Goal: Task Accomplishment & Management: Complete application form

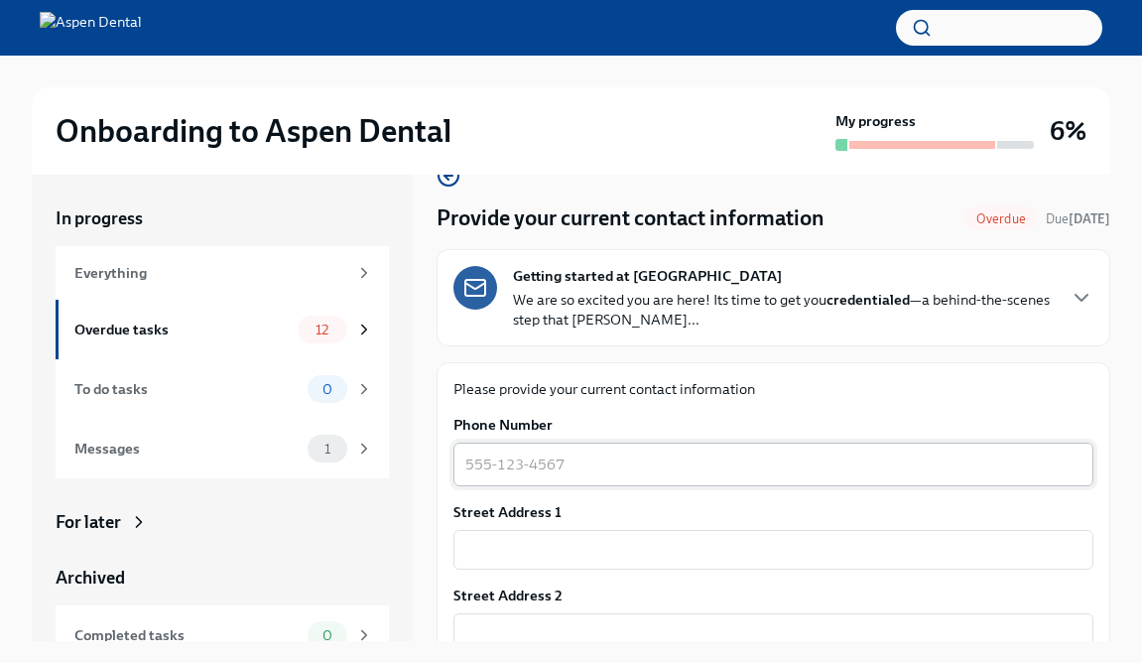
scroll to position [42, 0]
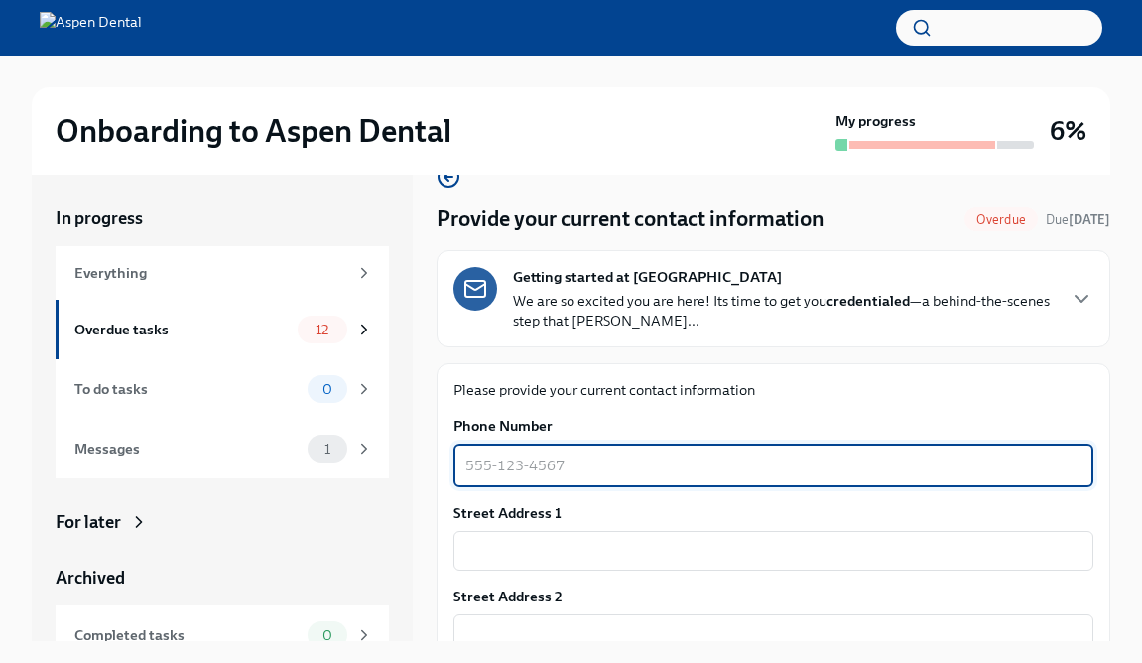
click at [496, 463] on textarea "Phone Number" at bounding box center [773, 465] width 616 height 24
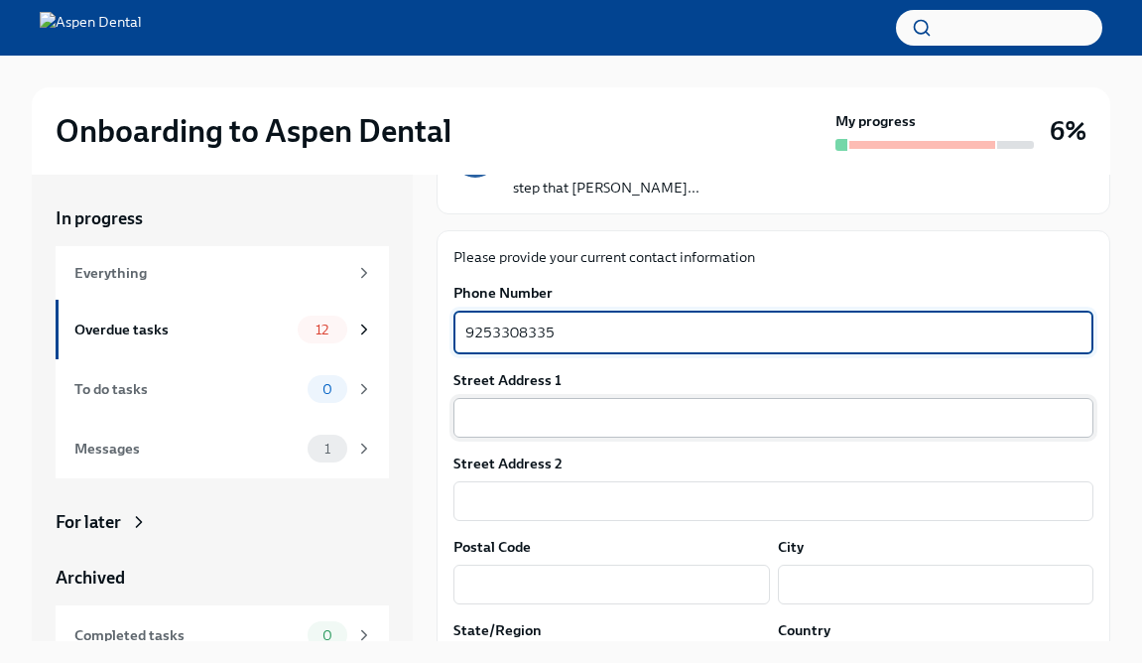
type textarea "9253308335"
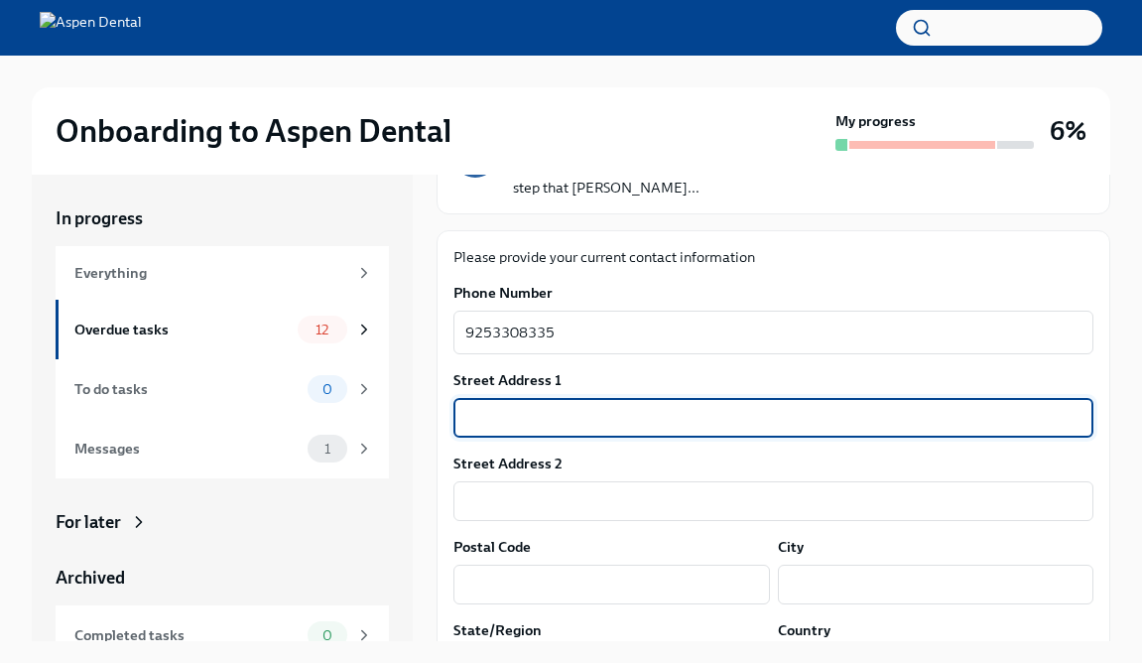
click at [530, 430] on input "text" at bounding box center [773, 418] width 640 height 40
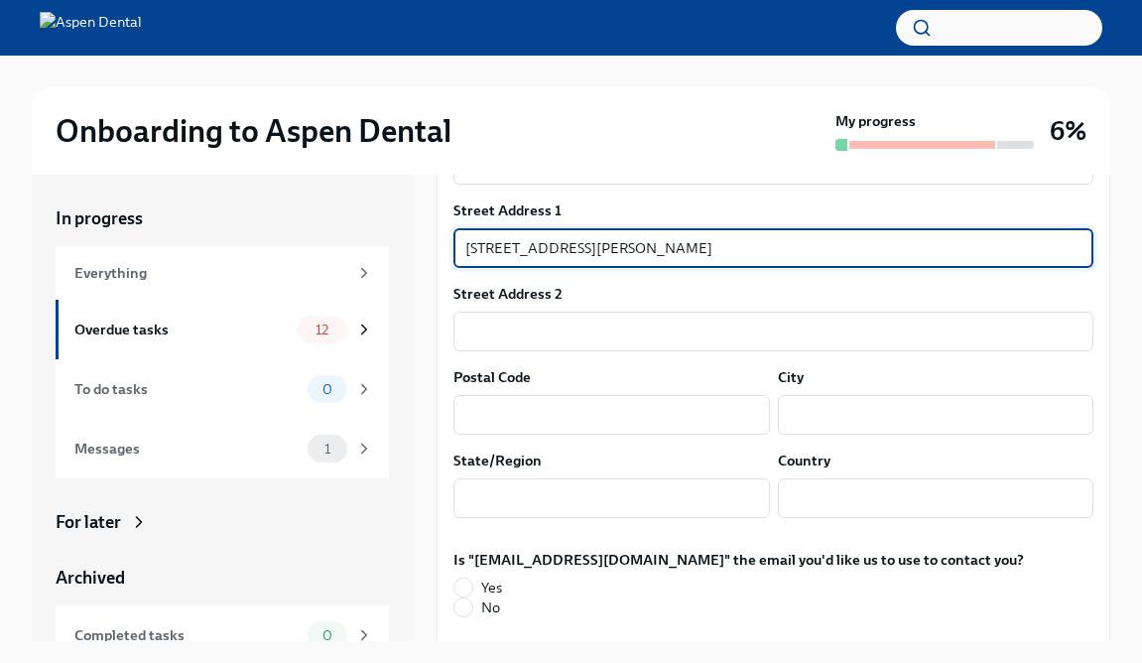
scroll to position [344, 0]
type input "[STREET_ADDRESS][PERSON_NAME]"
click at [536, 413] on input "text" at bounding box center [611, 415] width 316 height 40
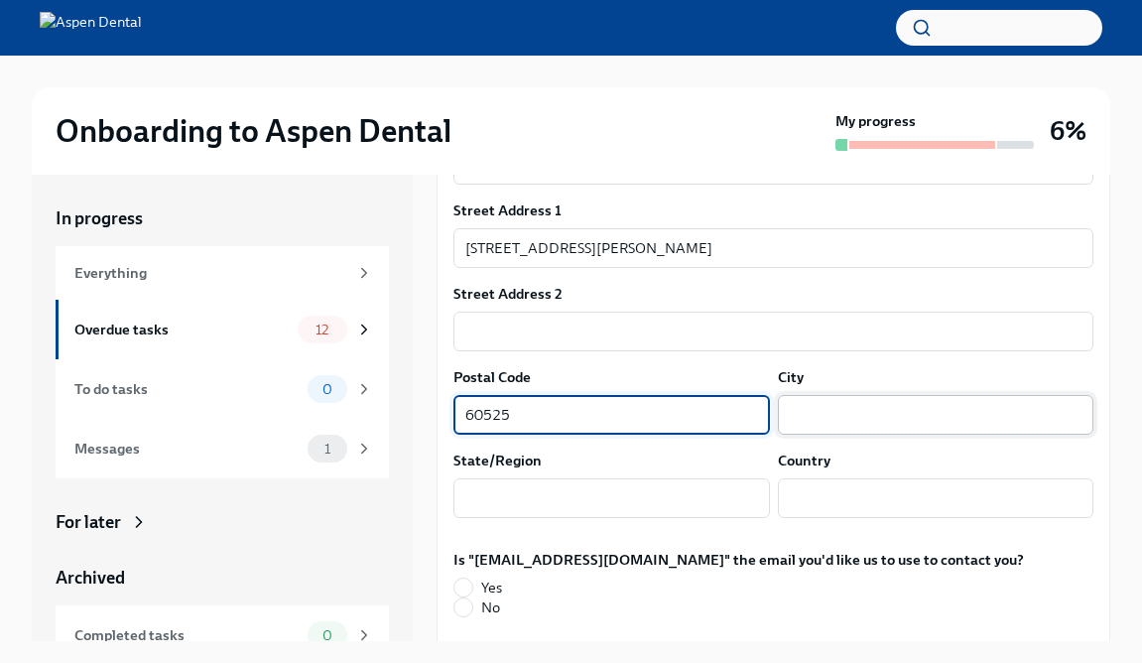
type input "60525"
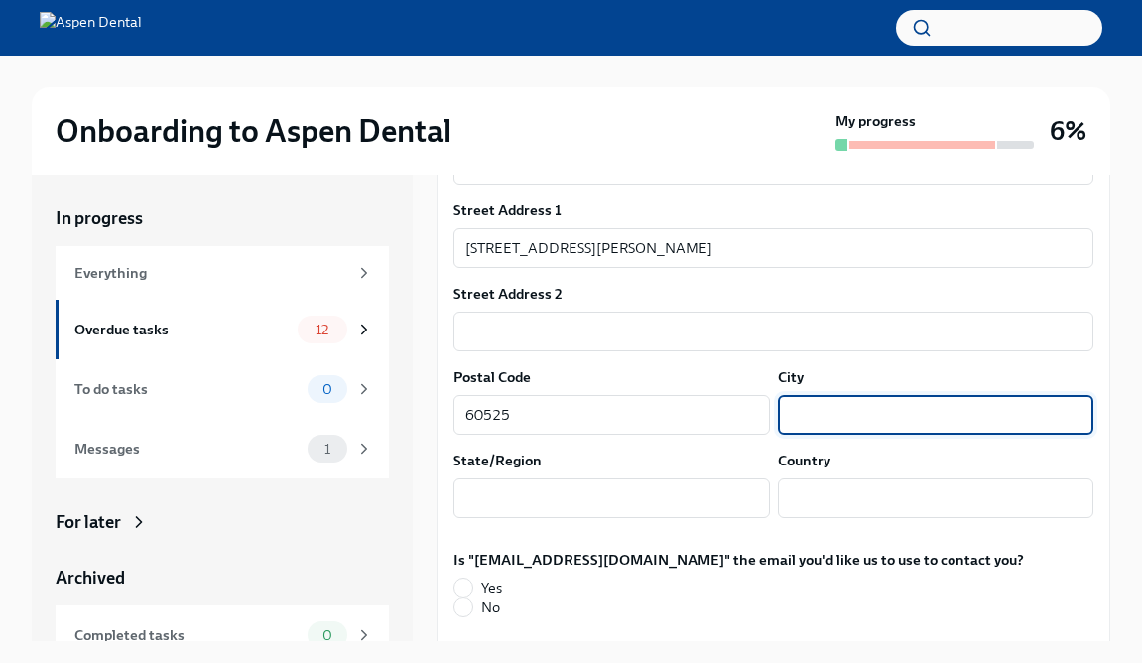
click at [806, 397] on input "text" at bounding box center [936, 415] width 316 height 40
type input "LaGrange"
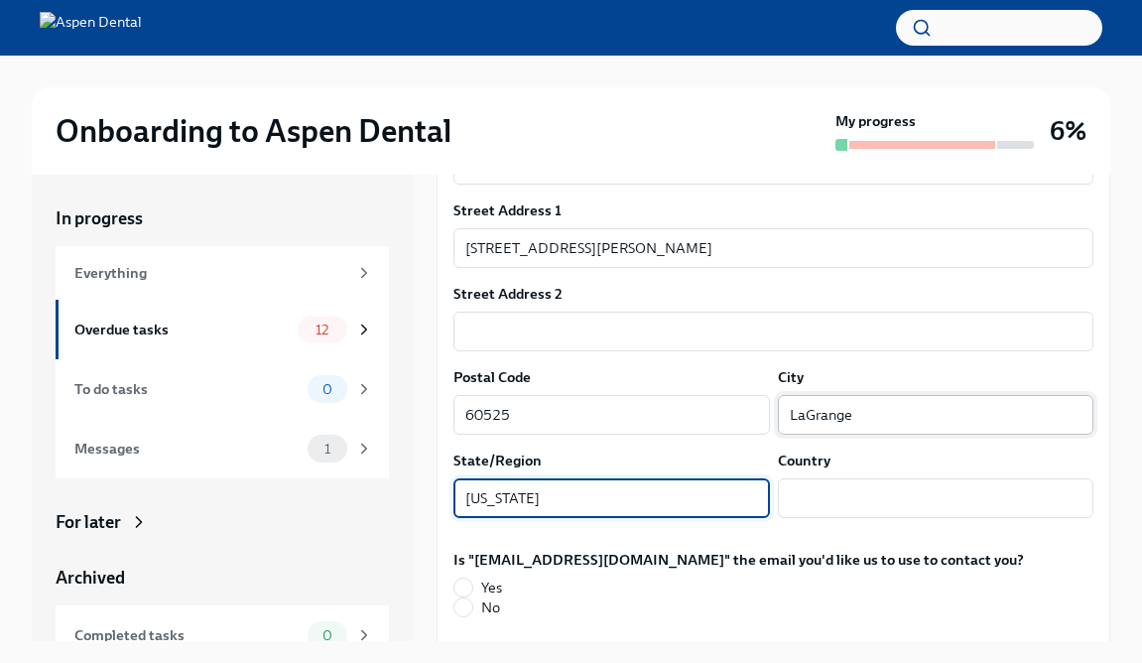
type input "[US_STATE]"
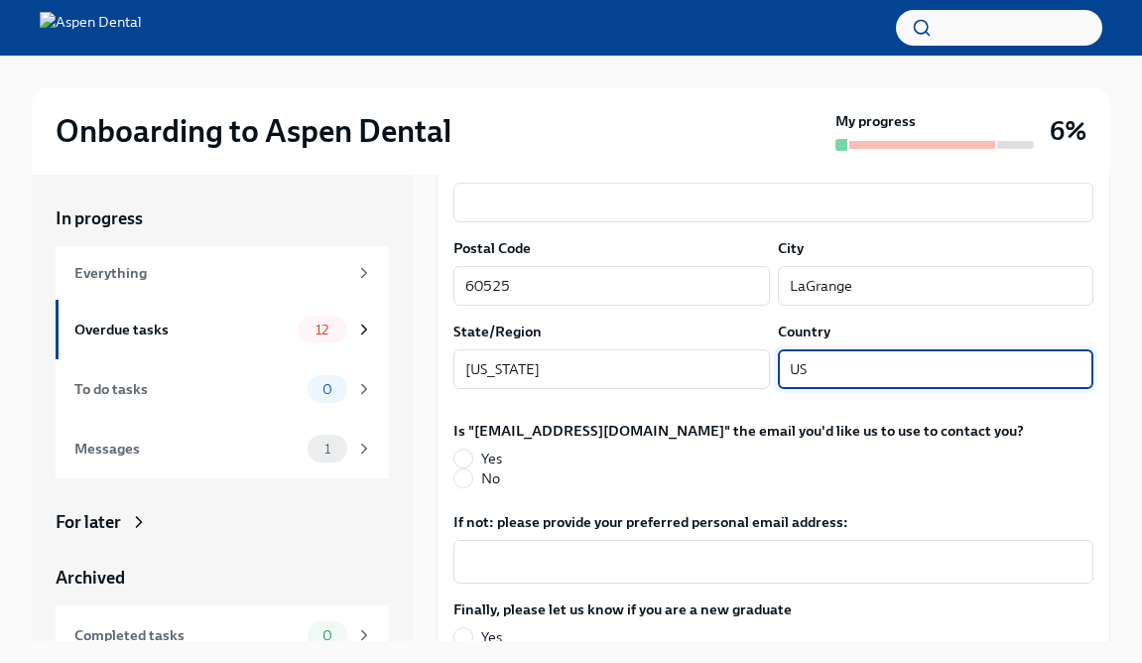
scroll to position [502, 0]
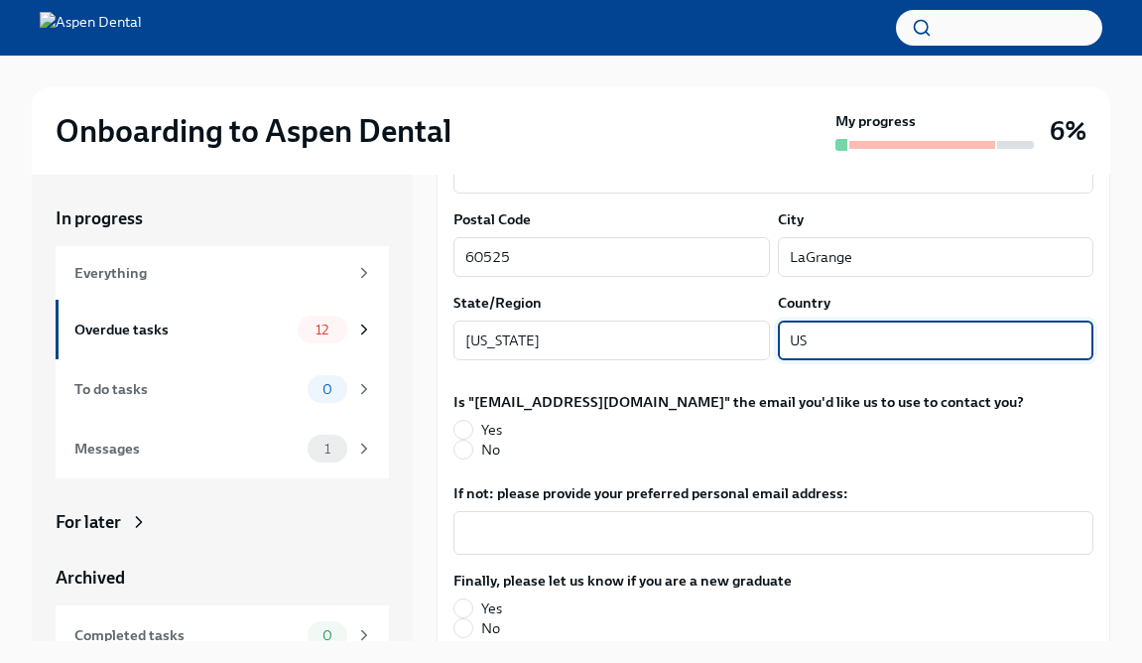
type input "US"
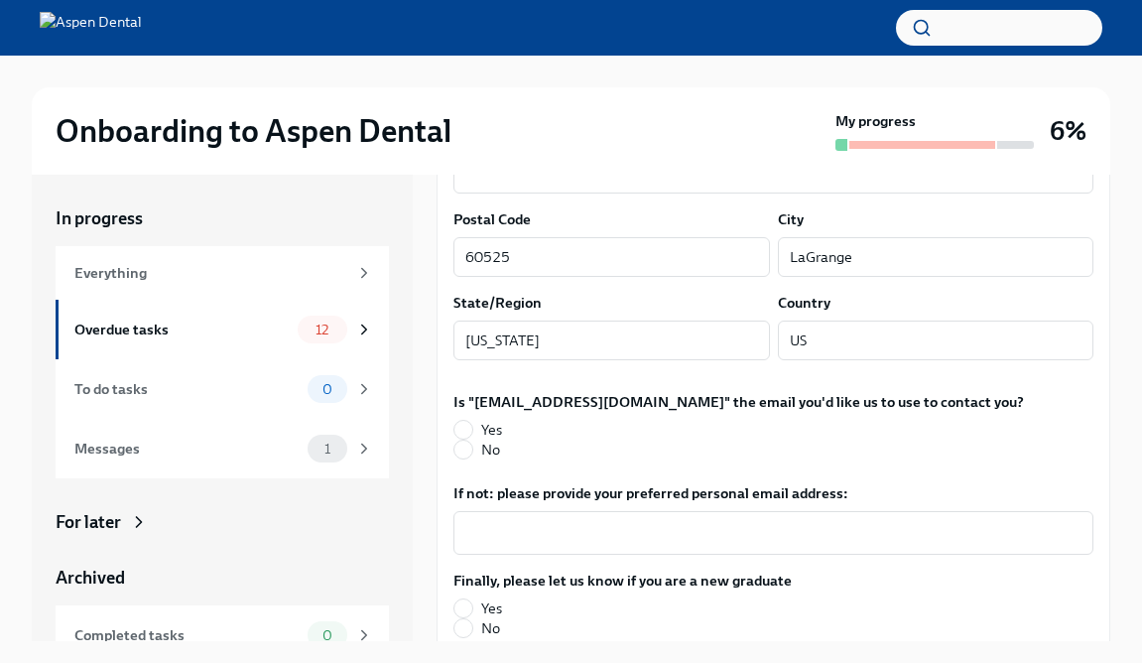
click at [588, 441] on label "No" at bounding box center [730, 449] width 554 height 20
click at [472, 441] on input "No" at bounding box center [463, 449] width 18 height 18
radio input "true"
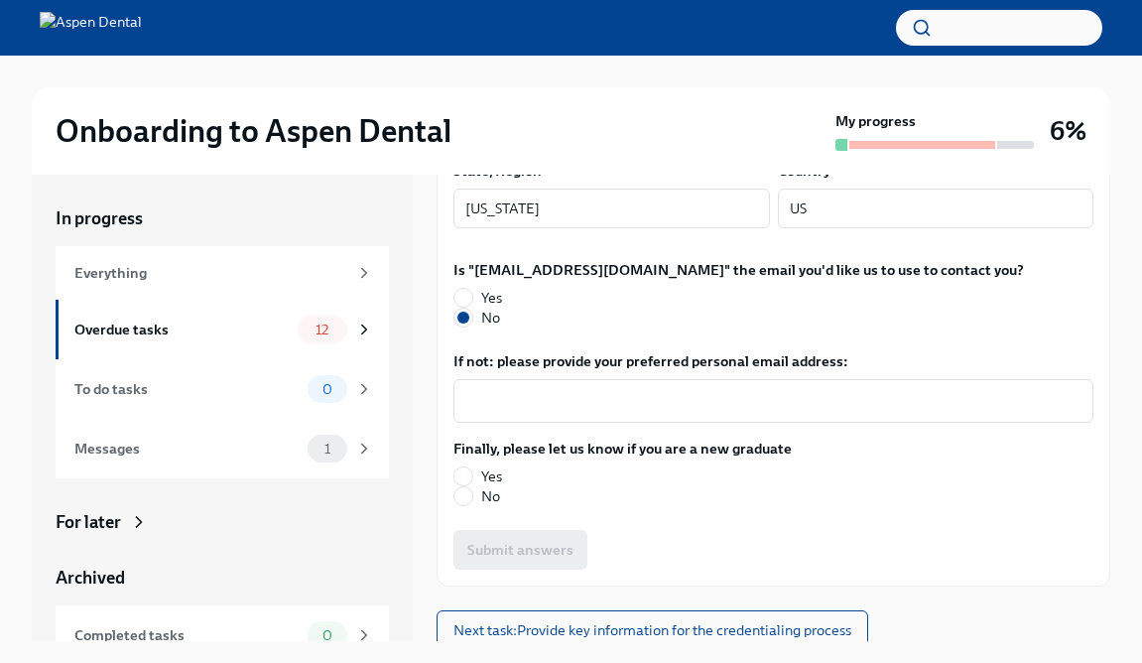
scroll to position [637, 0]
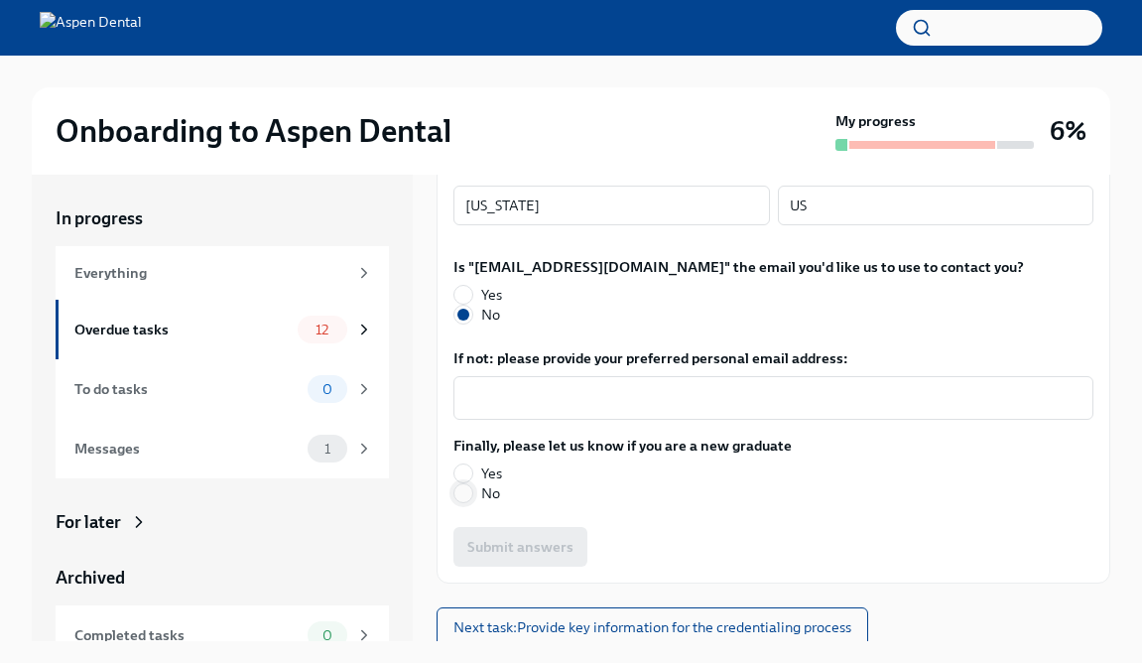
click at [465, 497] on input "No" at bounding box center [463, 493] width 18 height 18
radio input "true"
click at [524, 384] on div "x ​" at bounding box center [773, 398] width 640 height 44
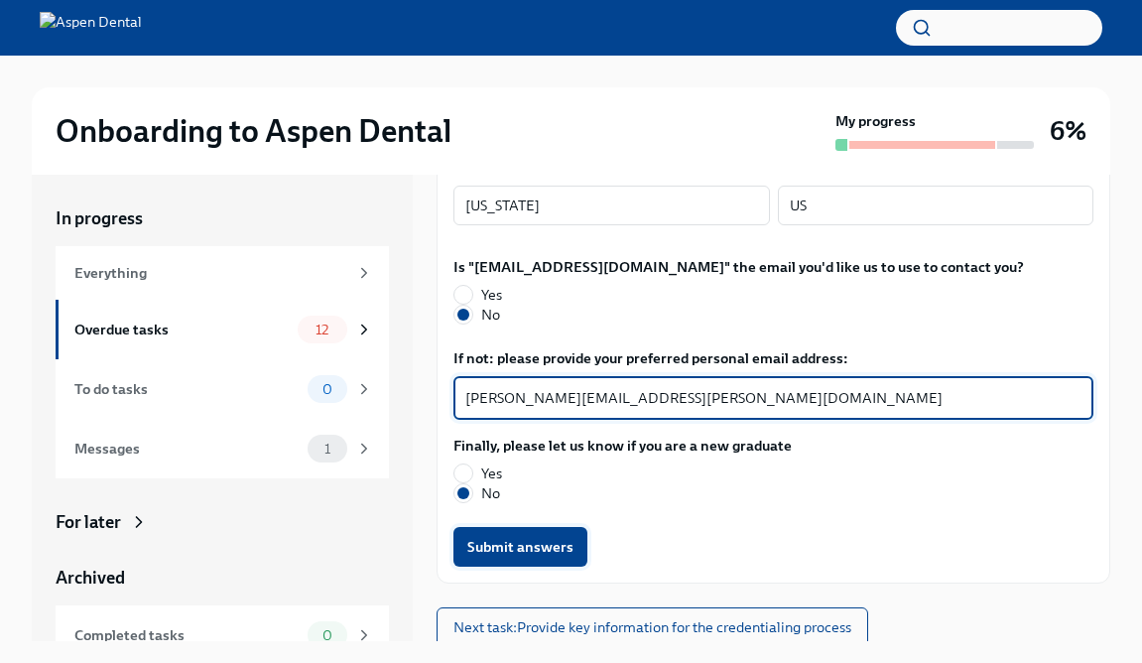
type textarea "[PERSON_NAME][EMAIL_ADDRESS][PERSON_NAME][DOMAIN_NAME]"
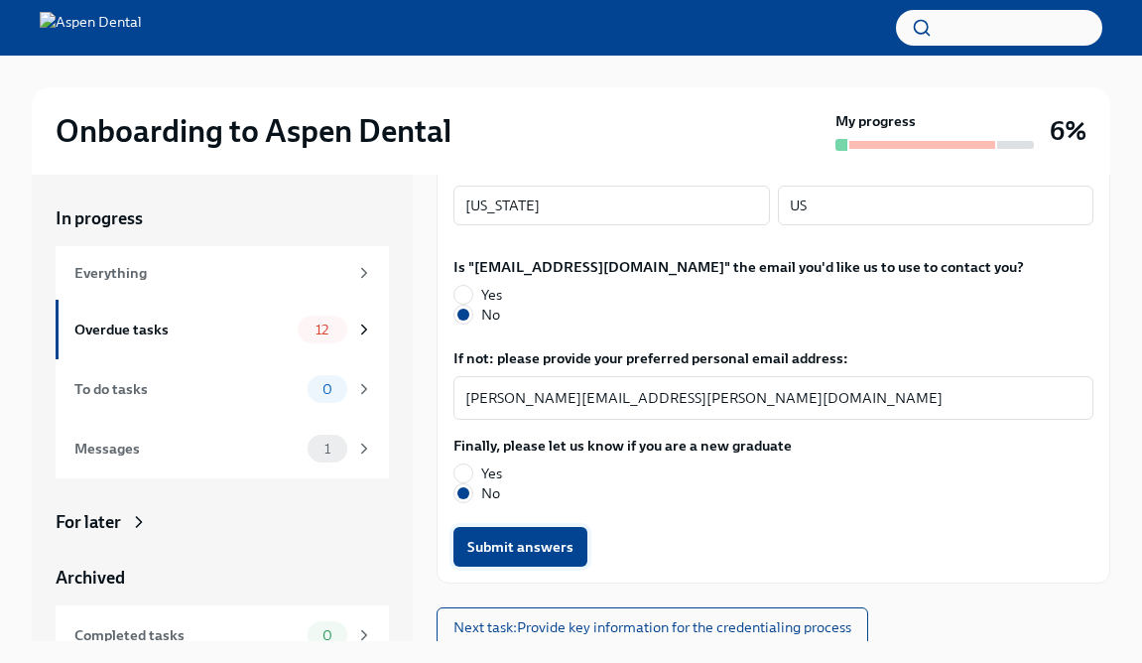
click at [494, 541] on span "Submit answers" at bounding box center [520, 547] width 106 height 20
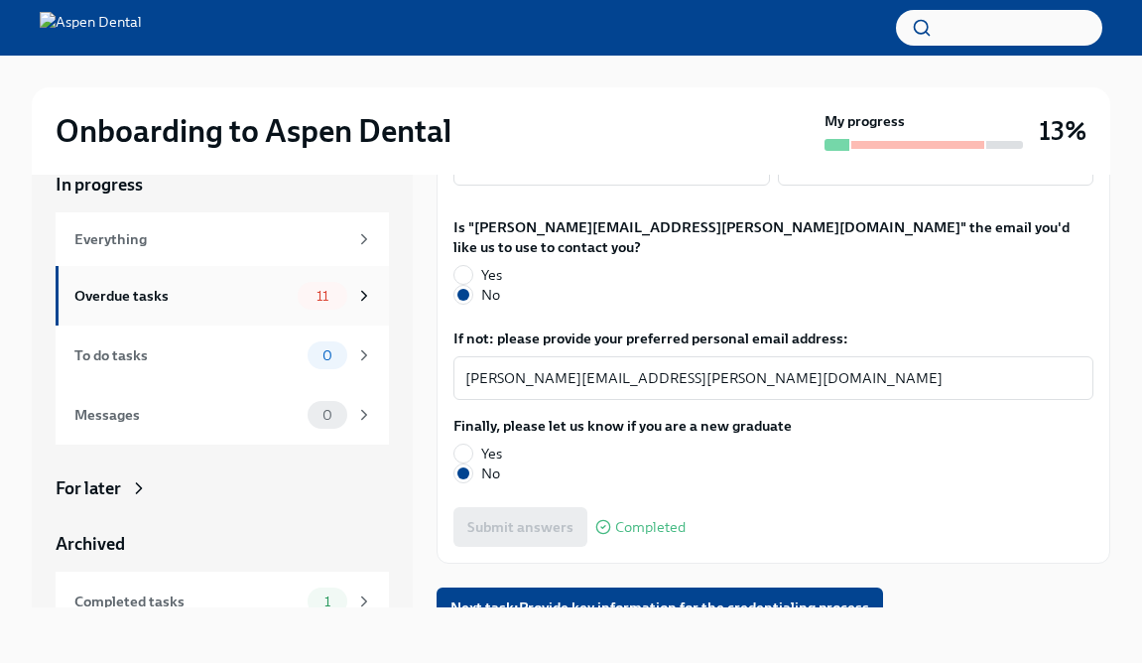
scroll to position [0, 0]
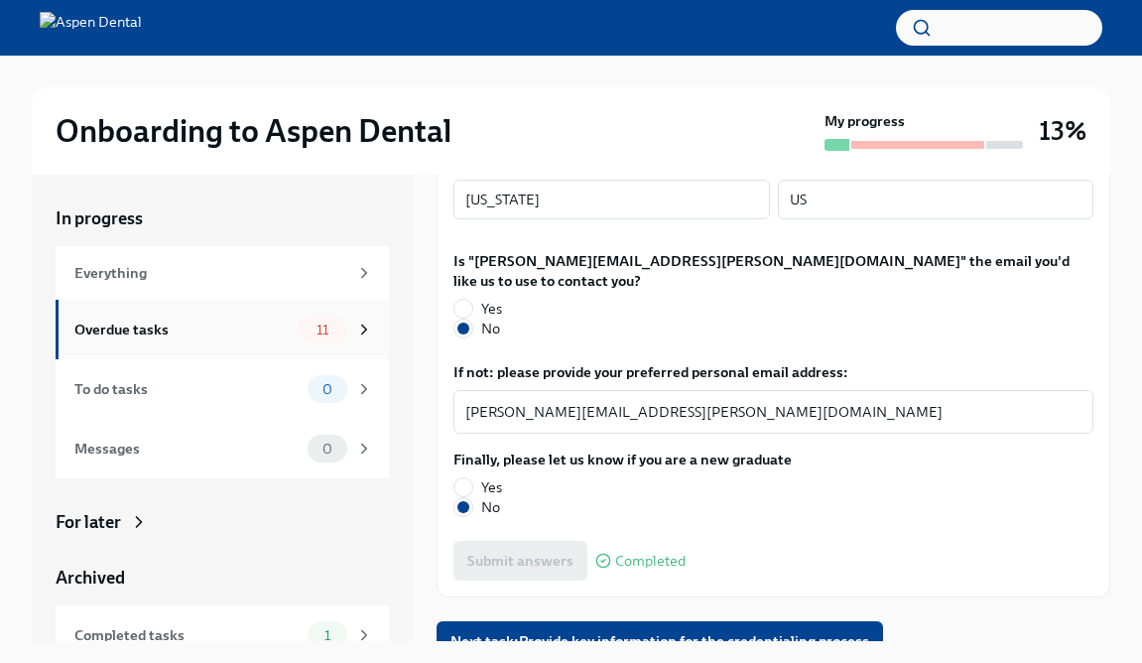
click at [248, 333] on div "Overdue tasks" at bounding box center [181, 329] width 215 height 22
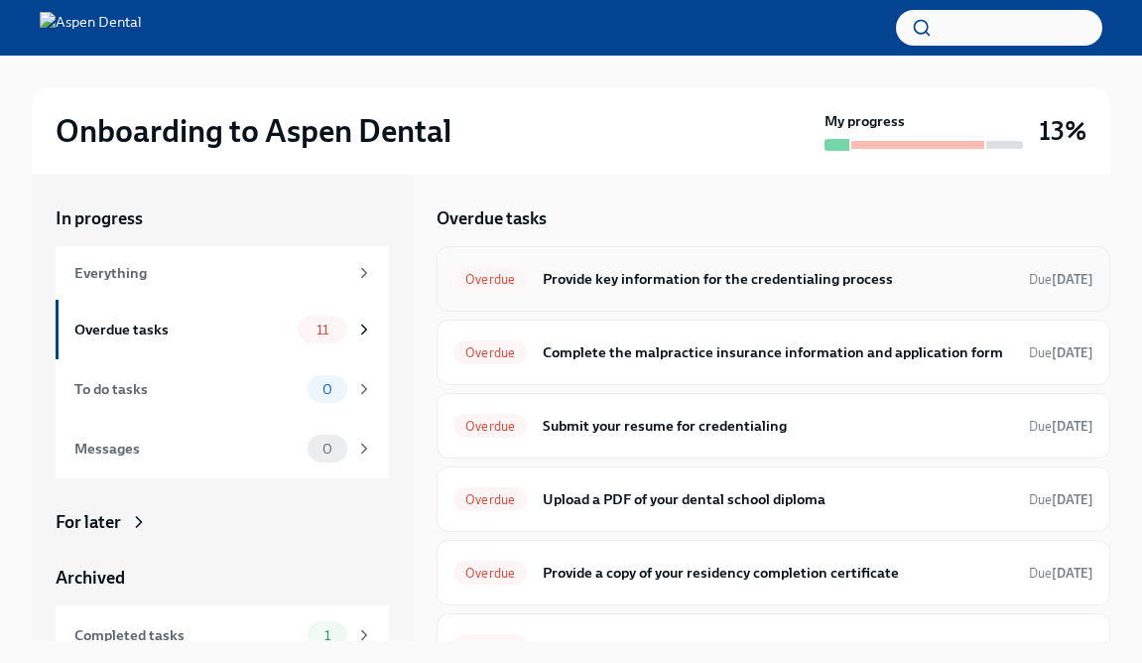
click at [643, 295] on div "Overdue Provide key information for the credentialing process Due [DATE]" at bounding box center [773, 278] width 674 height 65
click at [650, 274] on h6 "Provide key information for the credentialing process" at bounding box center [778, 279] width 470 height 22
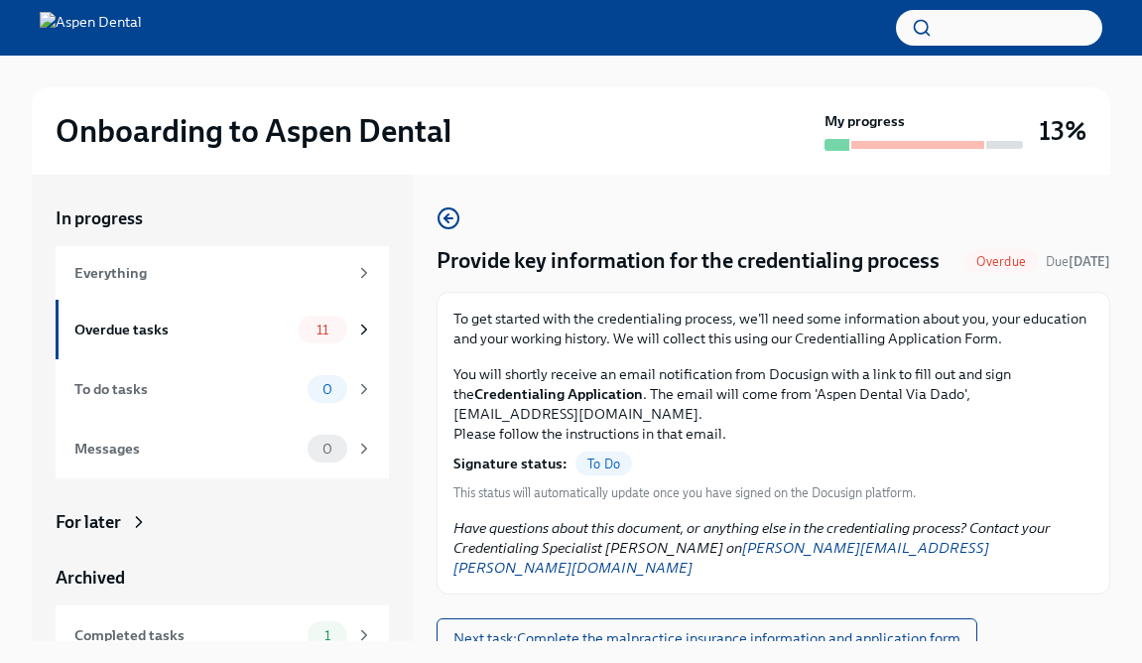
scroll to position [34, 0]
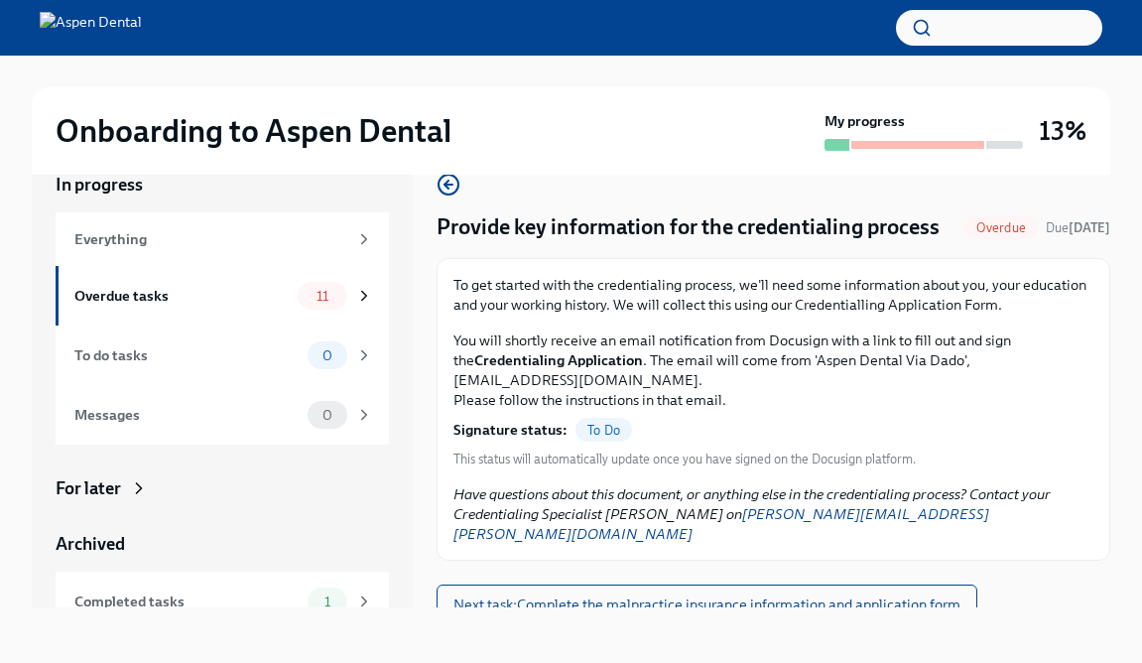
click at [599, 424] on span "To Do" at bounding box center [603, 430] width 57 height 15
click at [315, 300] on span "11" at bounding box center [323, 296] width 36 height 15
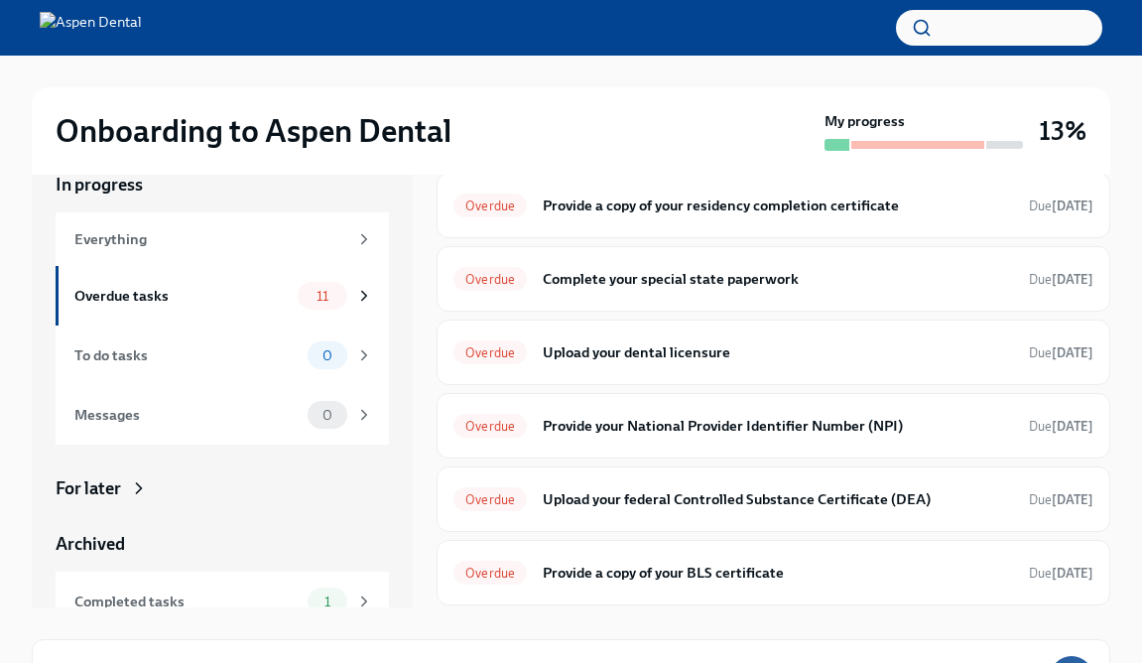
scroll to position [334, 0]
click at [623, 430] on h6 "Provide your National Provider Identifier Number (NPI)" at bounding box center [778, 425] width 470 height 22
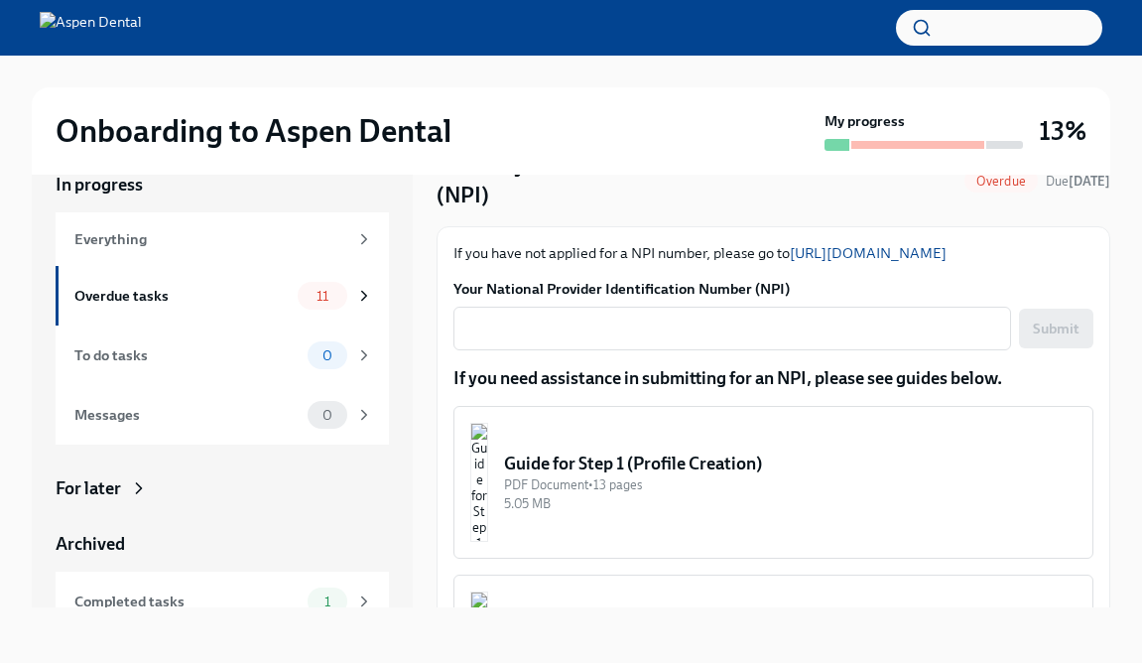
scroll to position [58, 0]
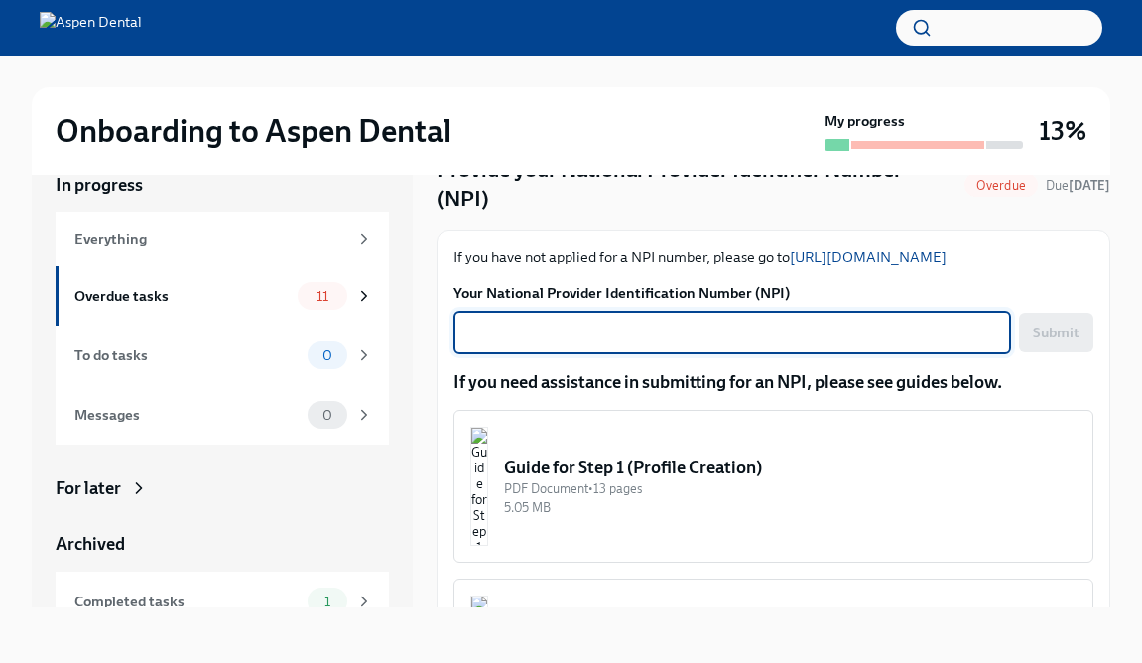
click at [575, 332] on textarea "Your National Provider Identification Number (NPI)" at bounding box center [732, 332] width 534 height 24
type textarea "1558000398"
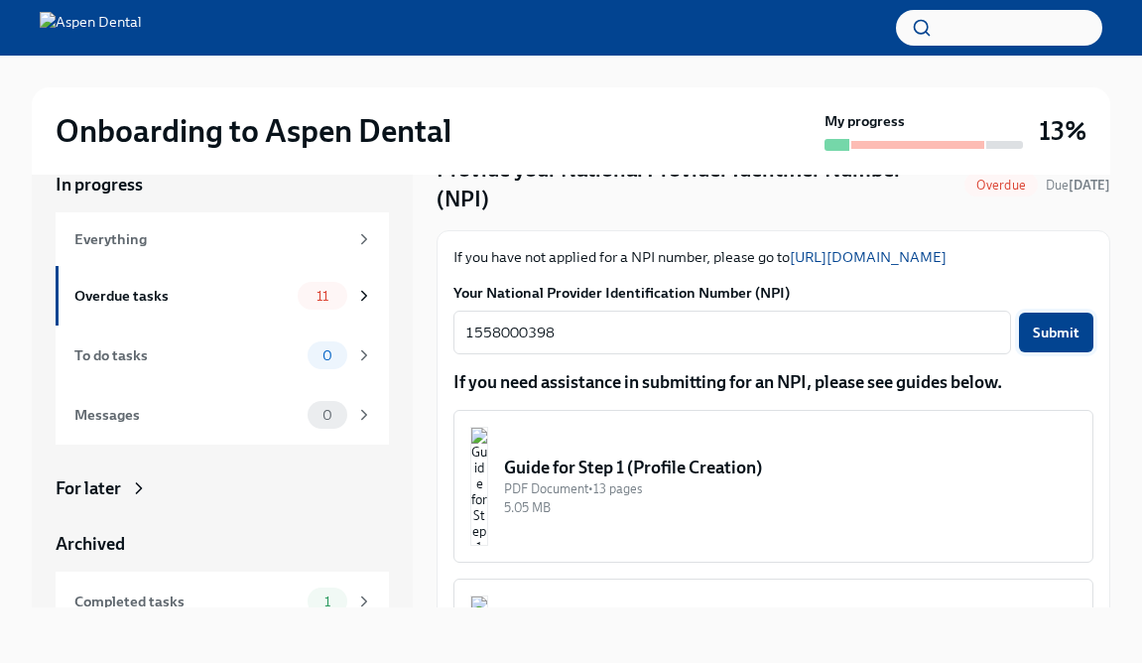
click at [1085, 333] on button "Submit" at bounding box center [1056, 332] width 74 height 40
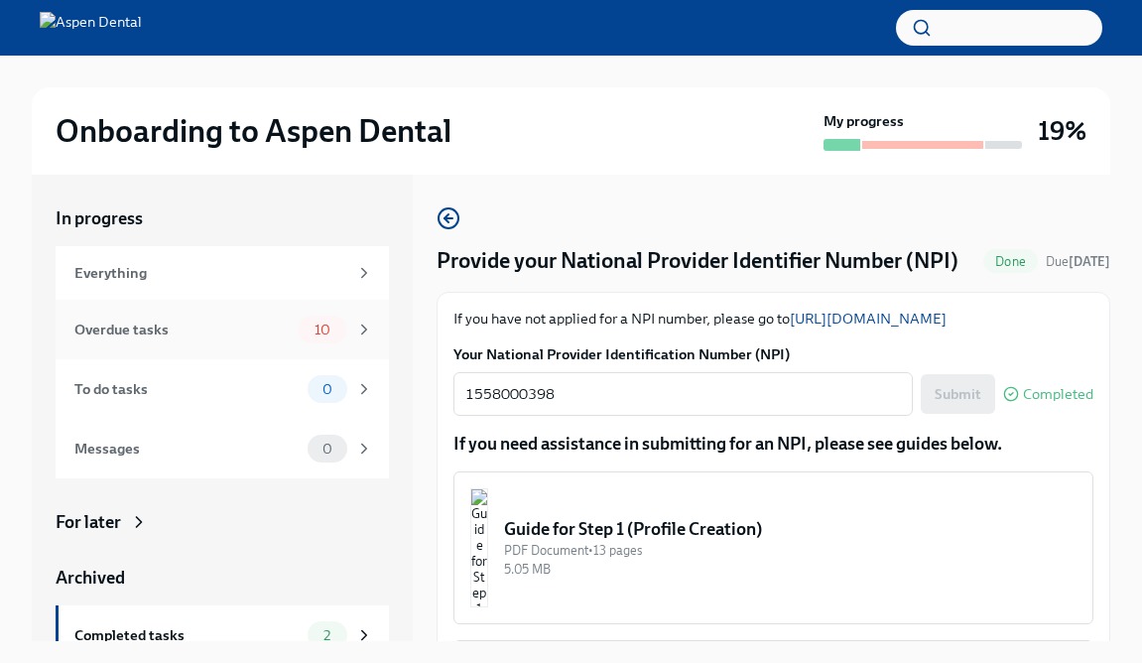
click at [280, 329] on div "Overdue tasks" at bounding box center [181, 329] width 215 height 22
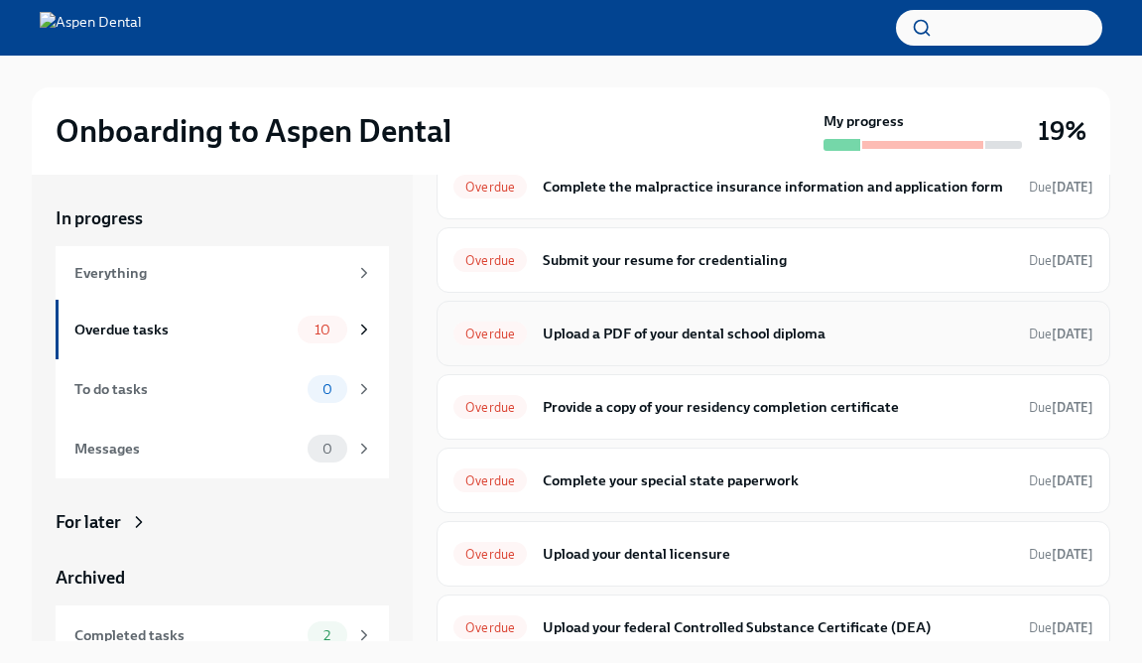
scroll to position [331, 0]
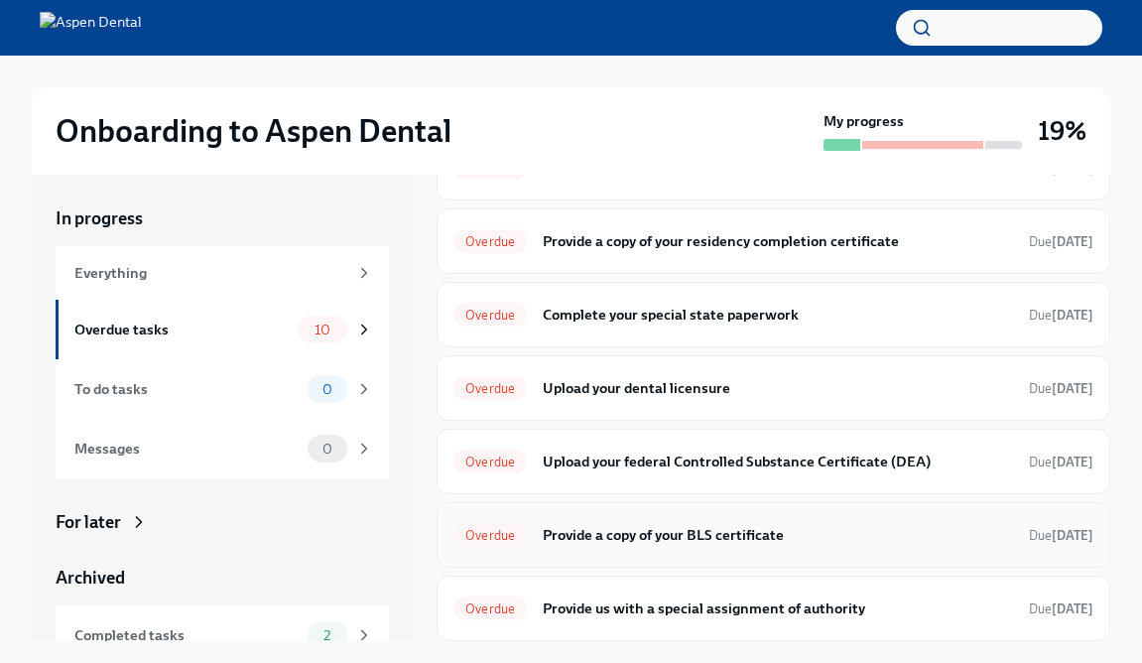
click at [728, 526] on h6 "Provide a copy of your BLS certificate" at bounding box center [778, 535] width 470 height 22
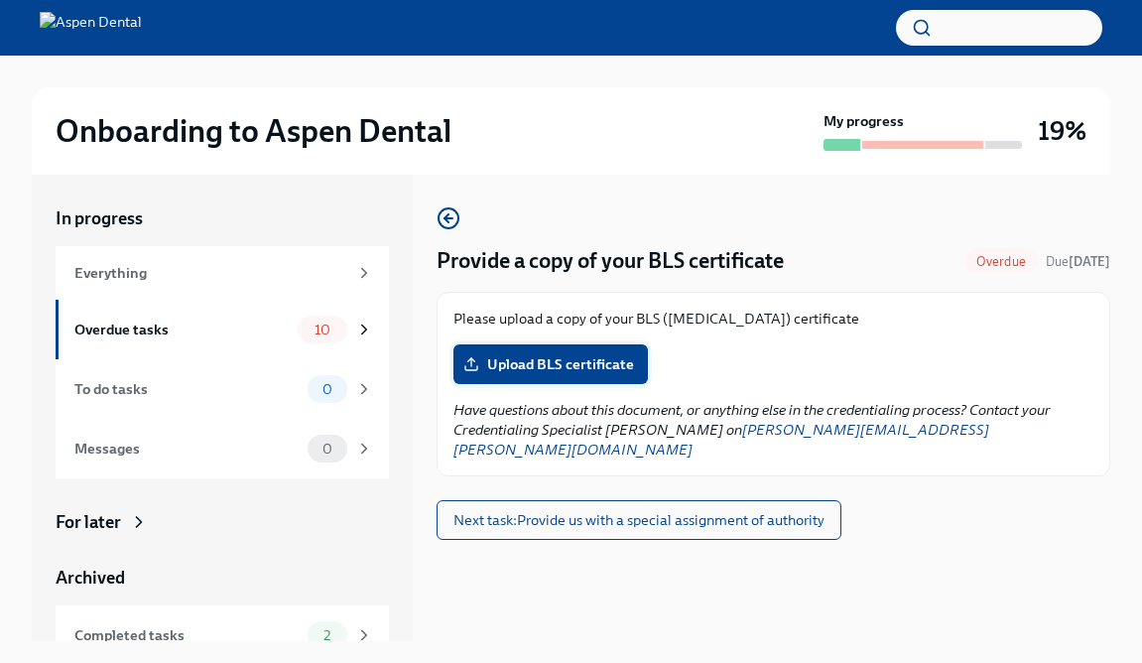
click at [543, 358] on span "Upload BLS certificate" at bounding box center [550, 364] width 167 height 20
click at [0, 0] on input "Upload BLS certificate" at bounding box center [0, 0] width 0 height 0
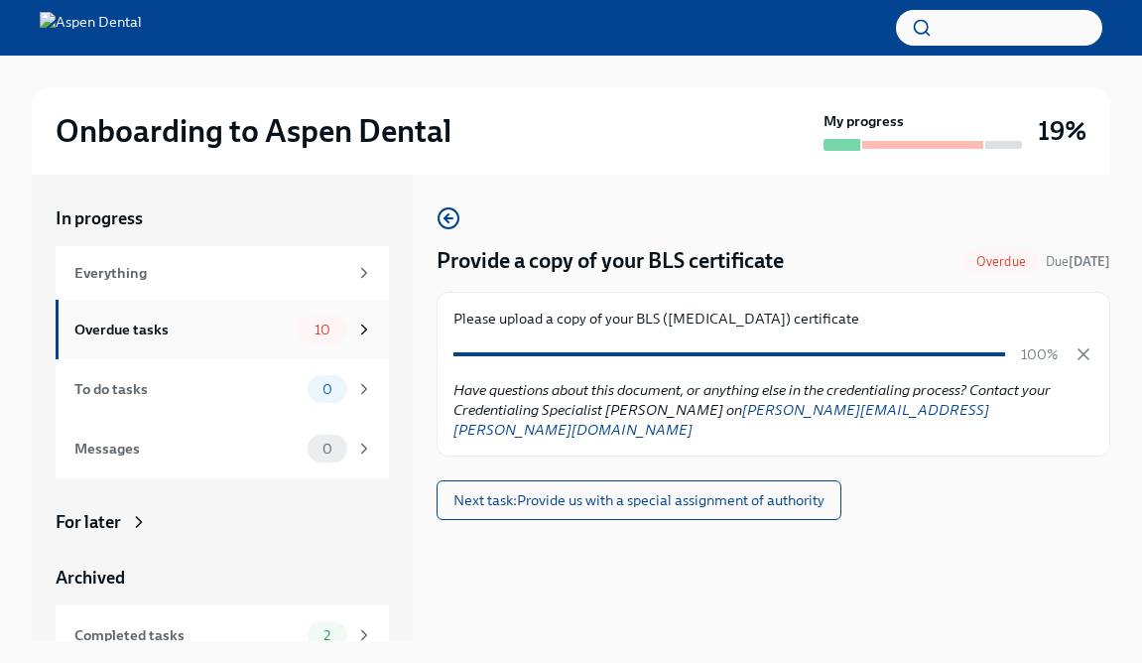
click at [167, 338] on div "Overdue tasks" at bounding box center [181, 329] width 215 height 22
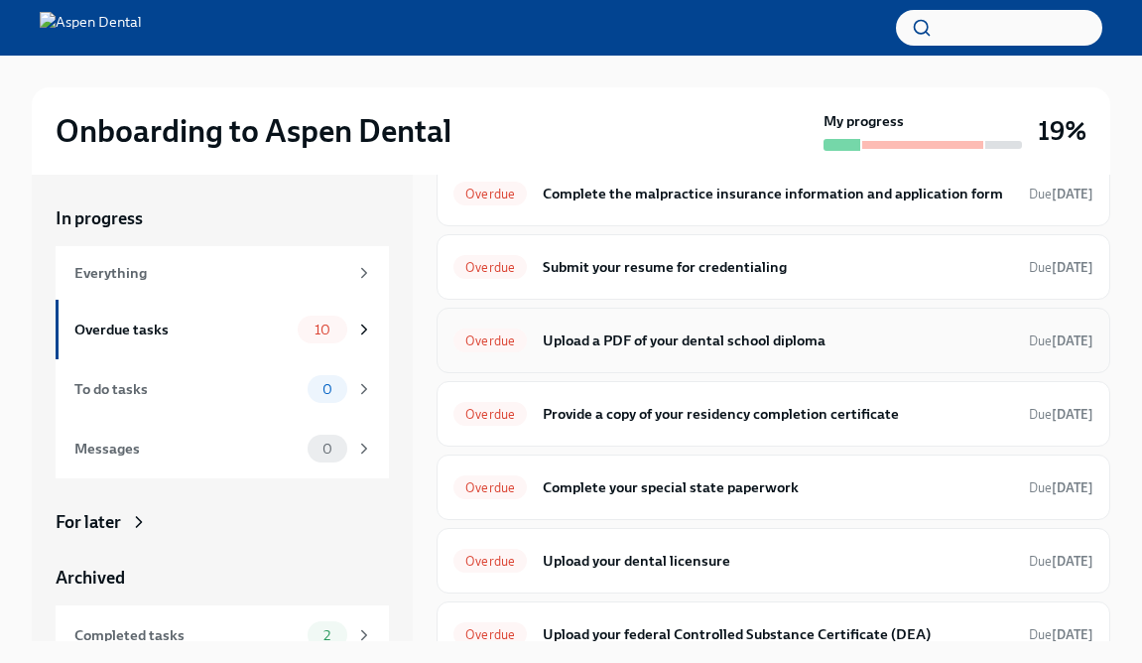
scroll to position [155, 0]
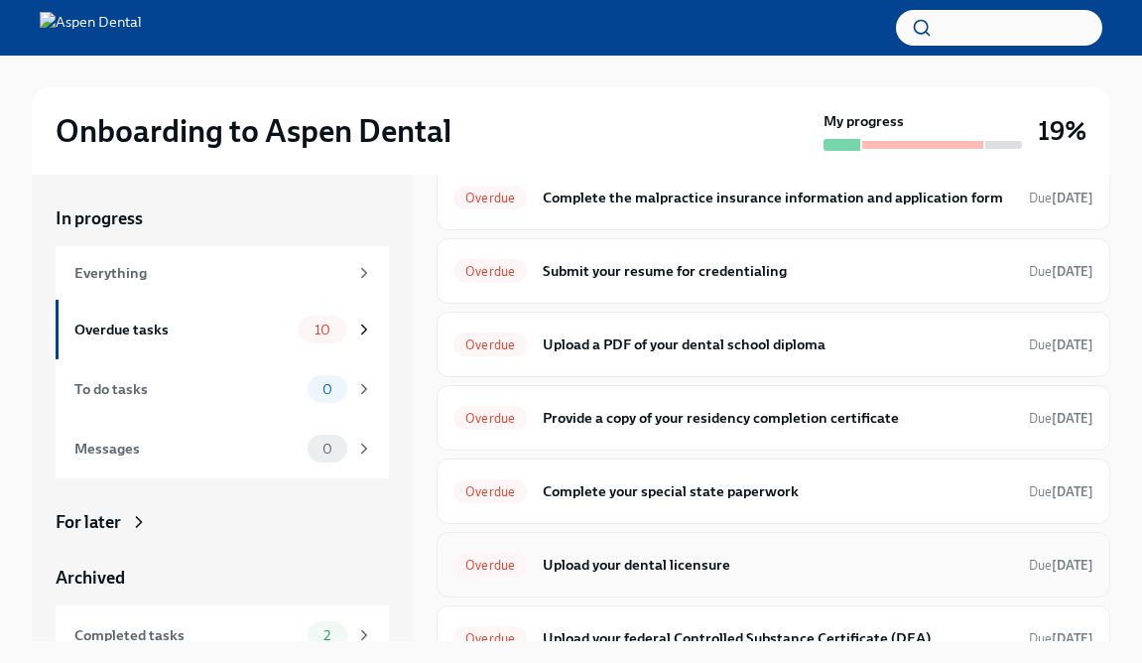
click at [671, 569] on h6 "Upload your dental licensure" at bounding box center [778, 564] width 470 height 22
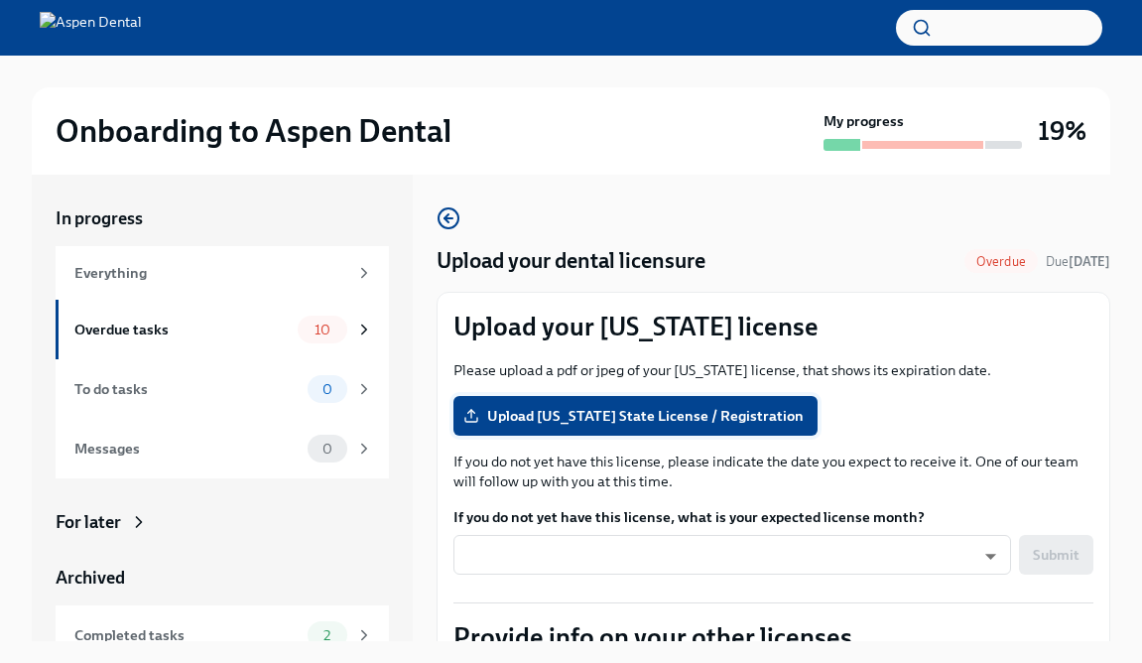
click at [612, 407] on span "Upload [US_STATE] State License / Registration" at bounding box center [635, 416] width 336 height 20
click at [0, 0] on input "Upload [US_STATE] State License / Registration" at bounding box center [0, 0] width 0 height 0
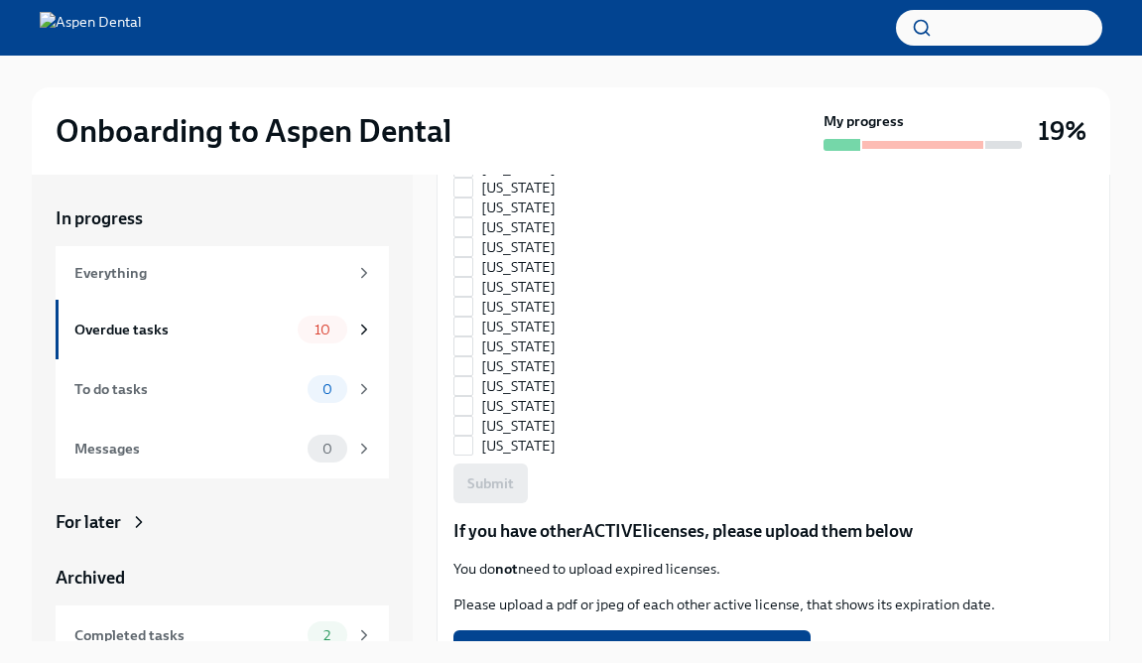
scroll to position [1623, 0]
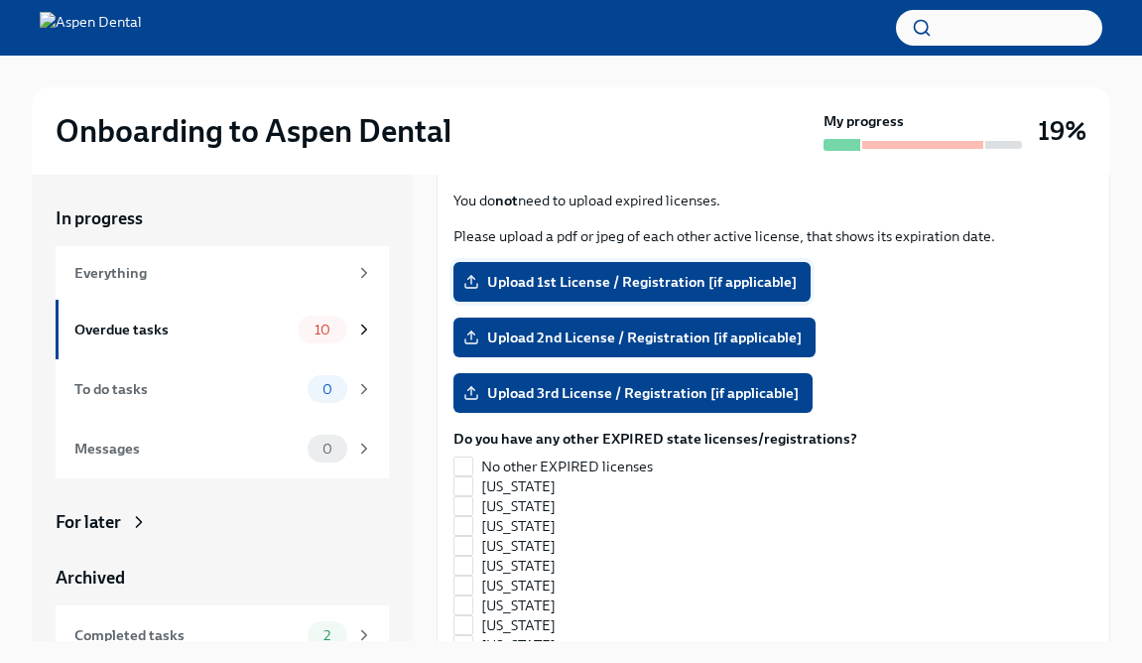
click at [648, 298] on label "Upload 1st License / Registration [if applicable]" at bounding box center [631, 282] width 357 height 40
click at [0, 0] on input "Upload 1st License / Registration [if applicable]" at bounding box center [0, 0] width 0 height 0
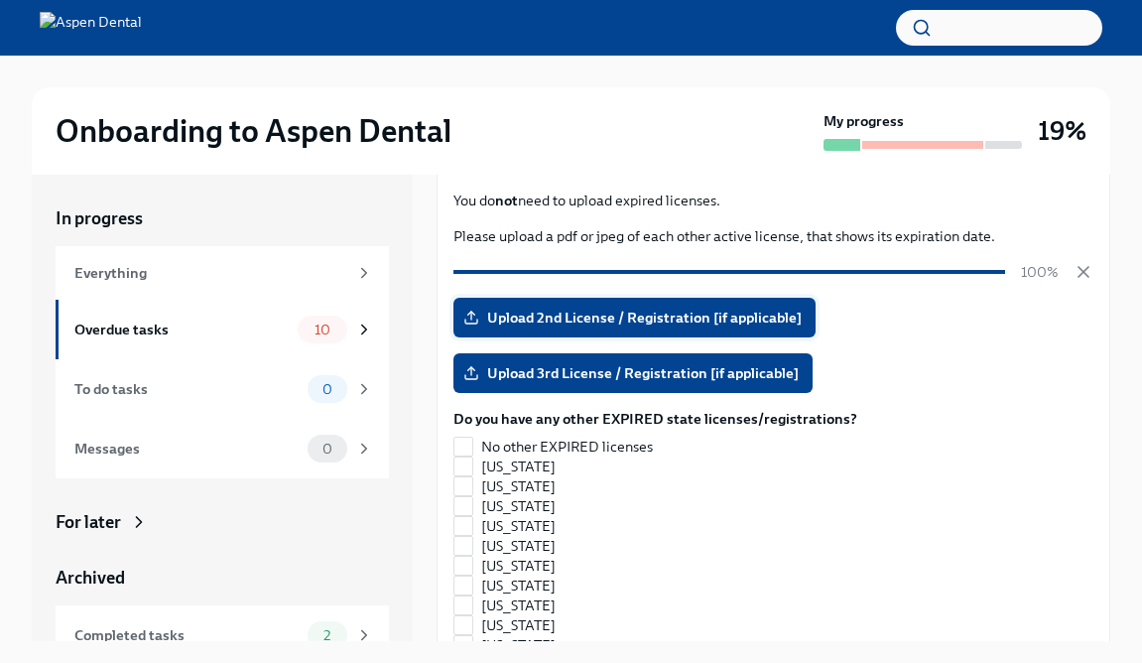
click at [618, 325] on span "Upload 2nd License / Registration [if applicable]" at bounding box center [634, 317] width 334 height 20
click at [0, 0] on input "Upload 2nd License / Registration [if applicable]" at bounding box center [0, 0] width 0 height 0
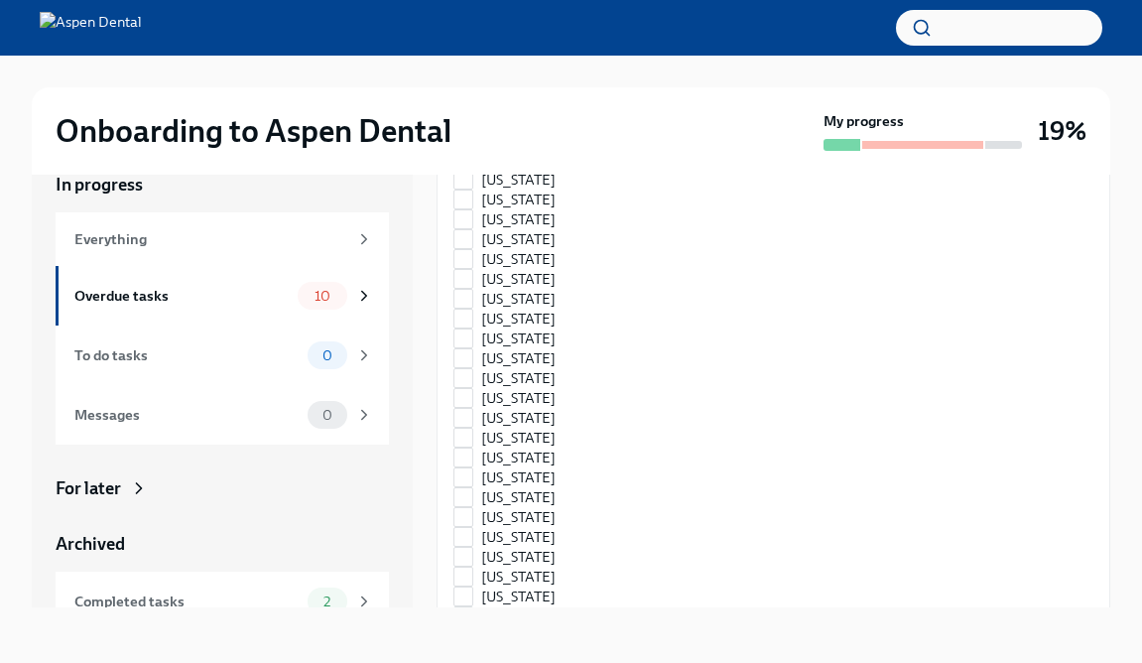
scroll to position [0, 0]
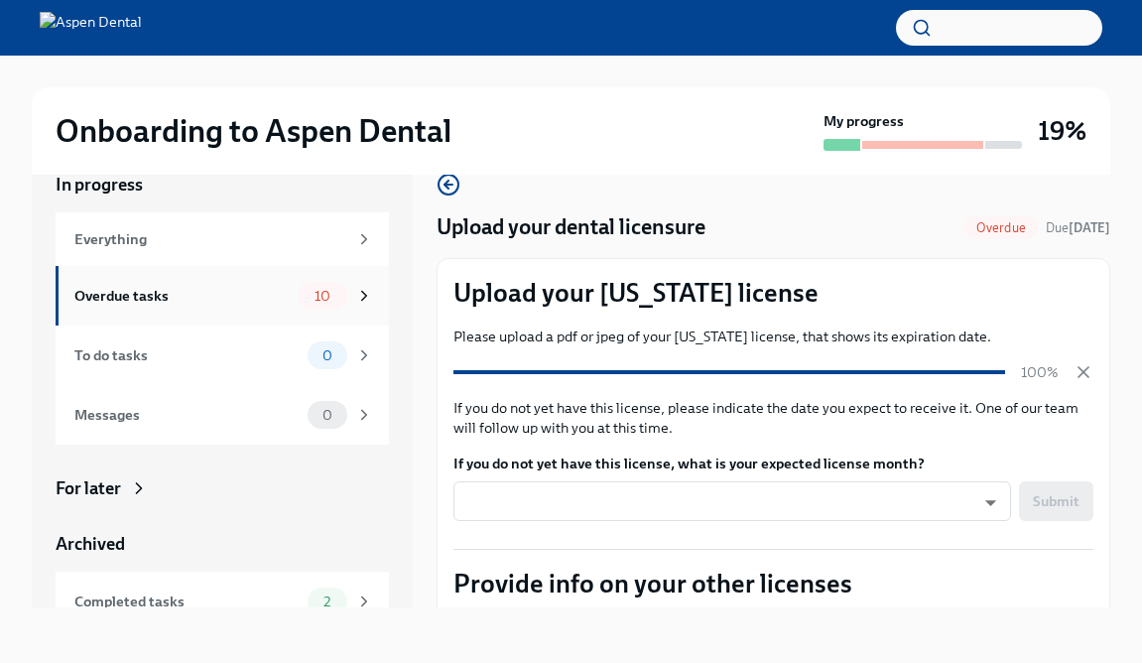
click at [241, 301] on div "Overdue tasks" at bounding box center [181, 296] width 215 height 22
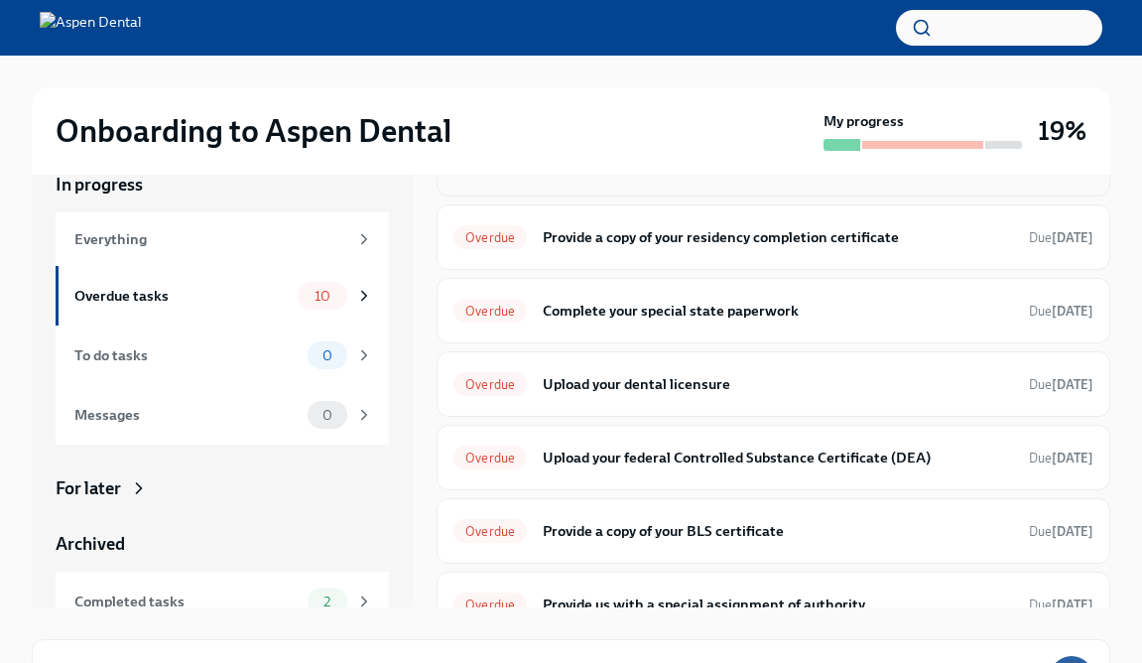
scroll to position [303, 0]
click at [538, 403] on div "Overdue Upload your dental licensure Due [DATE]" at bounding box center [773, 382] width 674 height 65
click at [549, 375] on h6 "Upload your dental licensure" at bounding box center [778, 383] width 470 height 22
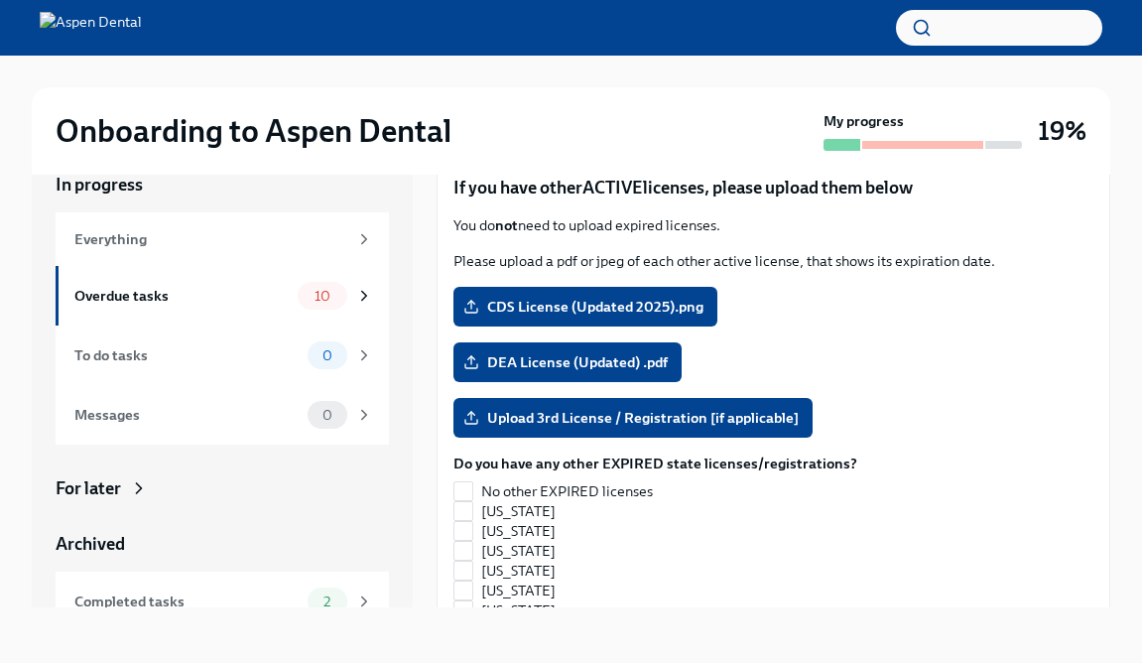
scroll to position [1610, 0]
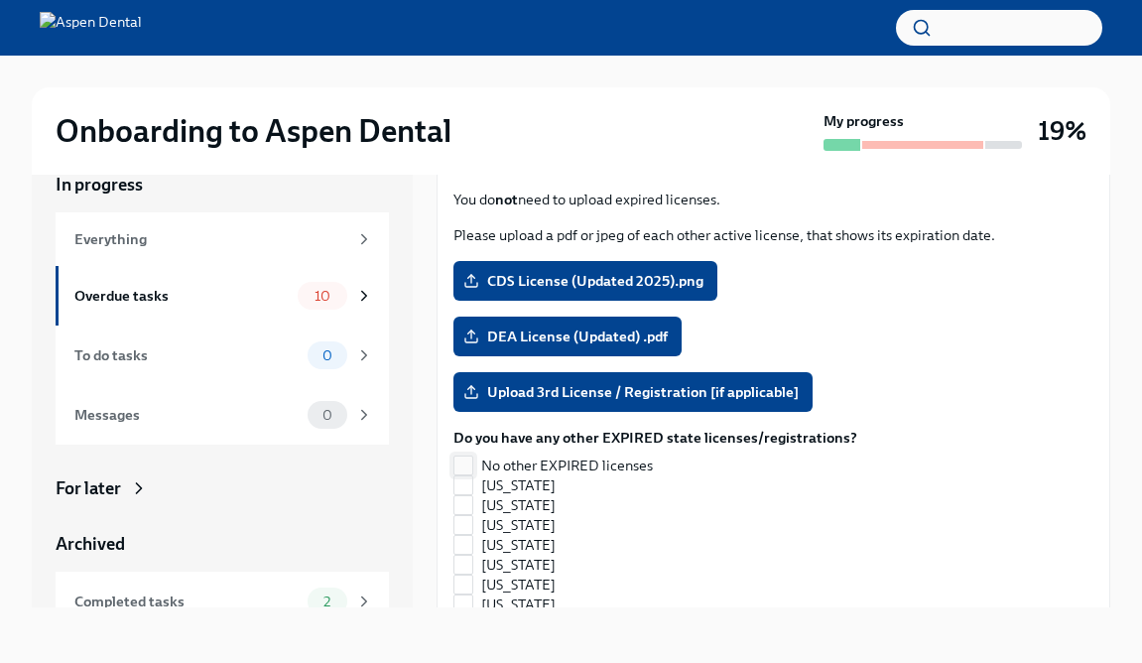
click at [475, 463] on label "No other EXPIRED licenses" at bounding box center [647, 465] width 388 height 20
click at [472, 463] on input "No other EXPIRED licenses" at bounding box center [463, 465] width 18 height 18
checkbox input "true"
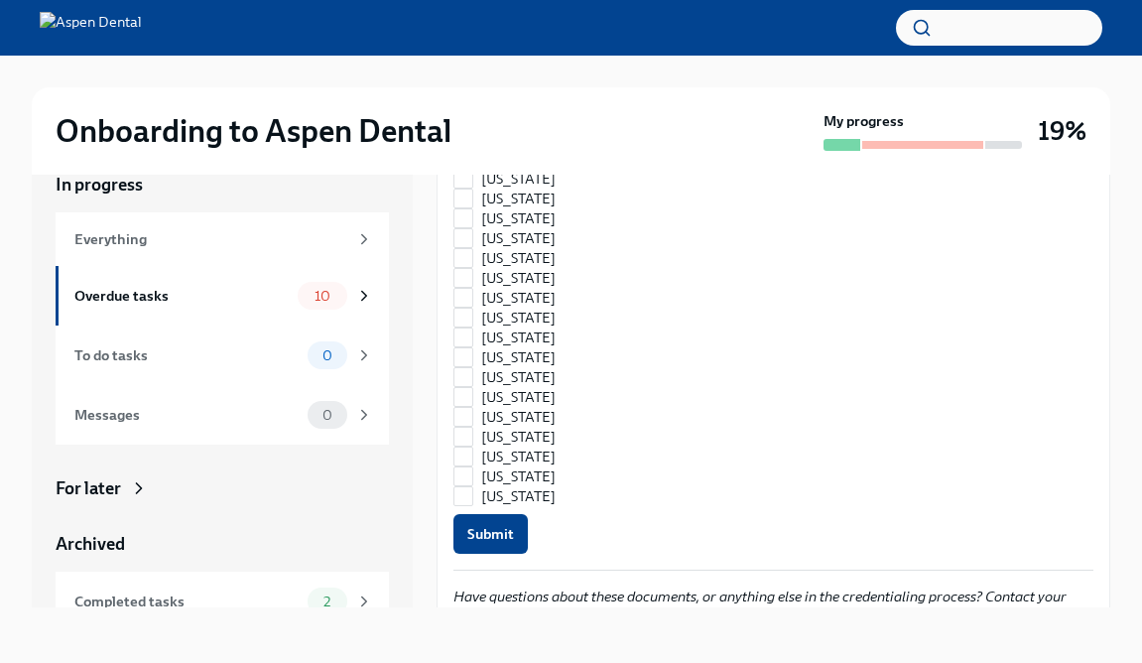
scroll to position [2690, 0]
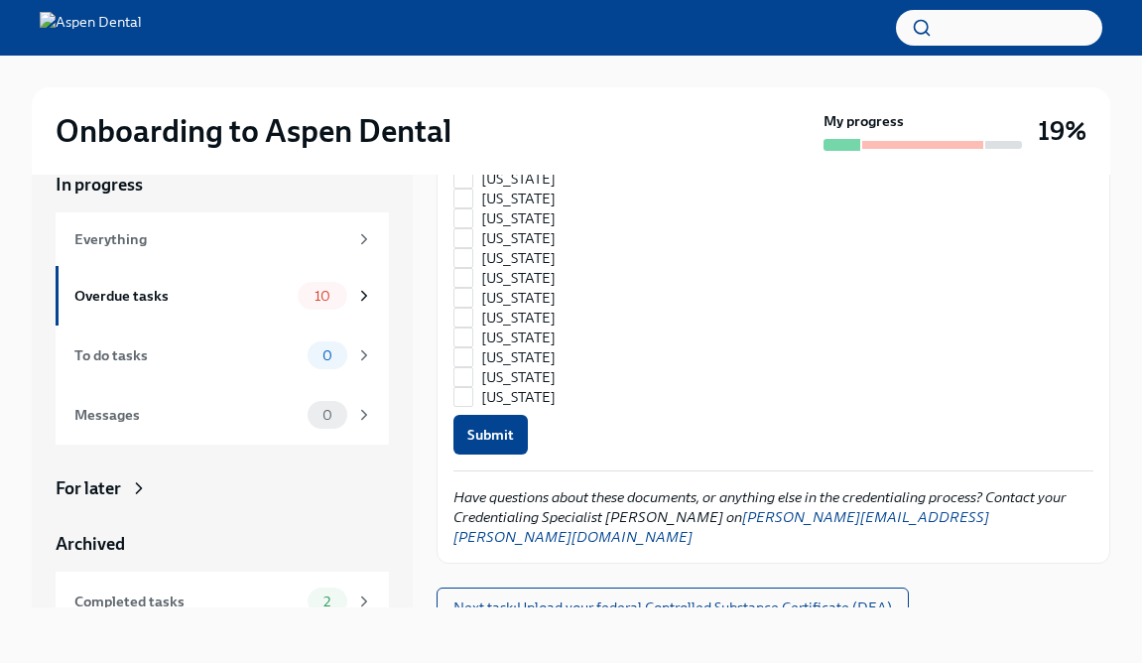
click at [528, 453] on div "Submit" at bounding box center [773, 435] width 640 height 40
click at [500, 436] on span "Submit" at bounding box center [490, 435] width 47 height 20
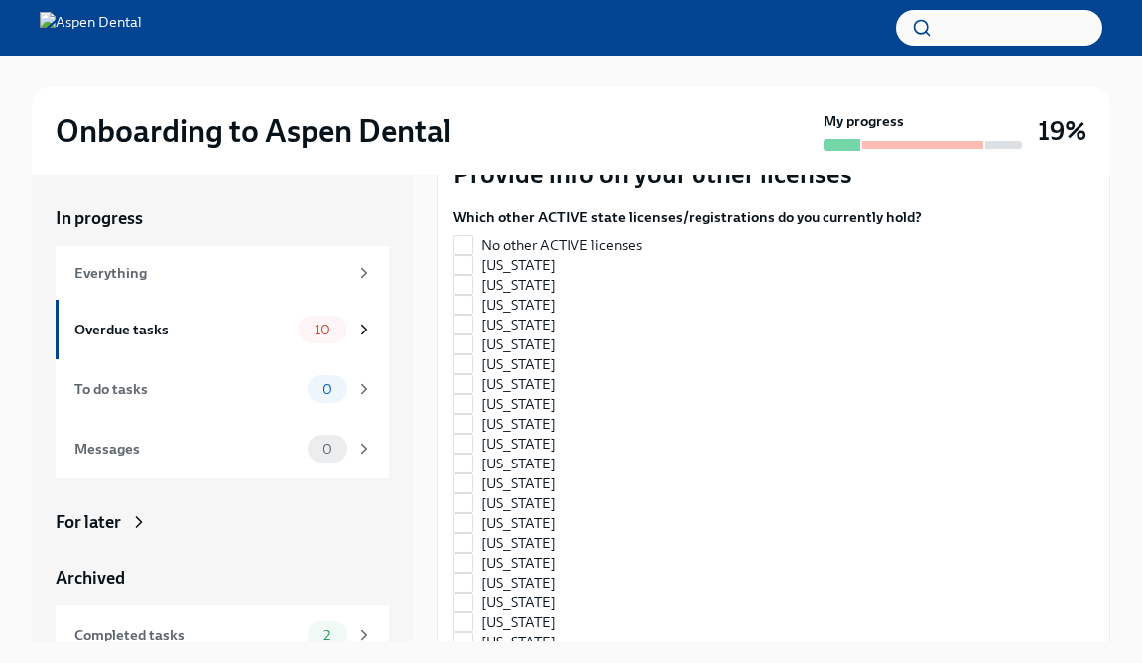
scroll to position [453, 0]
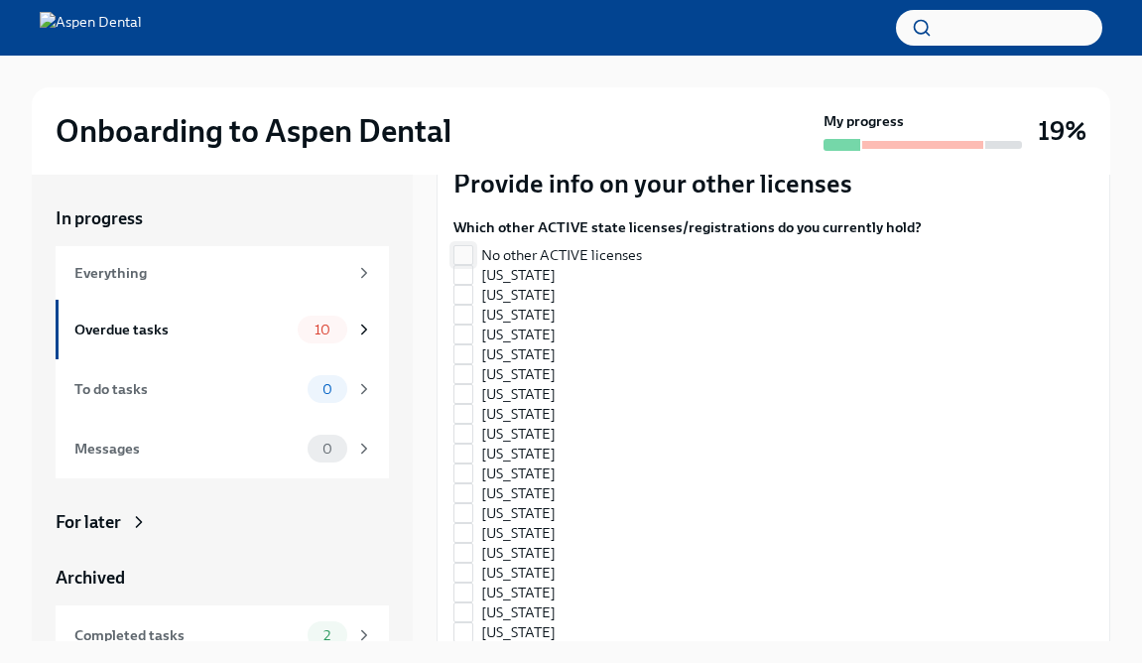
click at [470, 260] on input "No other ACTIVE licenses" at bounding box center [463, 255] width 18 height 18
checkbox input "true"
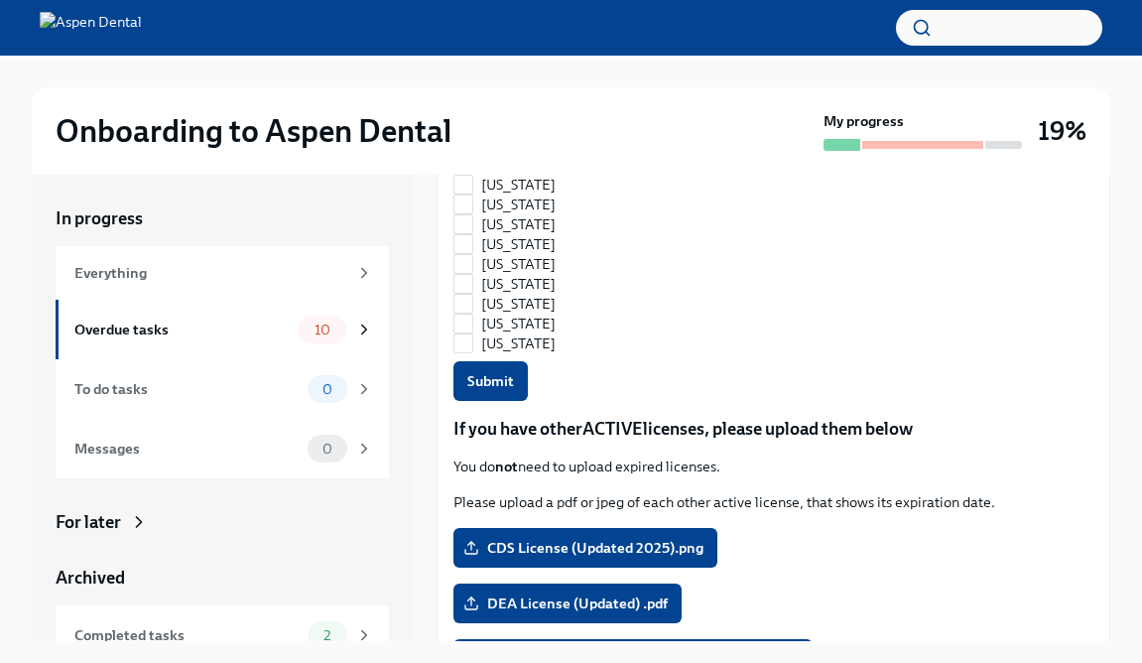
scroll to position [1383, 0]
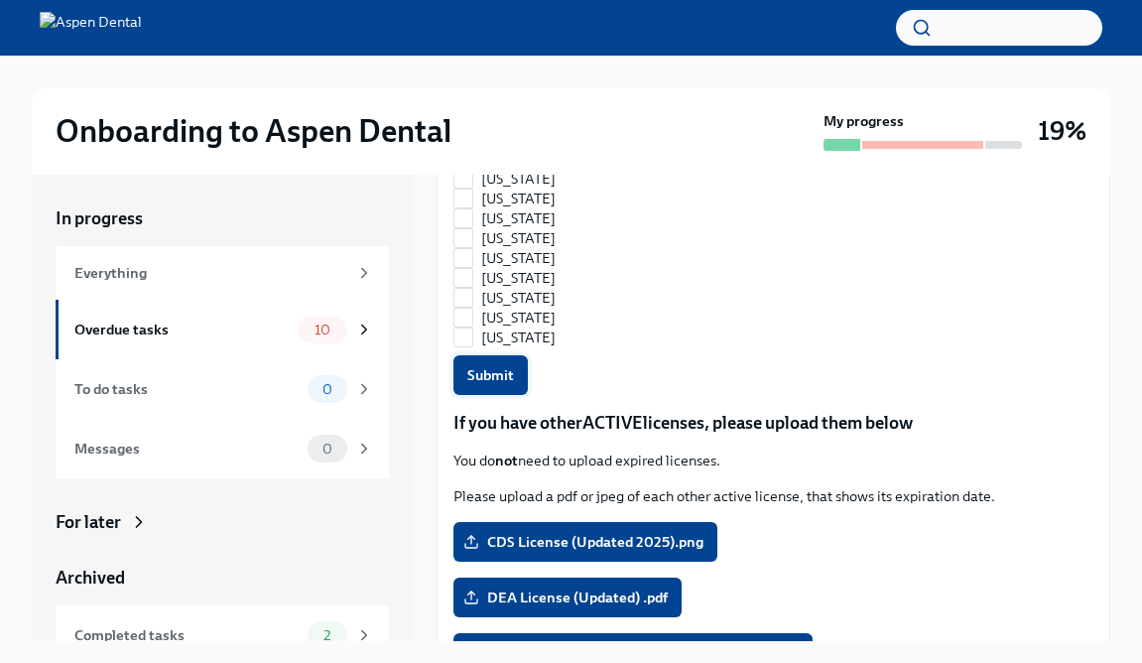
click at [486, 392] on button "Submit" at bounding box center [490, 375] width 74 height 40
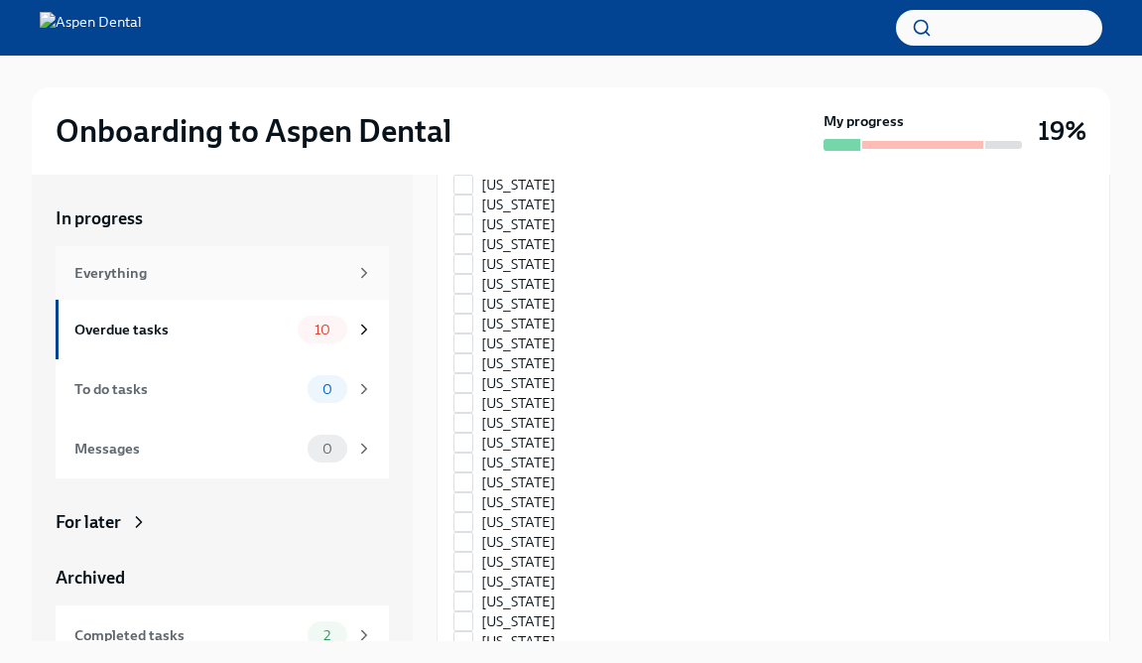
scroll to position [567, 0]
click at [222, 321] on div "Overdue tasks" at bounding box center [181, 329] width 215 height 22
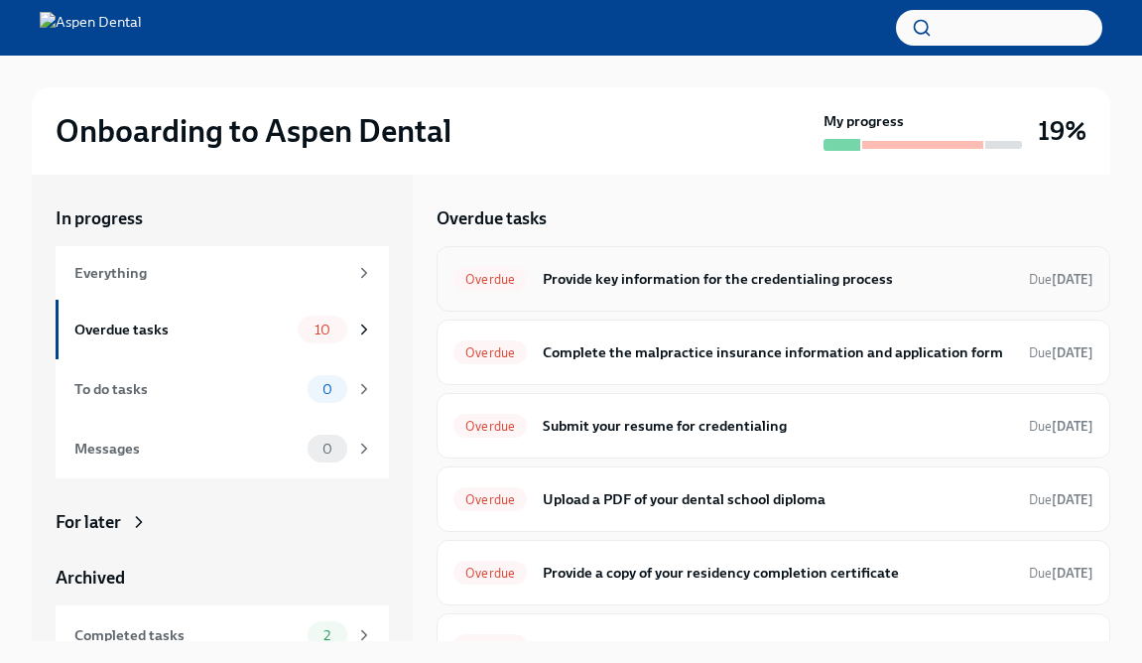
click at [660, 291] on div "Overdue Provide key information for the credentialing process Due [DATE]" at bounding box center [773, 279] width 640 height 32
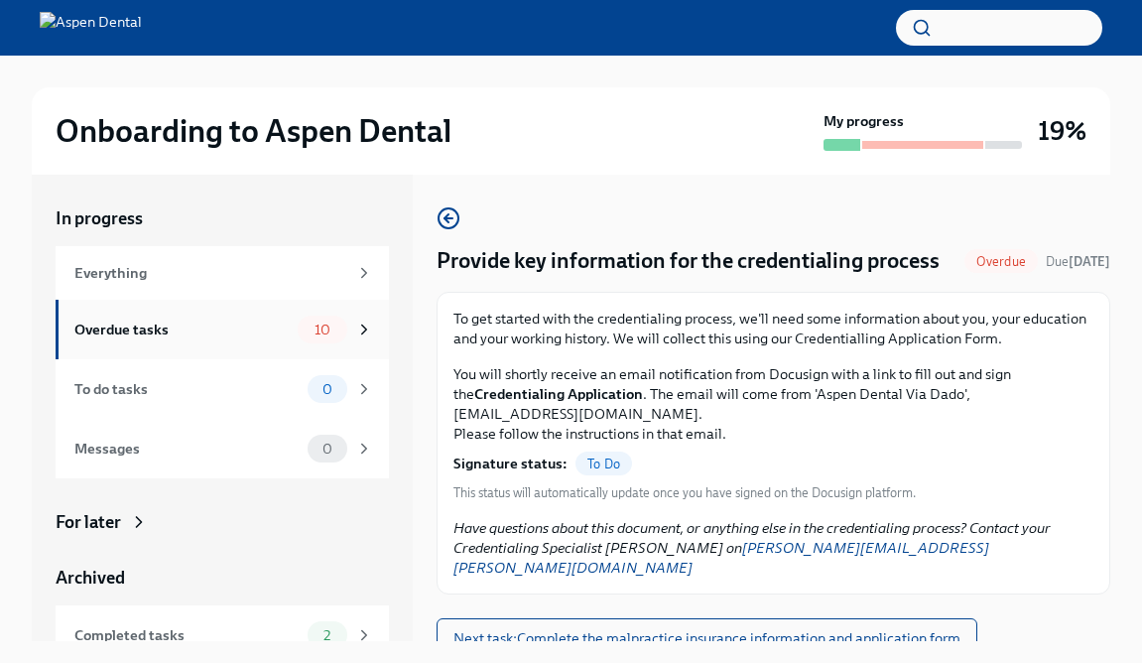
click at [287, 339] on div "Overdue tasks" at bounding box center [181, 329] width 215 height 22
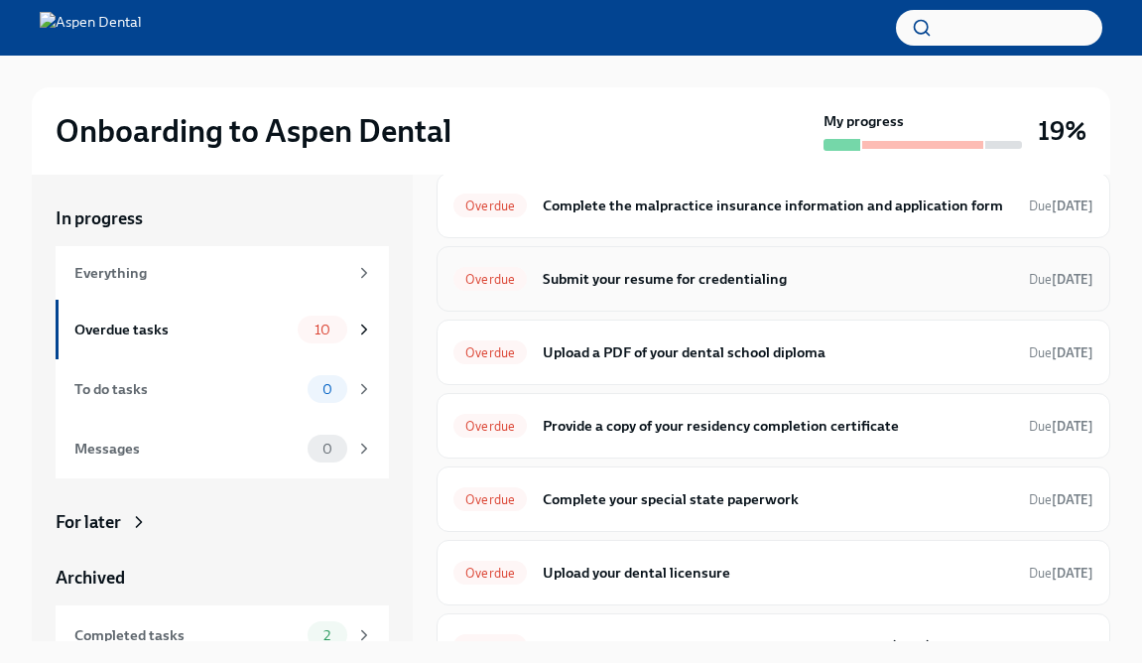
scroll to position [149, 0]
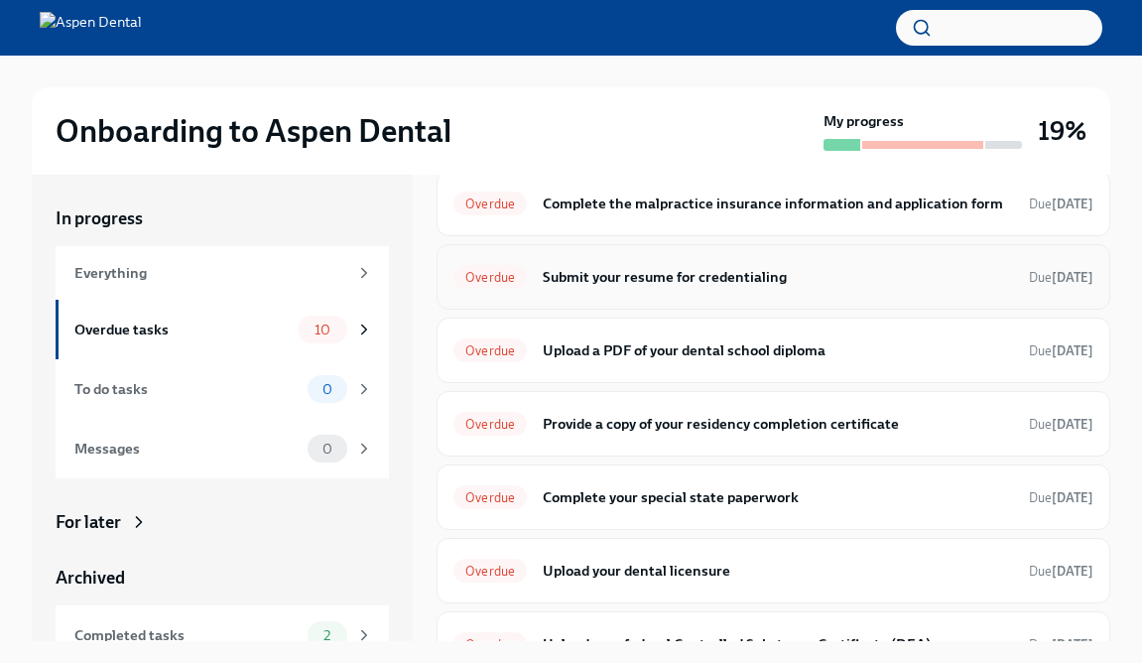
click at [591, 438] on div "Overdue Provide a copy of your residency completion certificate Due [DATE]" at bounding box center [773, 424] width 640 height 32
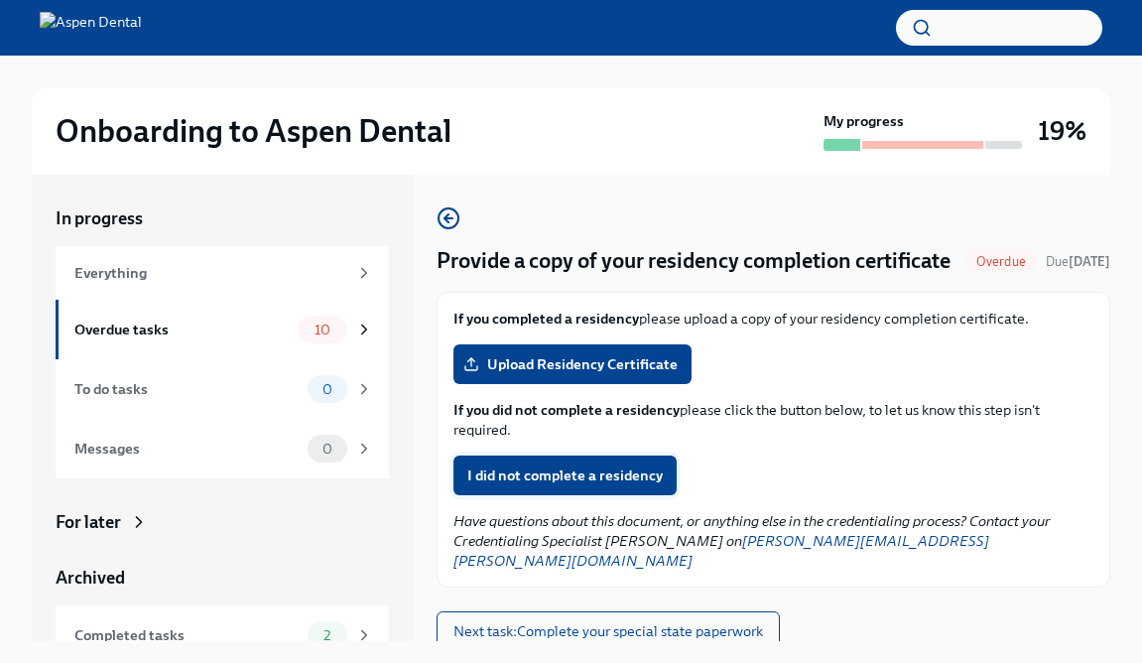
click at [622, 485] on span "I did not complete a residency" at bounding box center [564, 475] width 195 height 20
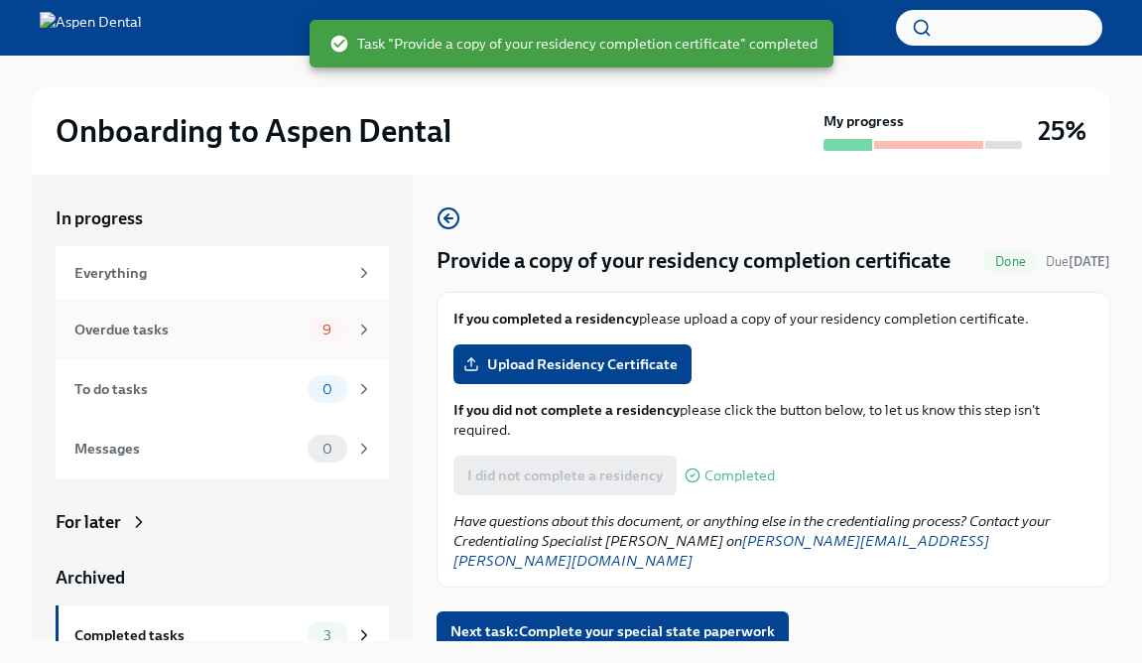
click at [307, 335] on div "Overdue tasks 9" at bounding box center [223, 329] width 299 height 28
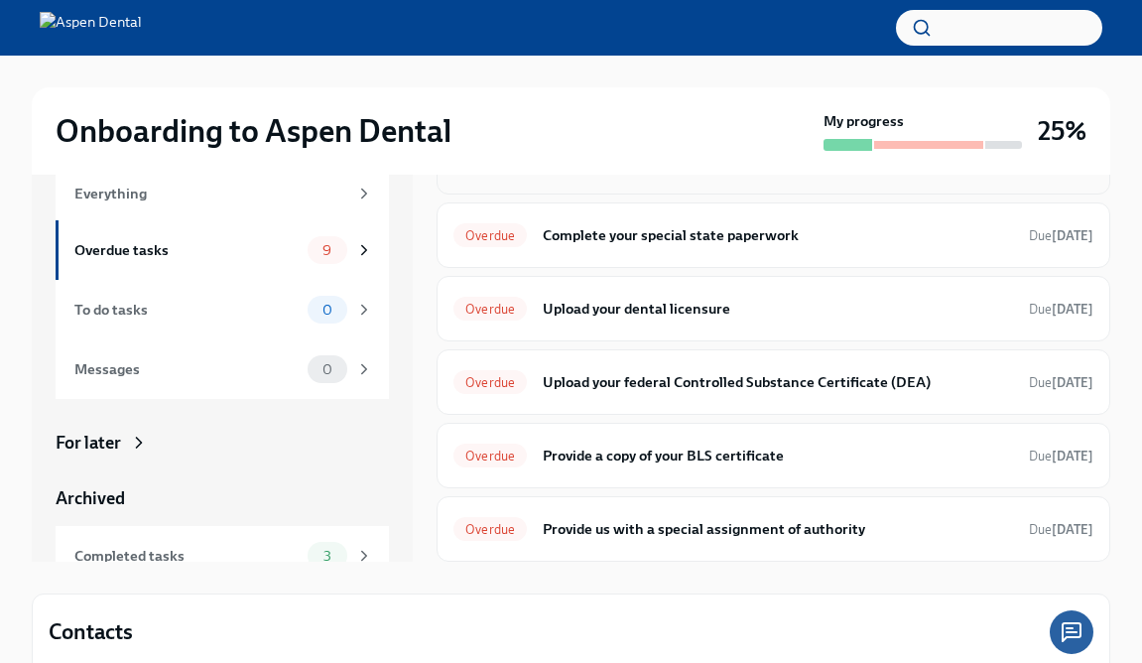
scroll to position [81, 0]
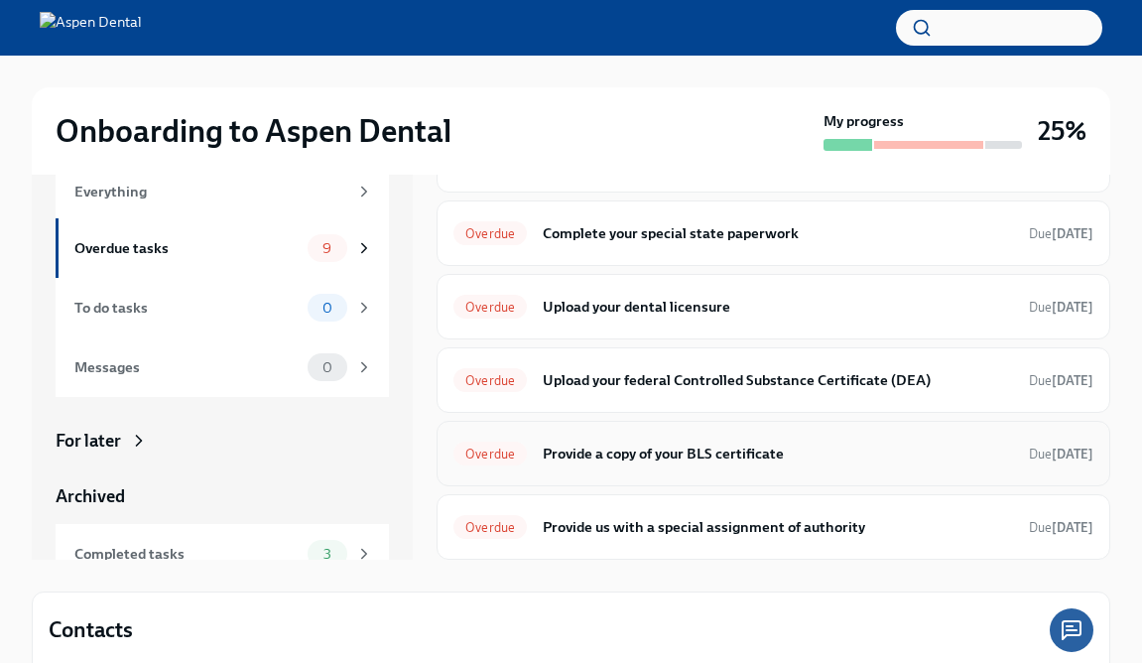
click at [595, 450] on h6 "Provide a copy of your BLS certificate" at bounding box center [778, 453] width 470 height 22
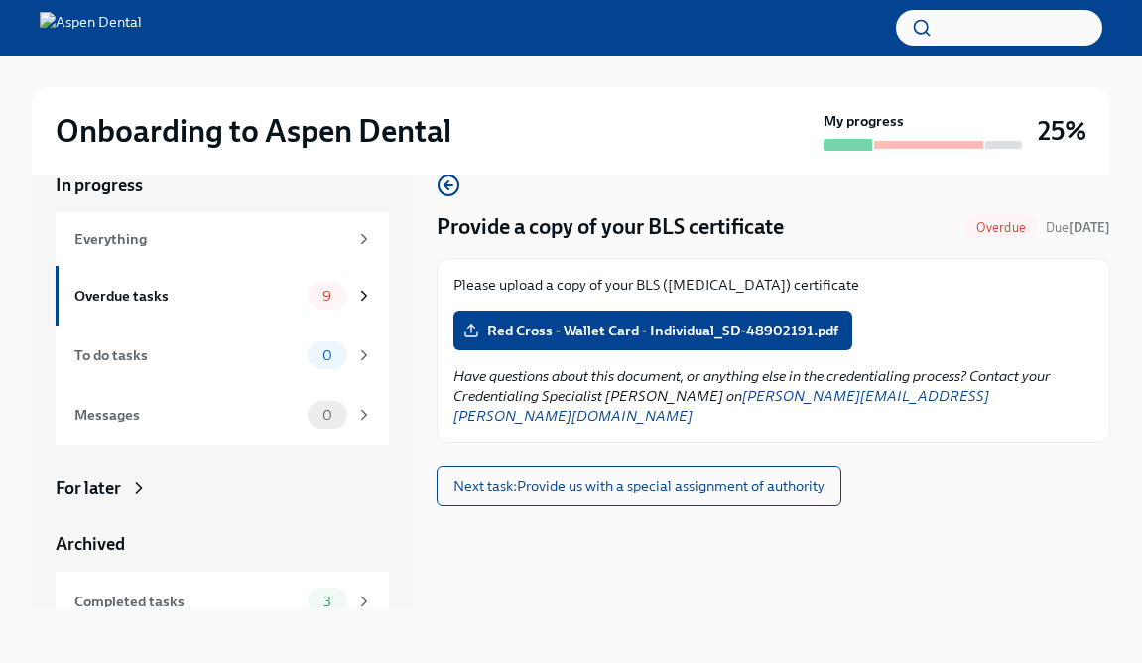
scroll to position [34, 0]
click at [583, 336] on span "Red Cross - Wallet Card - Individual_SD-48902191.pdf" at bounding box center [652, 330] width 371 height 20
click at [0, 0] on input "Red Cross - Wallet Card - Individual_SD-48902191.pdf" at bounding box center [0, 0] width 0 height 0
click at [310, 291] on span "9" at bounding box center [326, 296] width 33 height 15
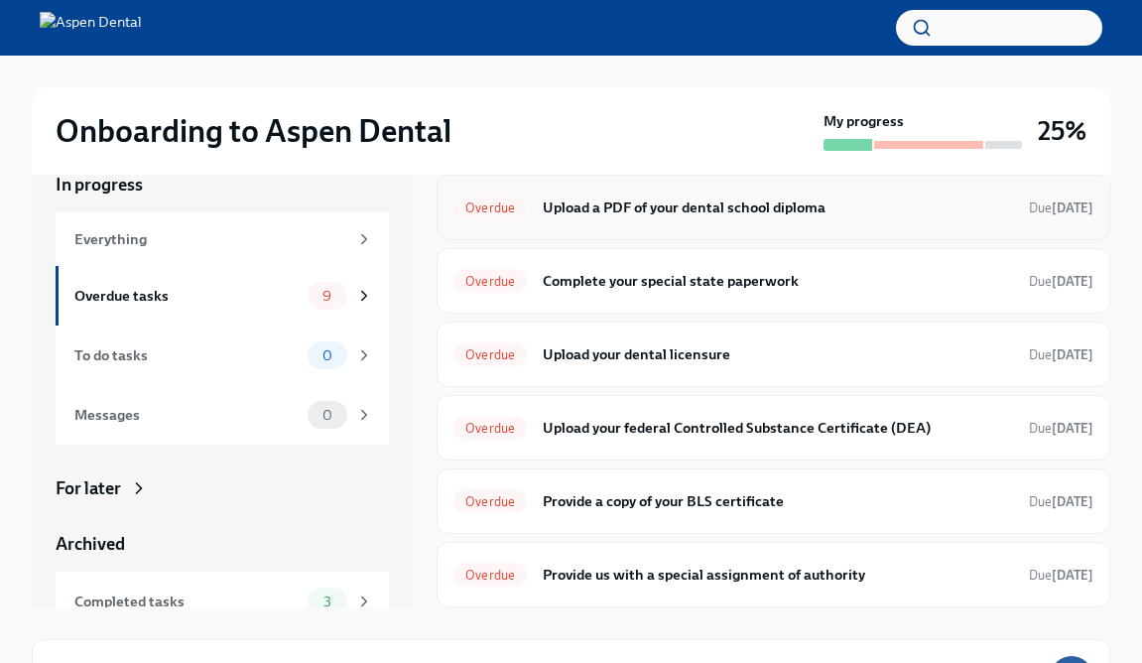
scroll to position [256, 0]
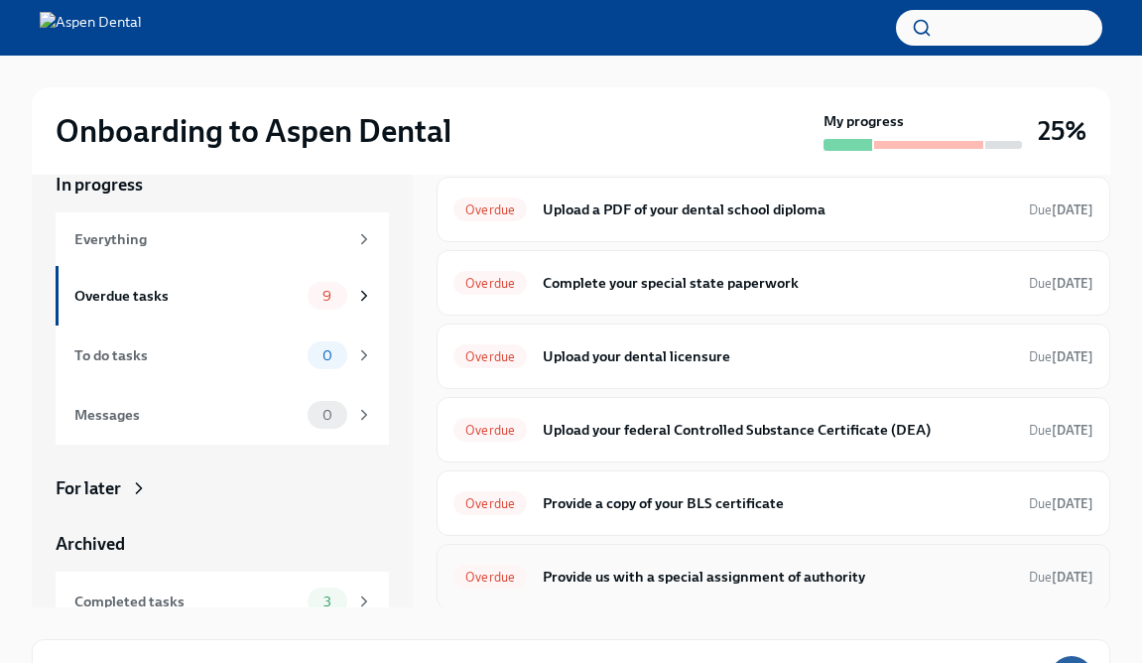
click at [629, 582] on h6 "Provide us with a special assignment of authority" at bounding box center [778, 576] width 470 height 22
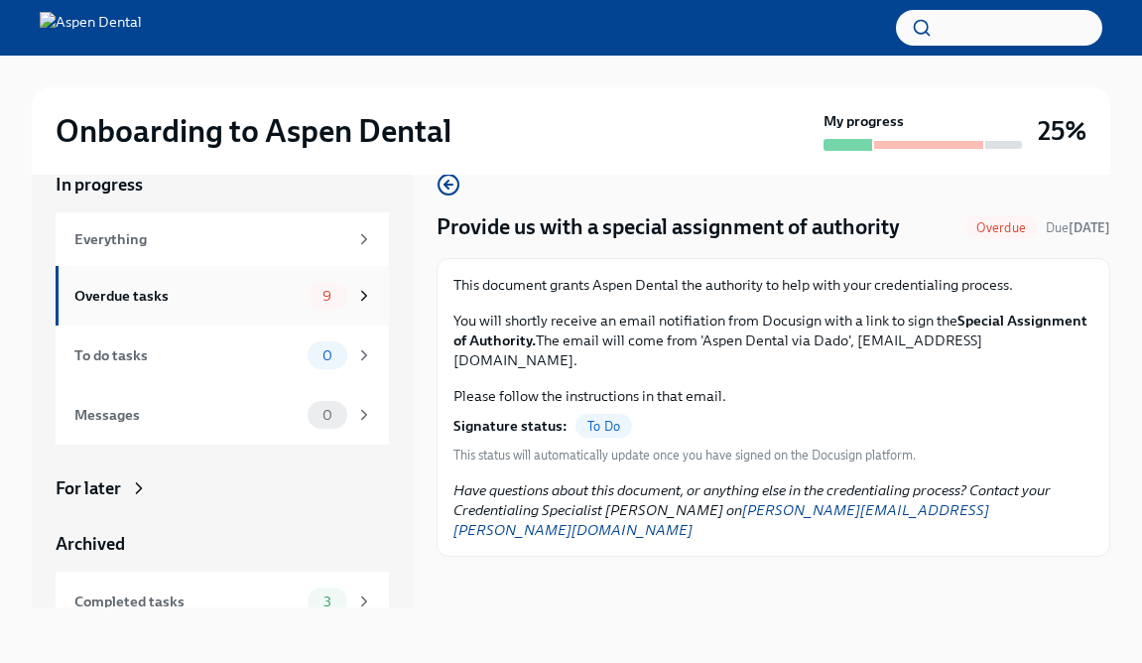
click at [284, 293] on div "Overdue tasks" at bounding box center [186, 296] width 225 height 22
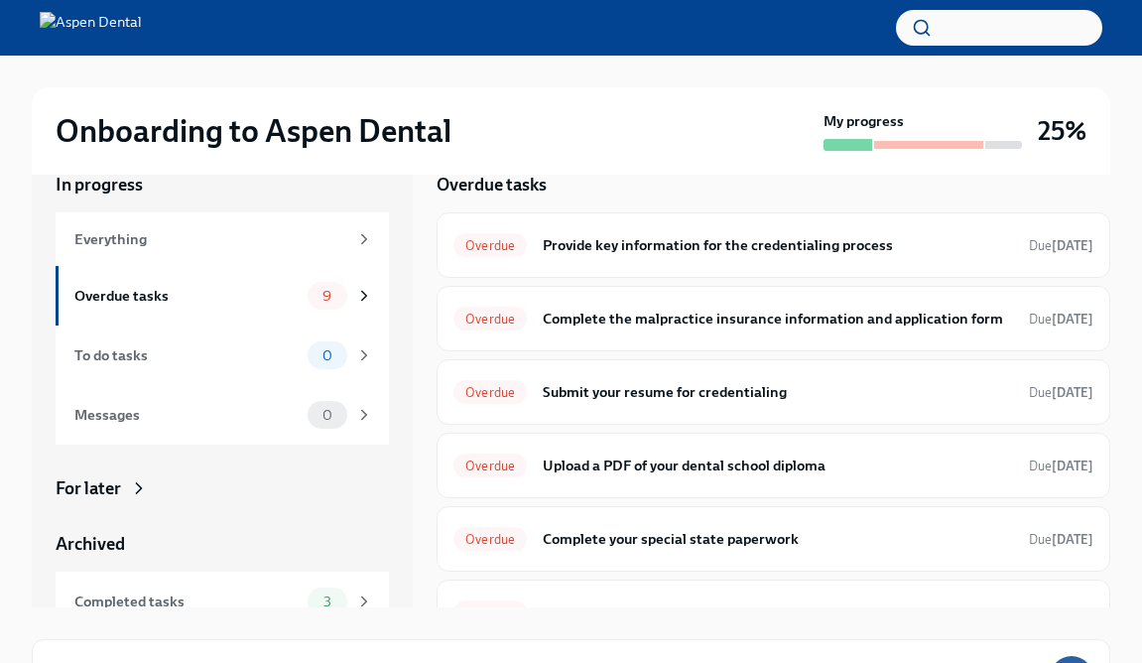
scroll to position [143, 0]
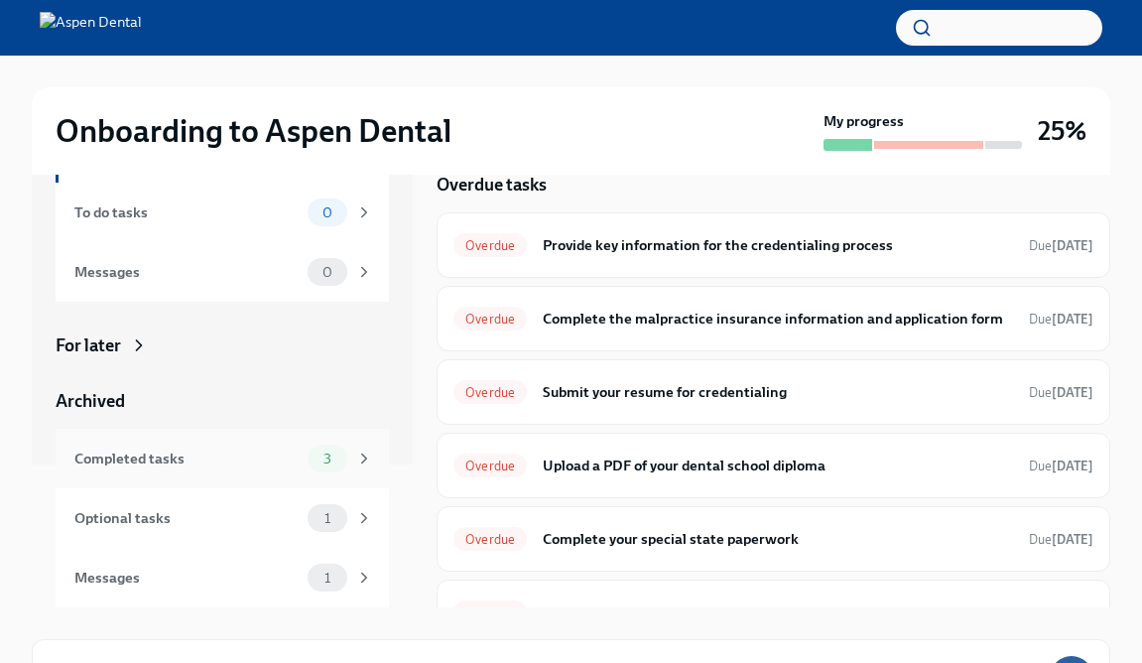
click at [304, 458] on div "Completed tasks 3" at bounding box center [223, 458] width 299 height 28
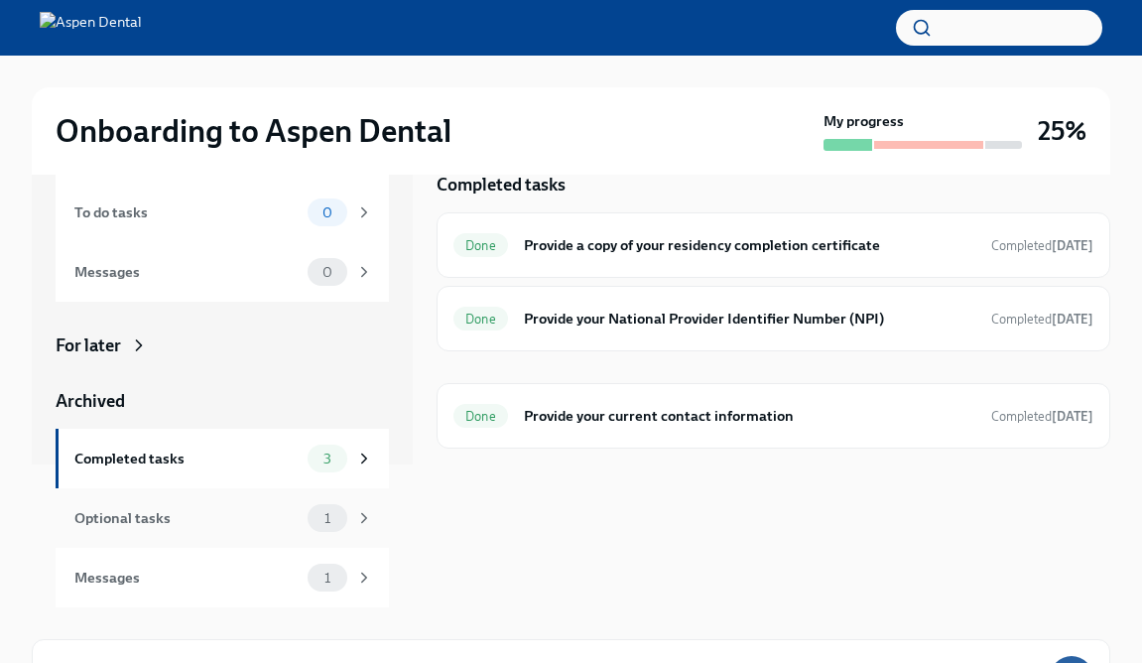
click at [230, 536] on div "Optional tasks 1" at bounding box center [222, 518] width 333 height 60
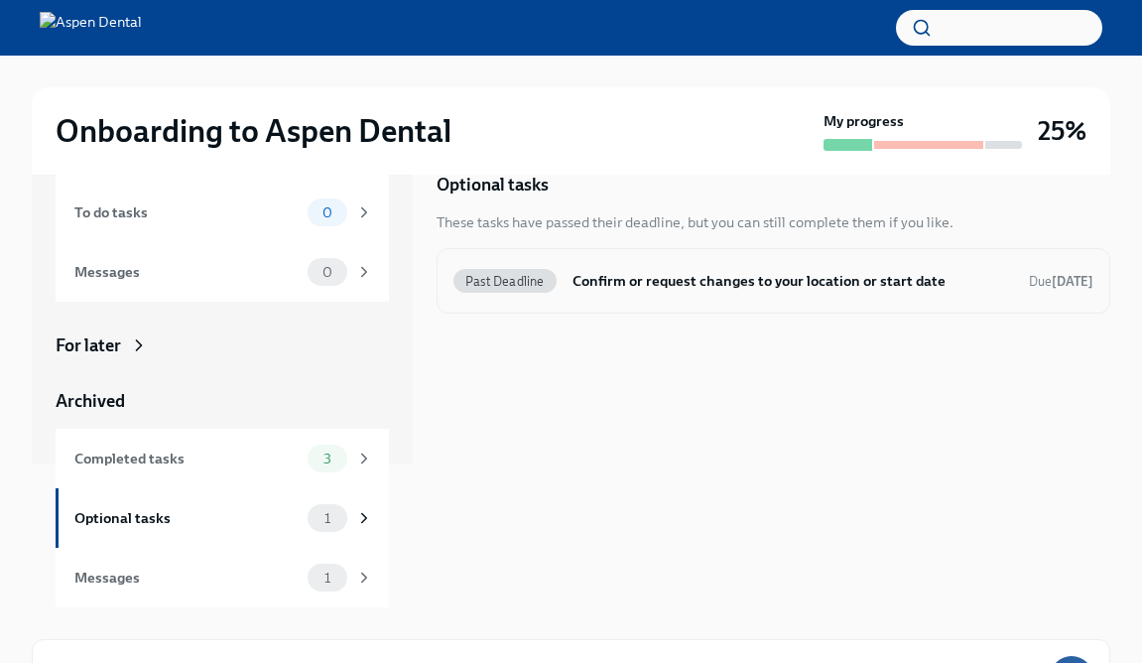
click at [550, 286] on span "Past Deadline" at bounding box center [504, 281] width 103 height 15
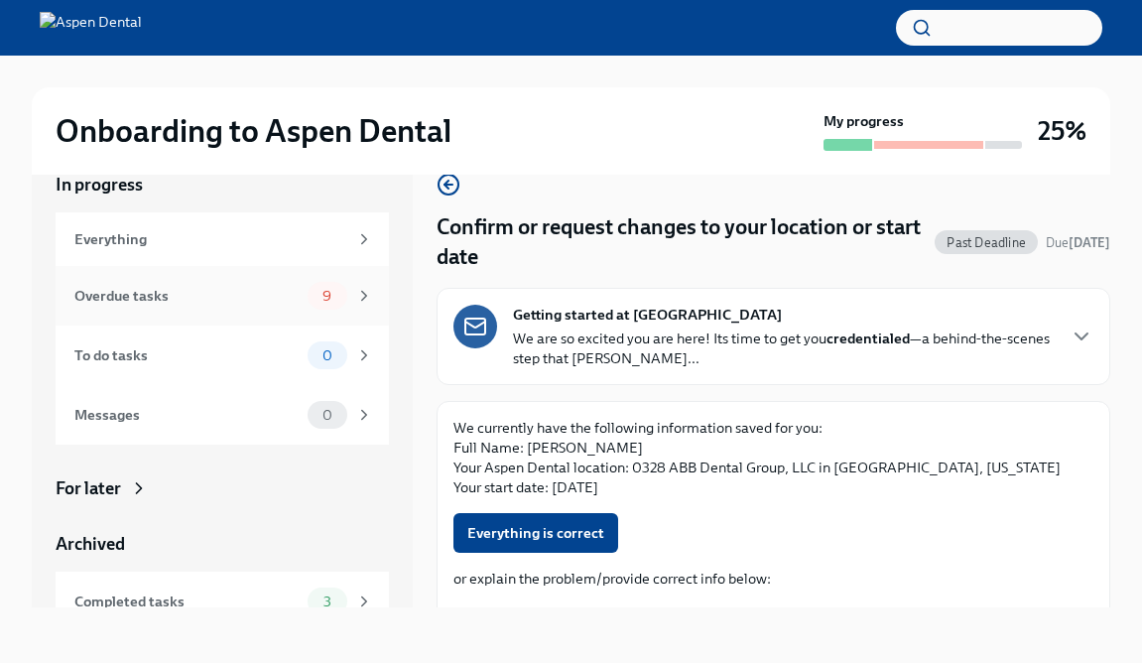
click at [217, 298] on div "Overdue tasks" at bounding box center [186, 296] width 225 height 22
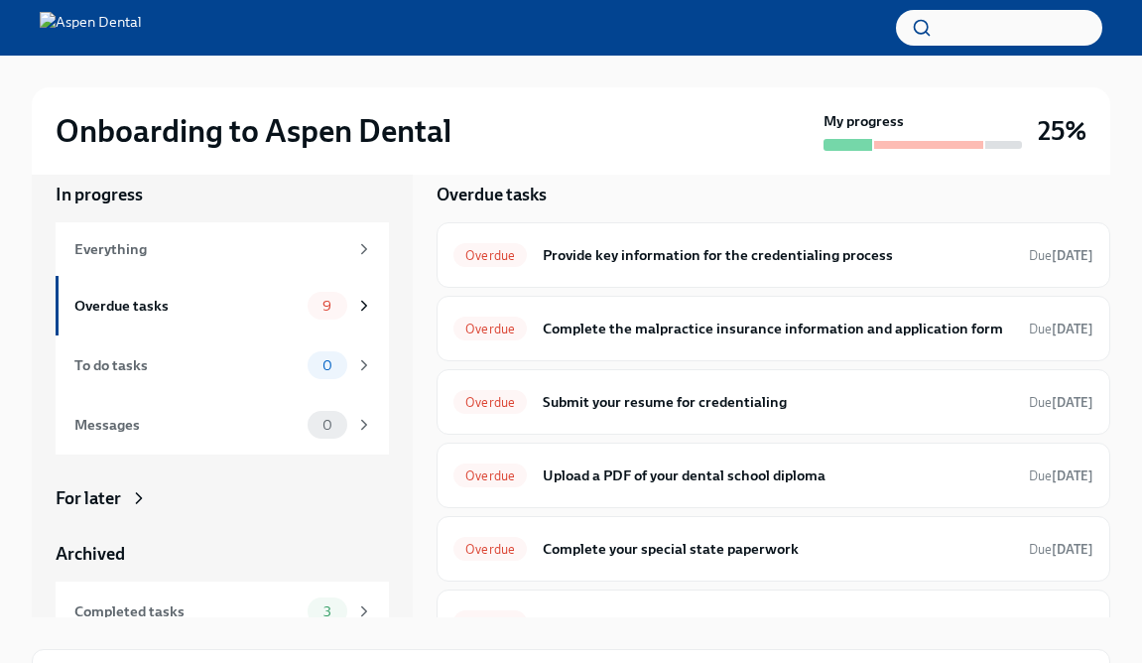
scroll to position [25, 0]
click at [555, 404] on h6 "Submit your resume for credentialing" at bounding box center [778, 401] width 470 height 22
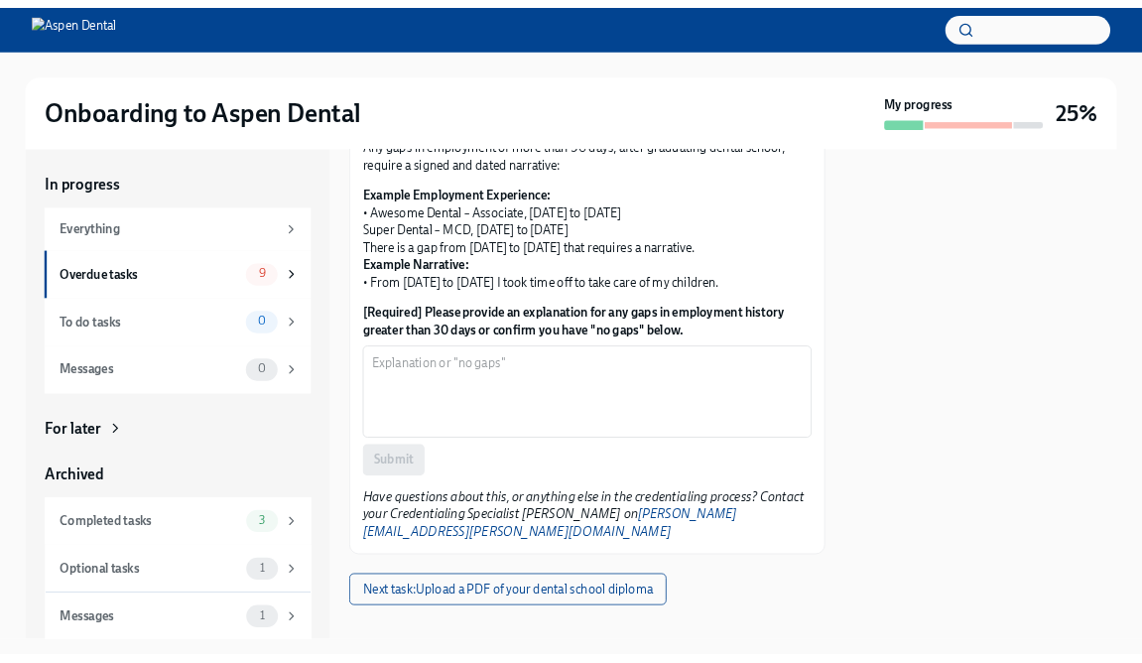
scroll to position [650, 0]
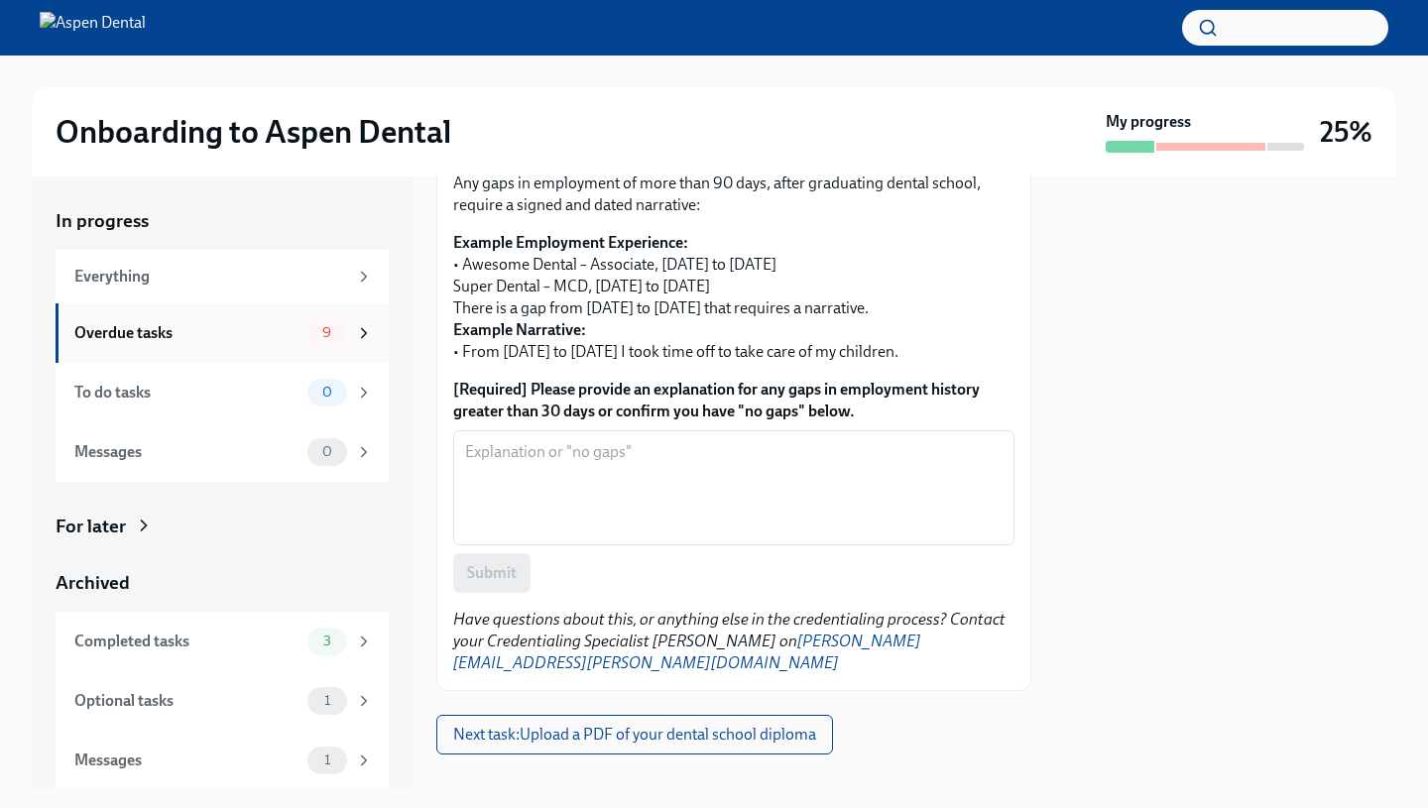
click at [267, 342] on div "Overdue tasks" at bounding box center [186, 333] width 225 height 22
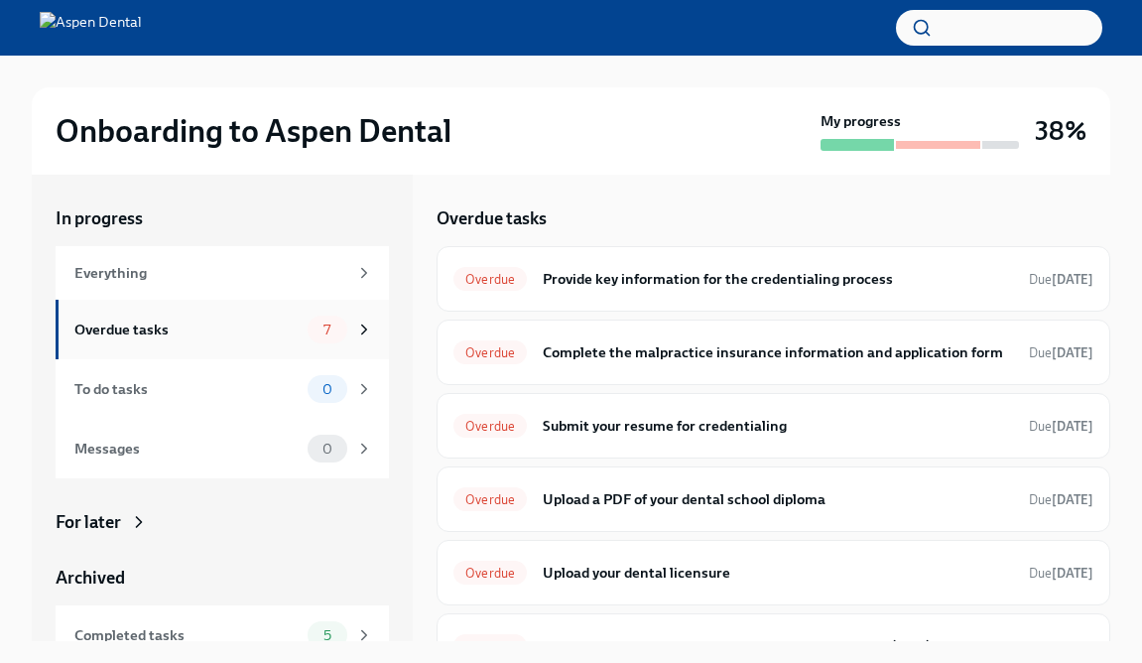
click at [263, 323] on div "Overdue tasks" at bounding box center [186, 329] width 225 height 22
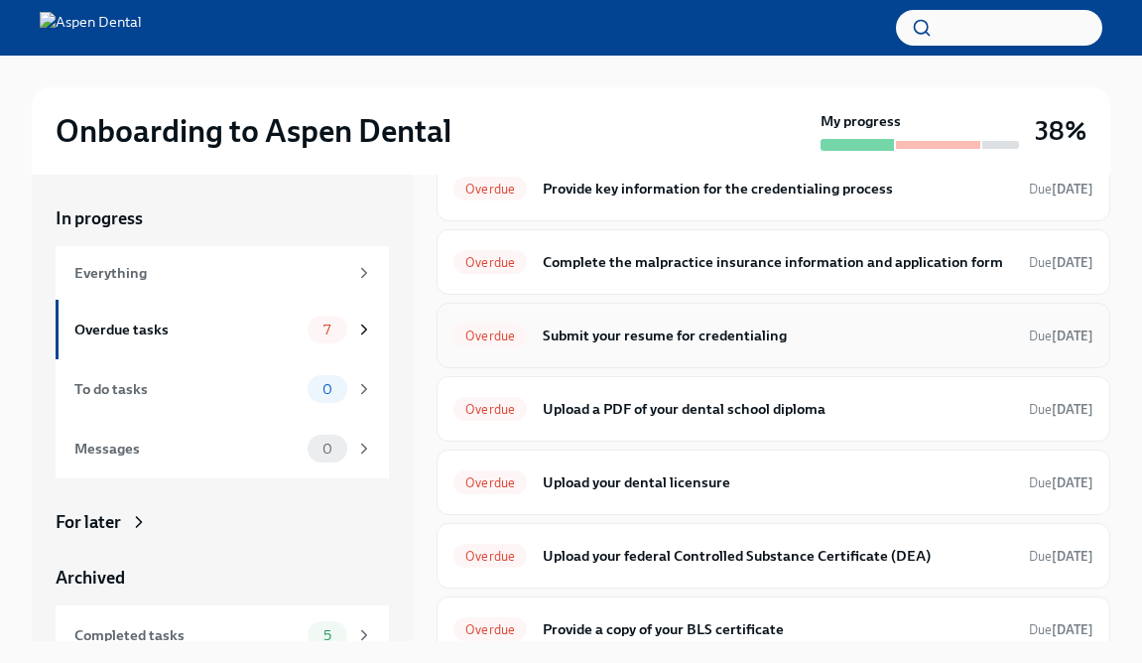
scroll to position [111, 0]
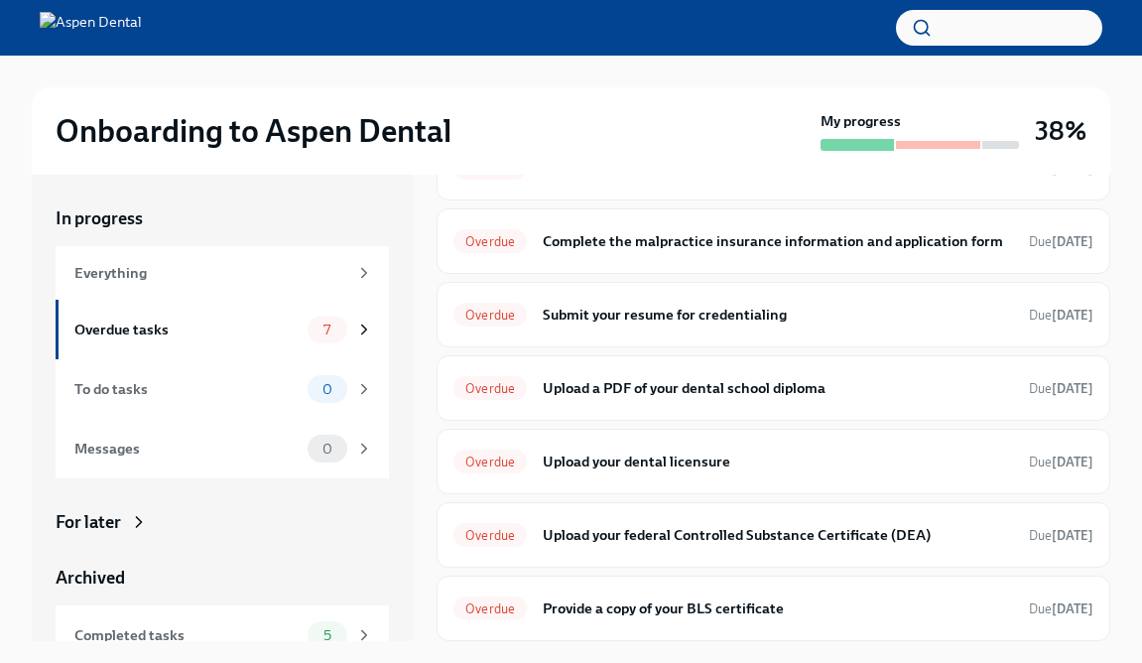
click at [202, 656] on div "In progress Everything Overdue tasks 7 To do tasks 0 Messages 0 For later Archi…" at bounding box center [571, 549] width 1078 height 749
click at [215, 622] on div "Completed tasks 5" at bounding box center [223, 635] width 299 height 28
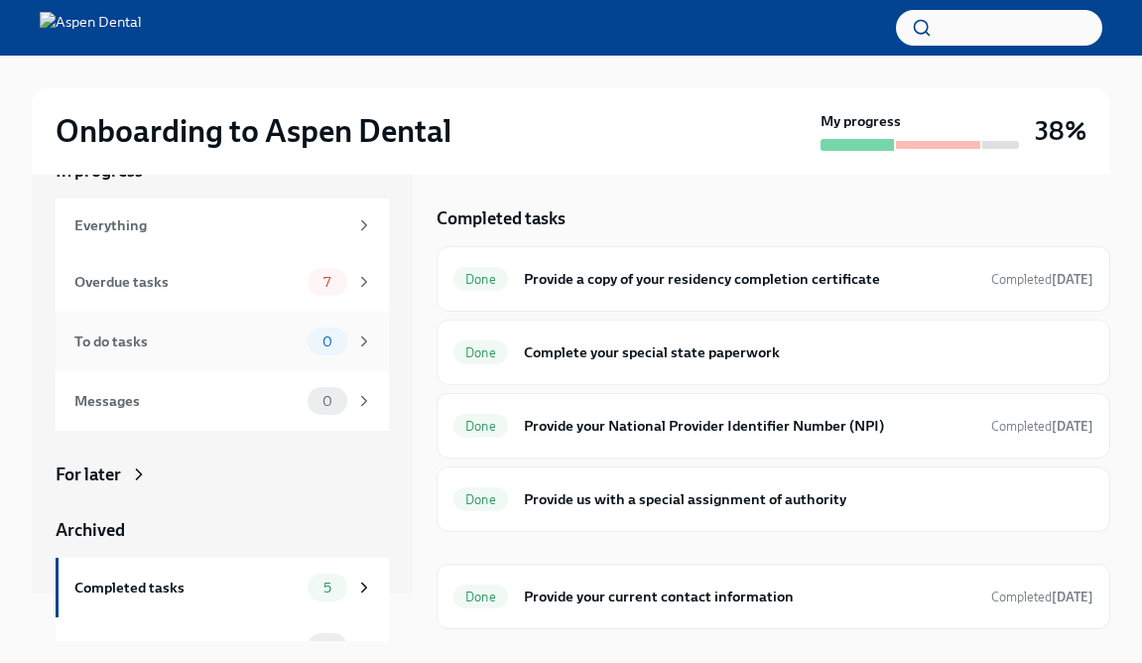
scroll to position [38, 0]
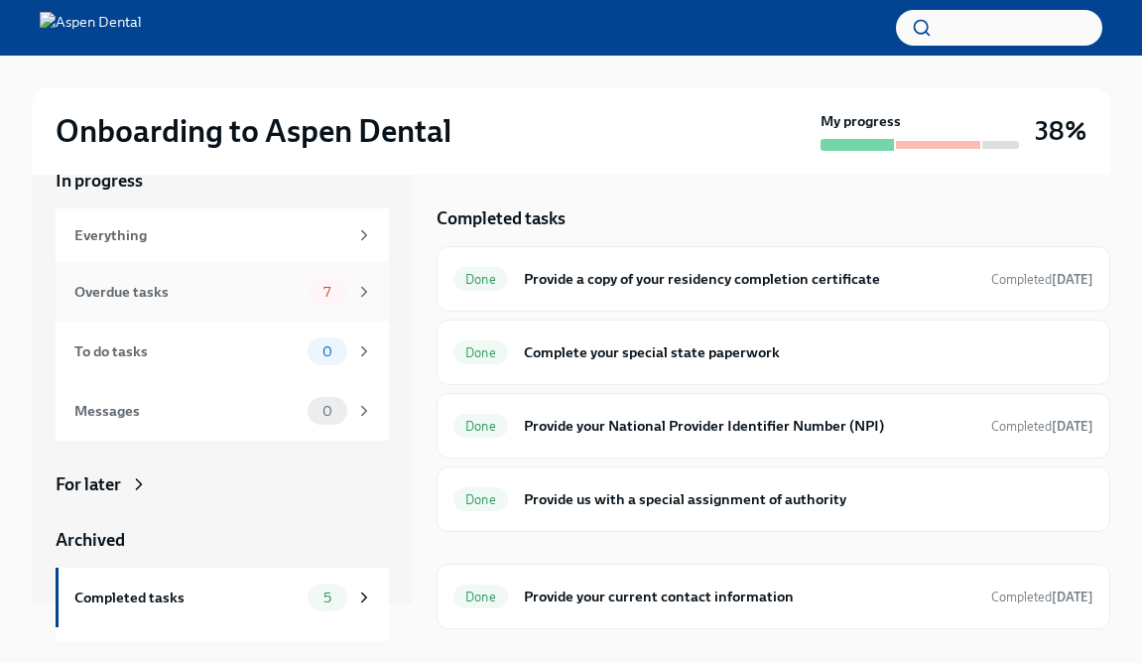
click at [214, 292] on div "Overdue tasks" at bounding box center [186, 292] width 225 height 22
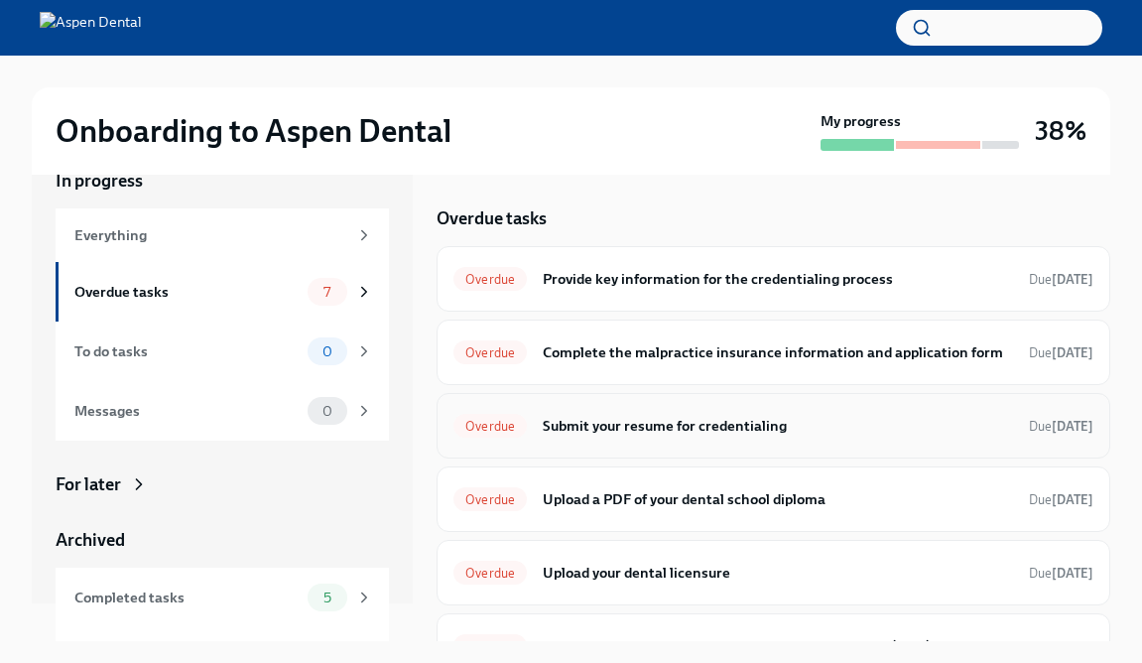
click at [685, 440] on div "Overdue Submit your resume for credentialing Due [DATE]" at bounding box center [773, 426] width 640 height 32
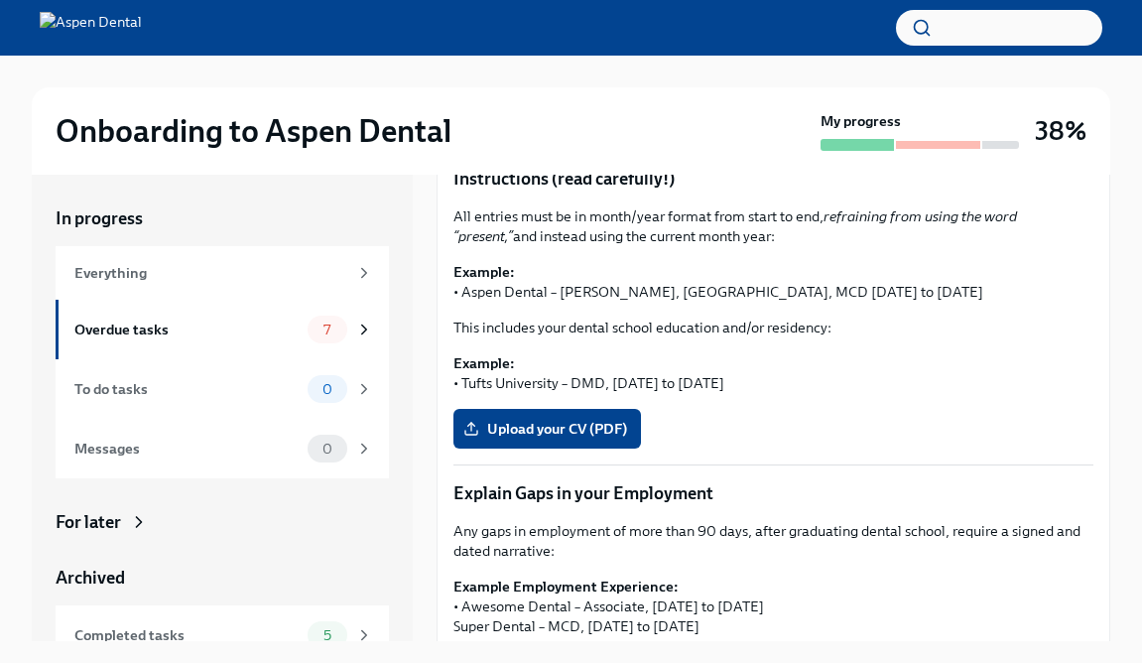
scroll to position [302, 0]
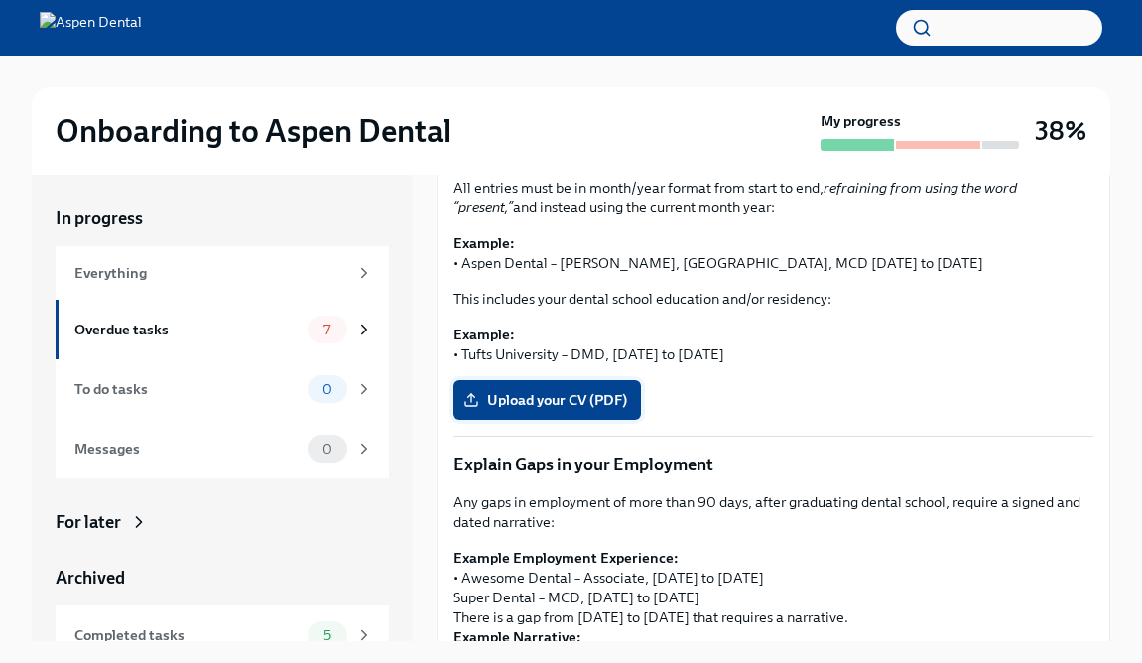
click at [506, 400] on span "Upload your CV (PDF)" at bounding box center [547, 400] width 160 height 20
click at [0, 0] on input "Upload your CV (PDF)" at bounding box center [0, 0] width 0 height 0
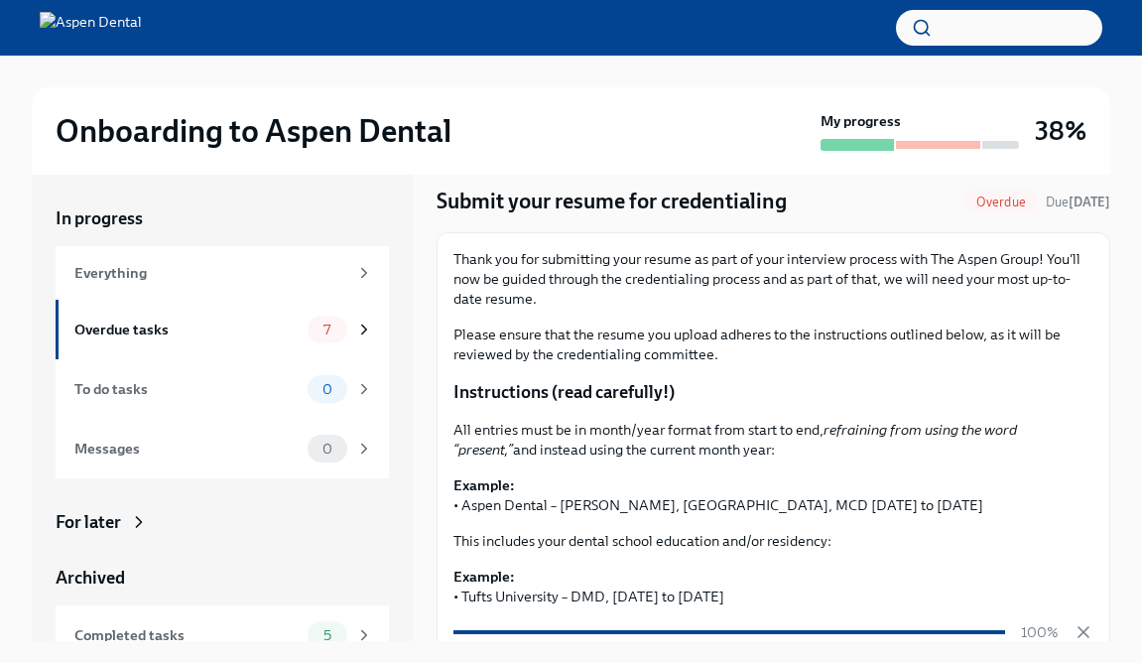
scroll to position [0, 0]
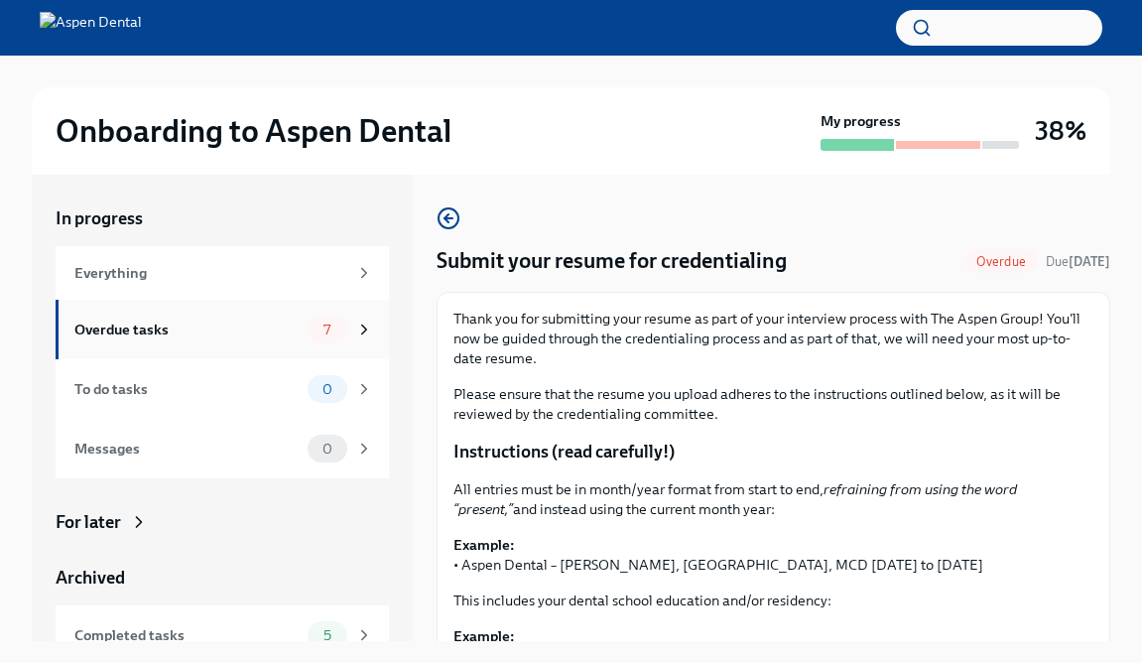
click at [184, 329] on div "Overdue tasks" at bounding box center [186, 329] width 225 height 22
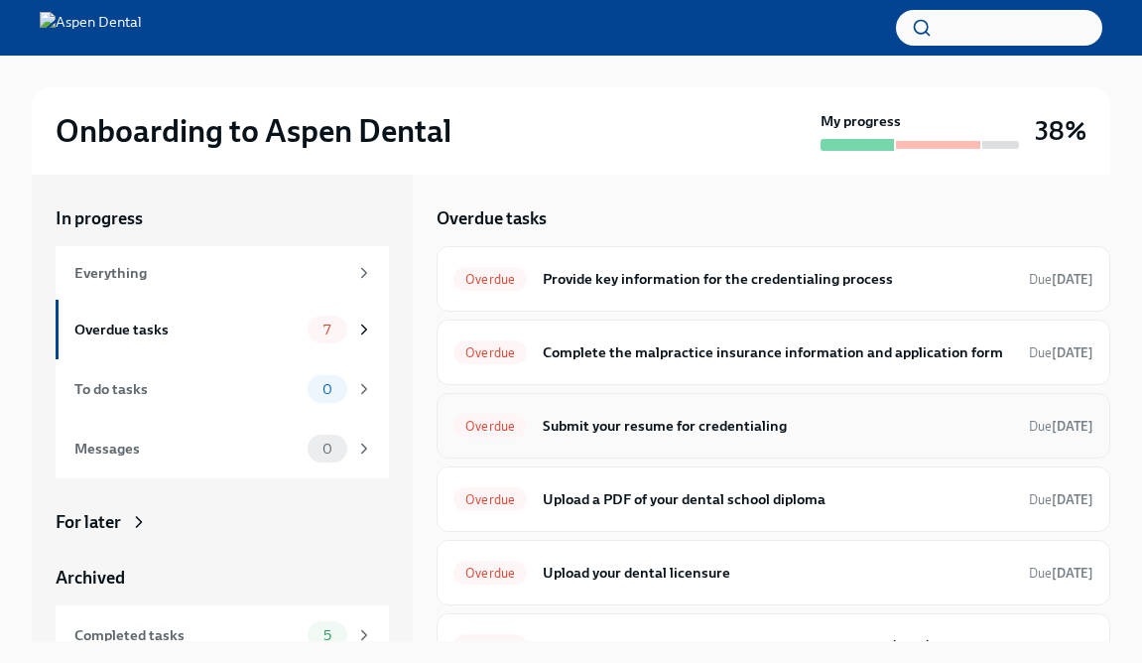
click at [619, 430] on h6 "Submit your resume for credentialing" at bounding box center [778, 426] width 470 height 22
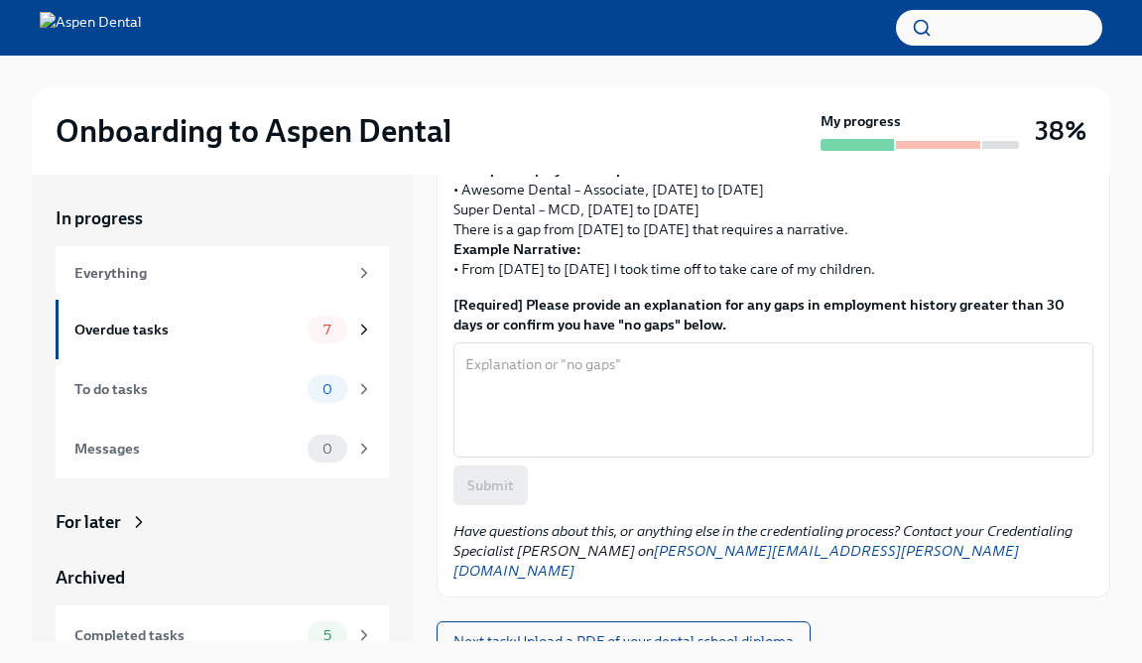
scroll to position [687, 0]
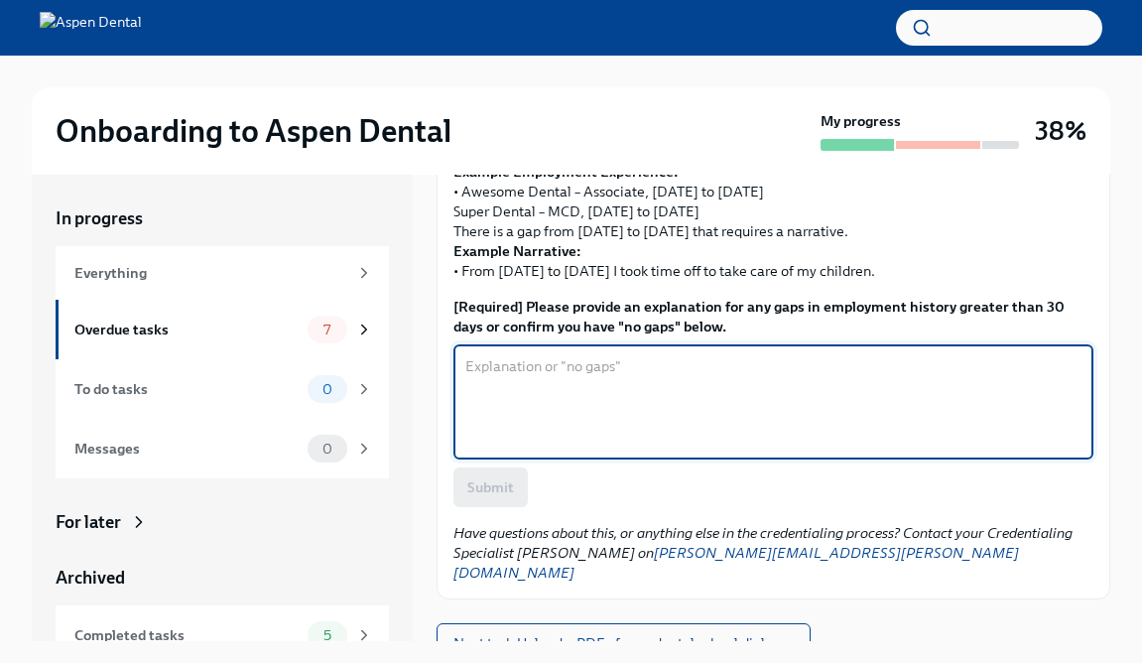
click at [547, 404] on textarea "[Required] Please provide an explanation for any gaps in employment history gre…" at bounding box center [773, 401] width 616 height 95
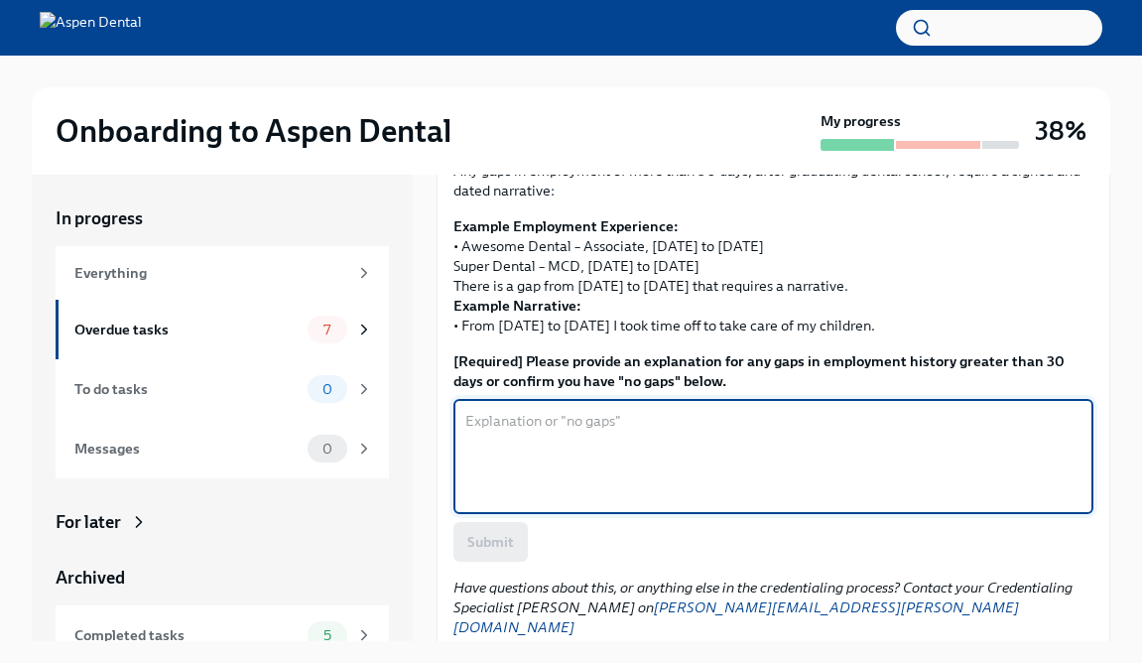
scroll to position [636, 0]
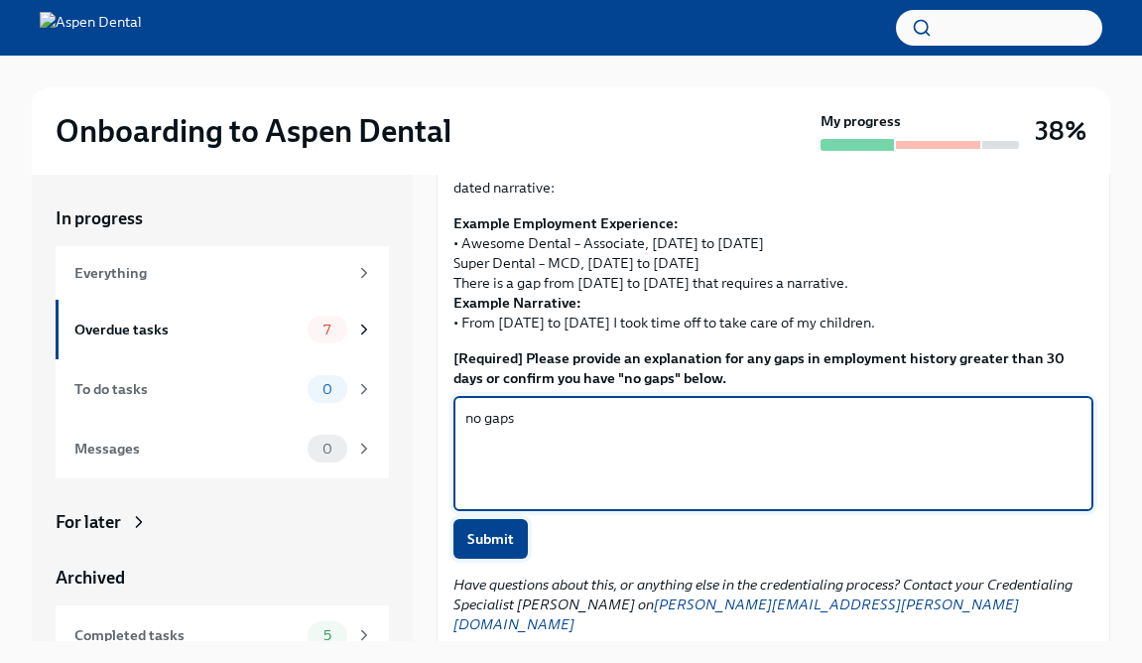
type textarea "no gaps"
click at [471, 538] on span "Submit" at bounding box center [490, 539] width 47 height 20
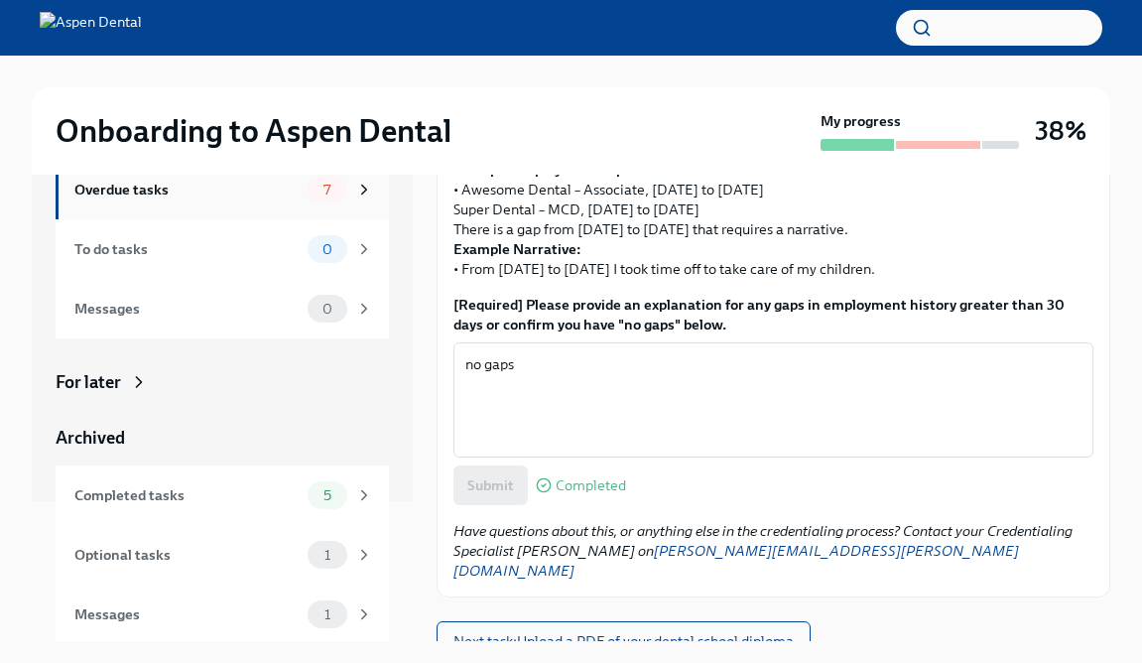
scroll to position [143, 0]
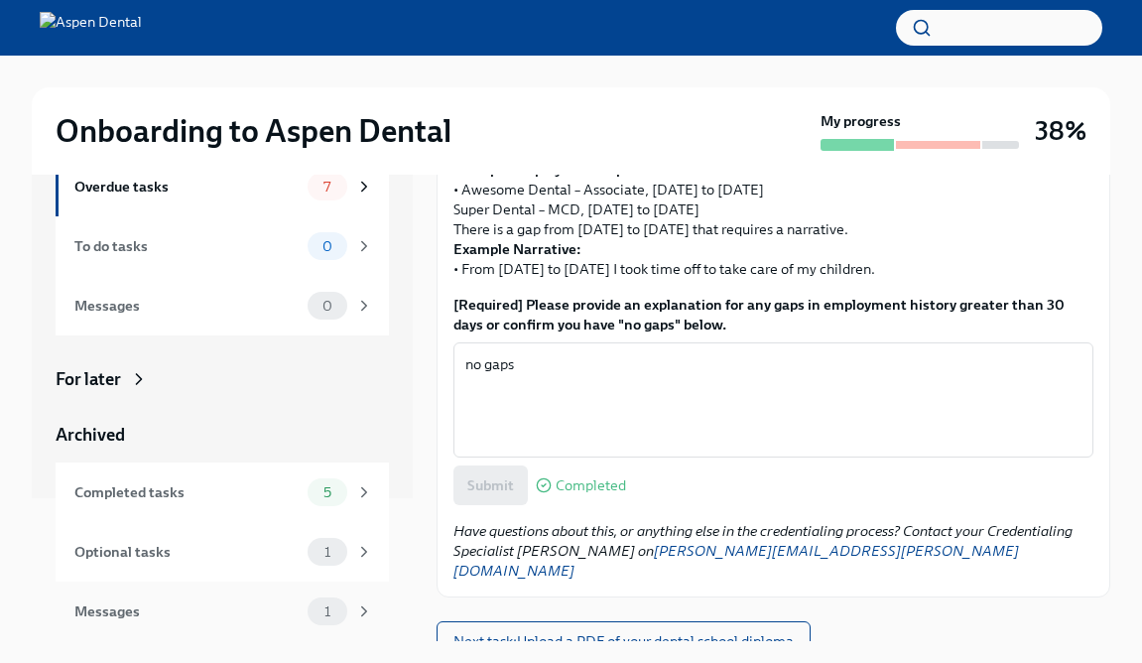
click at [188, 613] on div "Messages" at bounding box center [186, 611] width 225 height 22
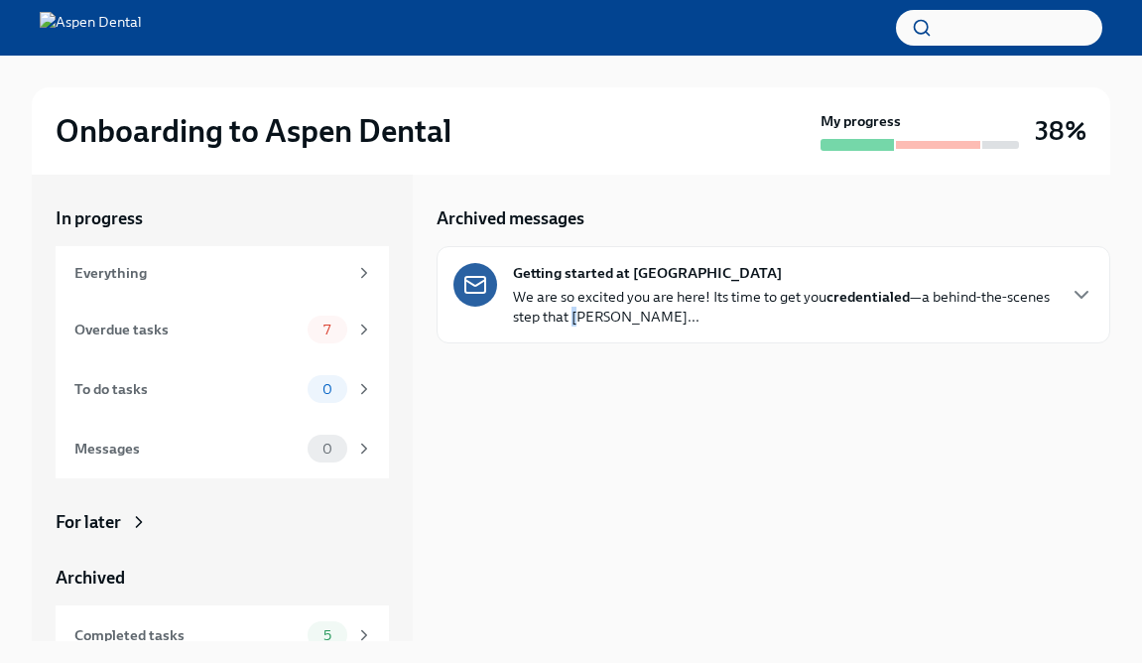
click at [575, 320] on p "We are so excited you are here! Its time to get you credentialed —a behind-the-…" at bounding box center [783, 307] width 541 height 40
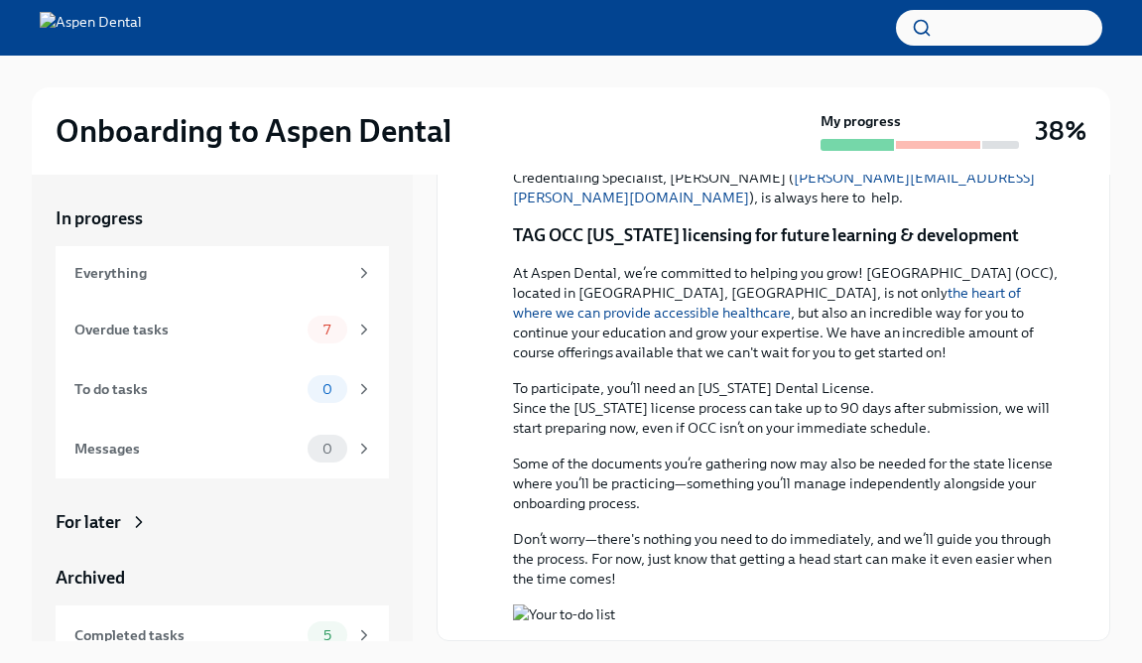
scroll to position [1527, 0]
click at [704, 604] on button "Zoom image" at bounding box center [787, 614] width 549 height 20
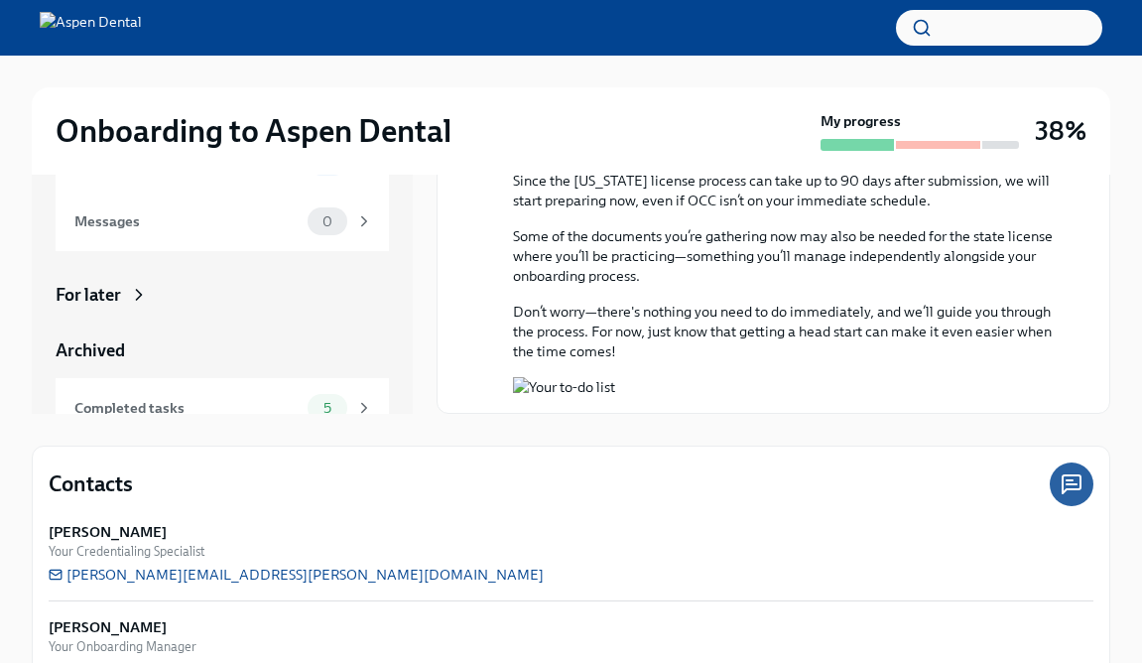
scroll to position [0, 0]
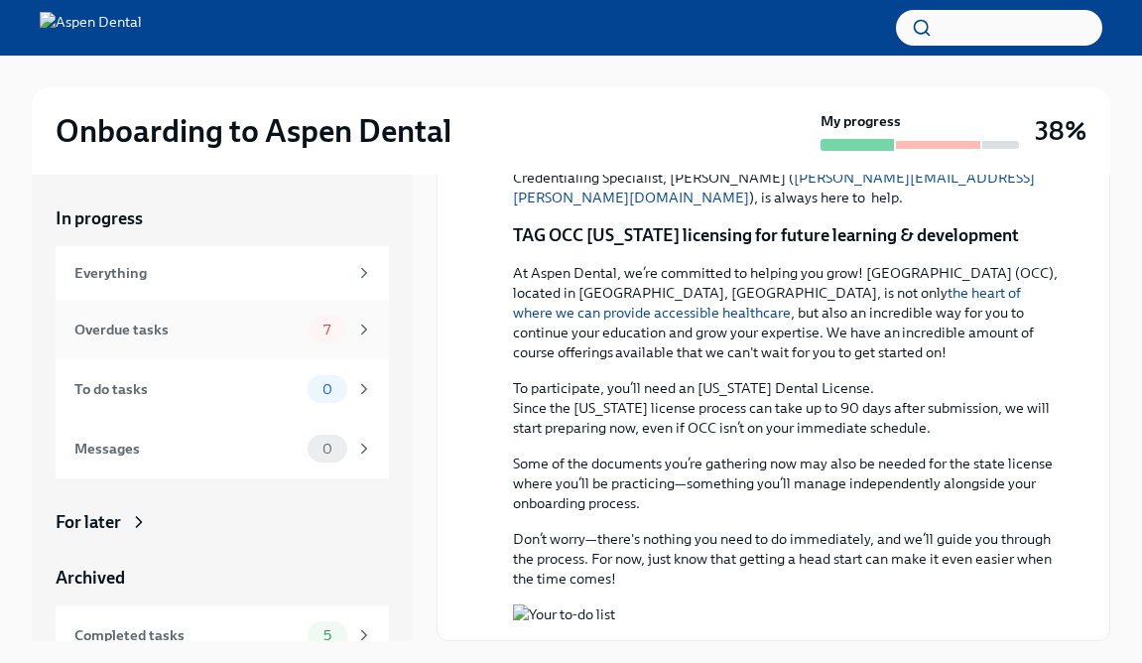
click at [236, 325] on div "Overdue tasks" at bounding box center [186, 329] width 225 height 22
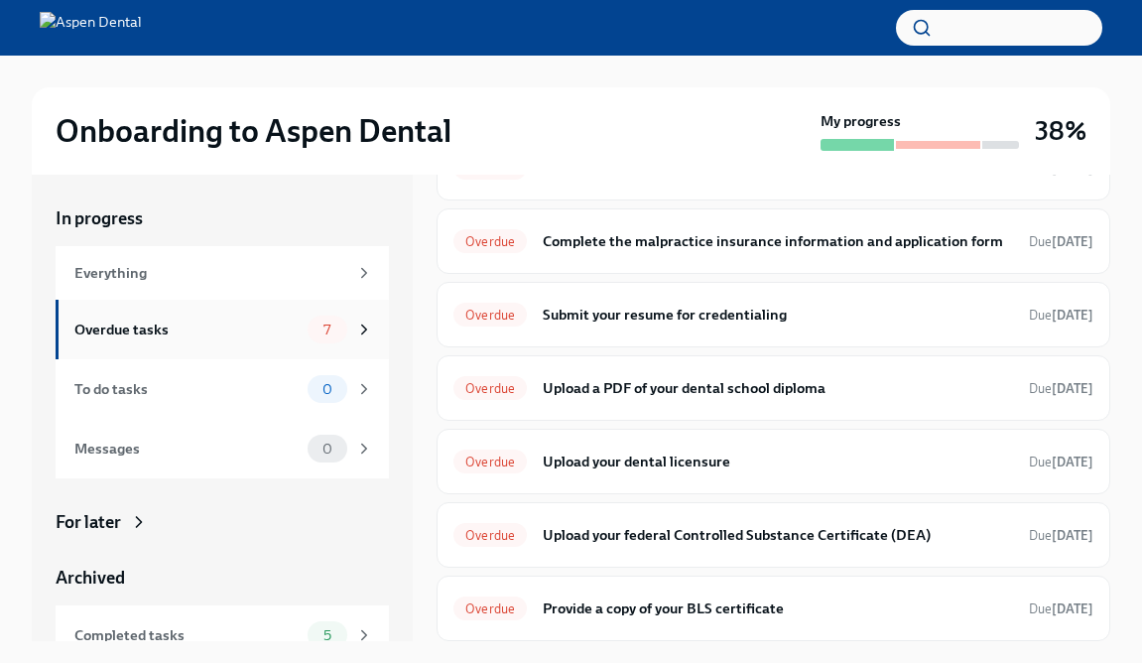
scroll to position [111, 0]
click at [632, 505] on div "Overdue Upload your federal Controlled Substance Certificate (DEA) Due [DATE]" at bounding box center [773, 534] width 674 height 65
click at [633, 529] on h6 "Upload your federal Controlled Substance Certificate (DEA)" at bounding box center [778, 535] width 470 height 22
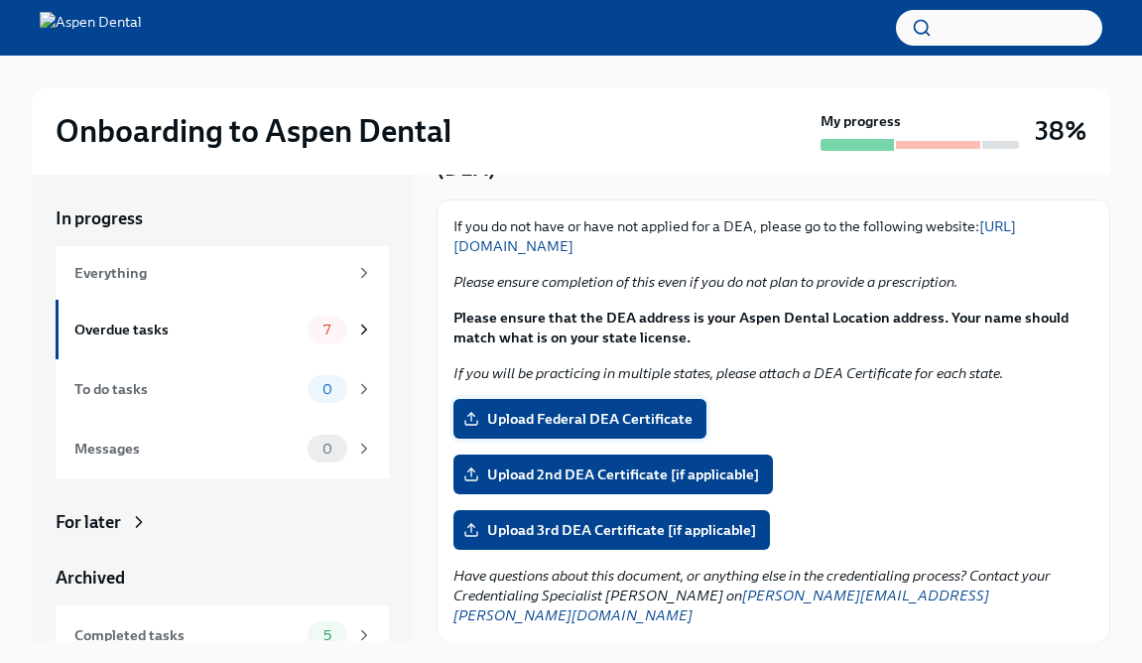
scroll to position [125, 0]
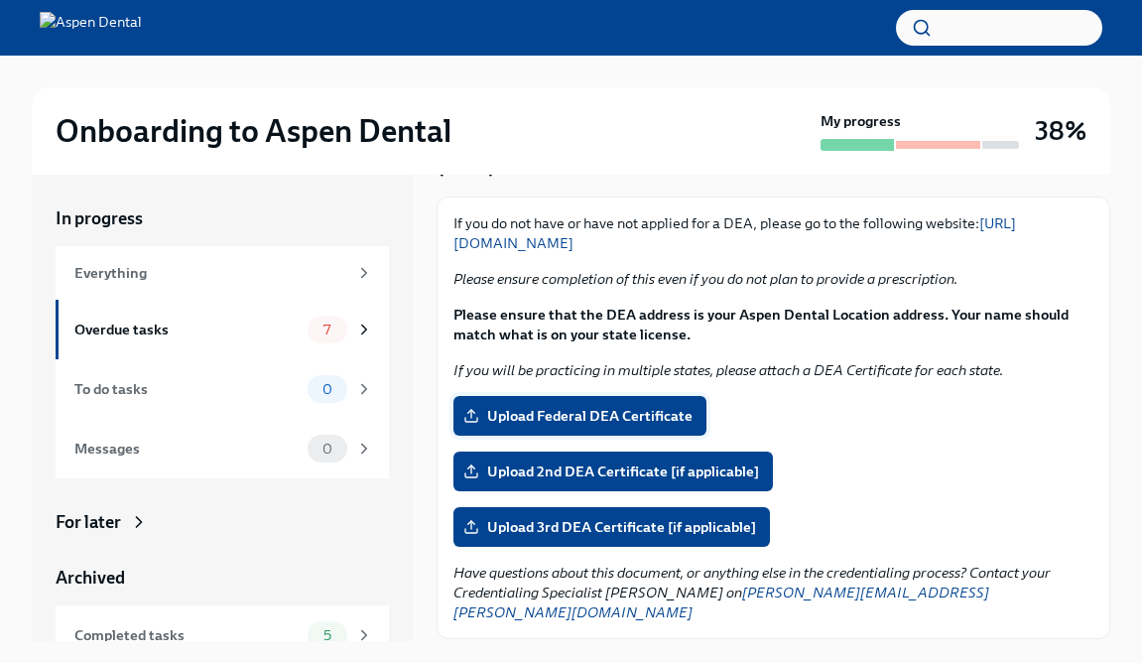
click at [608, 413] on span "Upload Federal DEA Certificate" at bounding box center [579, 416] width 225 height 20
click at [0, 0] on input "Upload Federal DEA Certificate" at bounding box center [0, 0] width 0 height 0
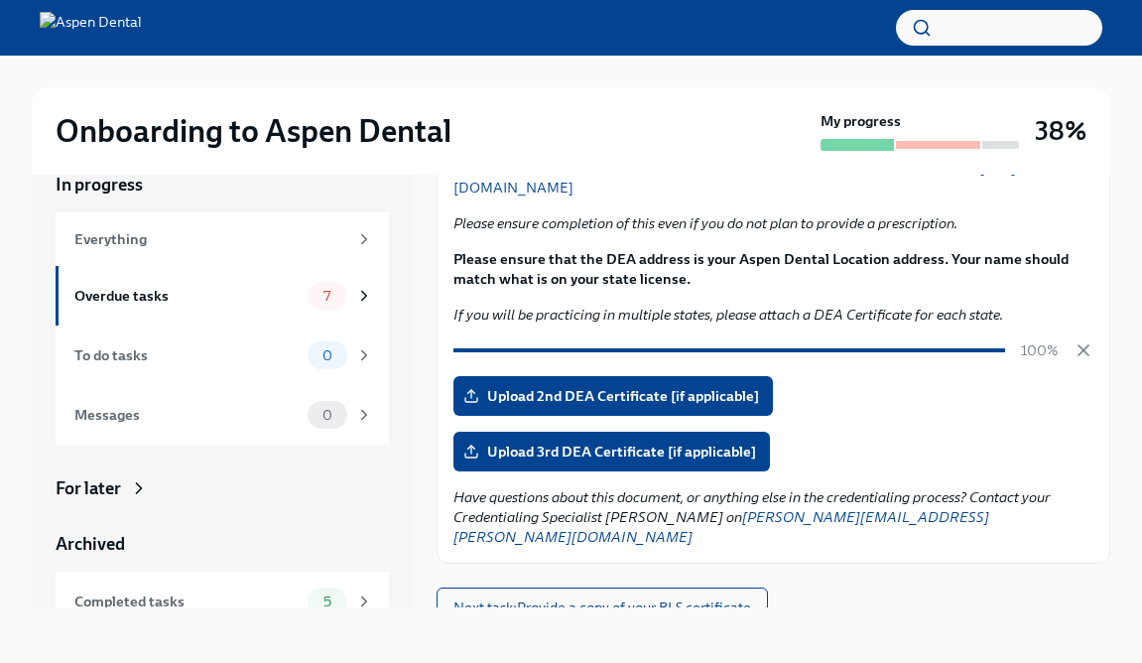
scroll to position [0, 0]
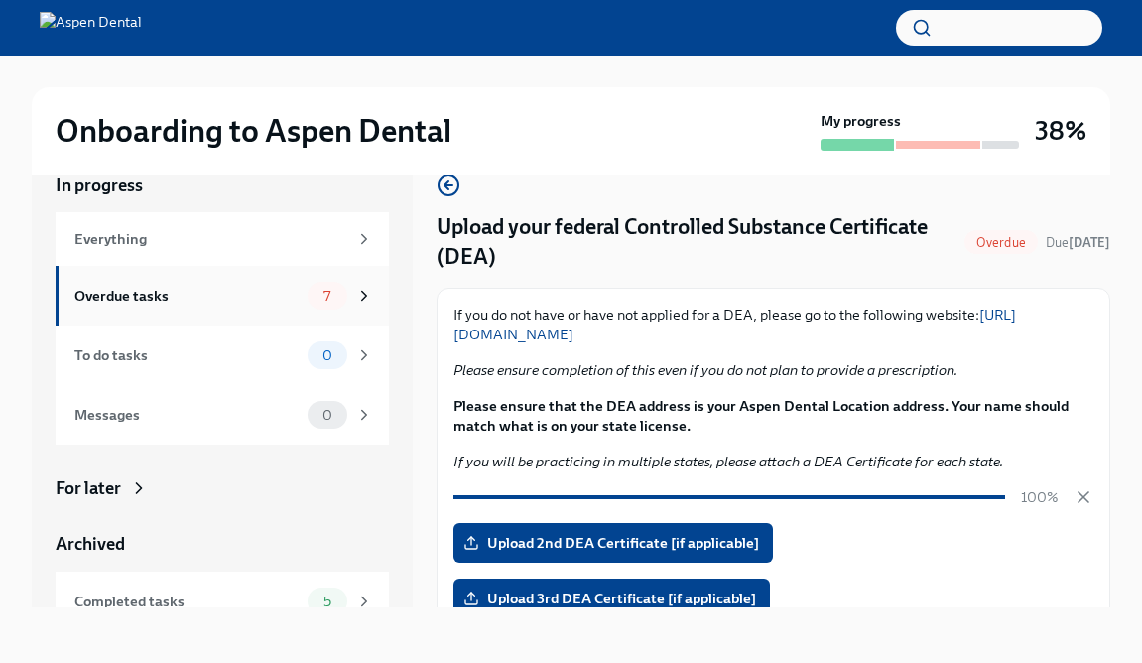
click at [259, 297] on div "Overdue tasks" at bounding box center [186, 296] width 225 height 22
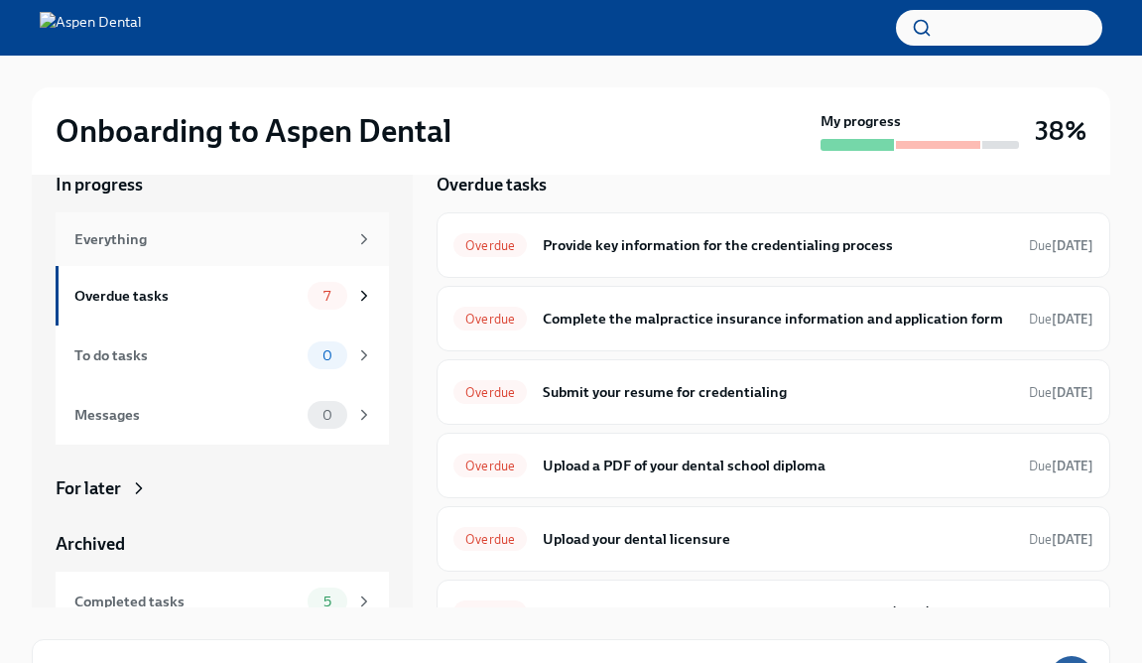
click at [214, 237] on div "Everything" at bounding box center [210, 239] width 273 height 22
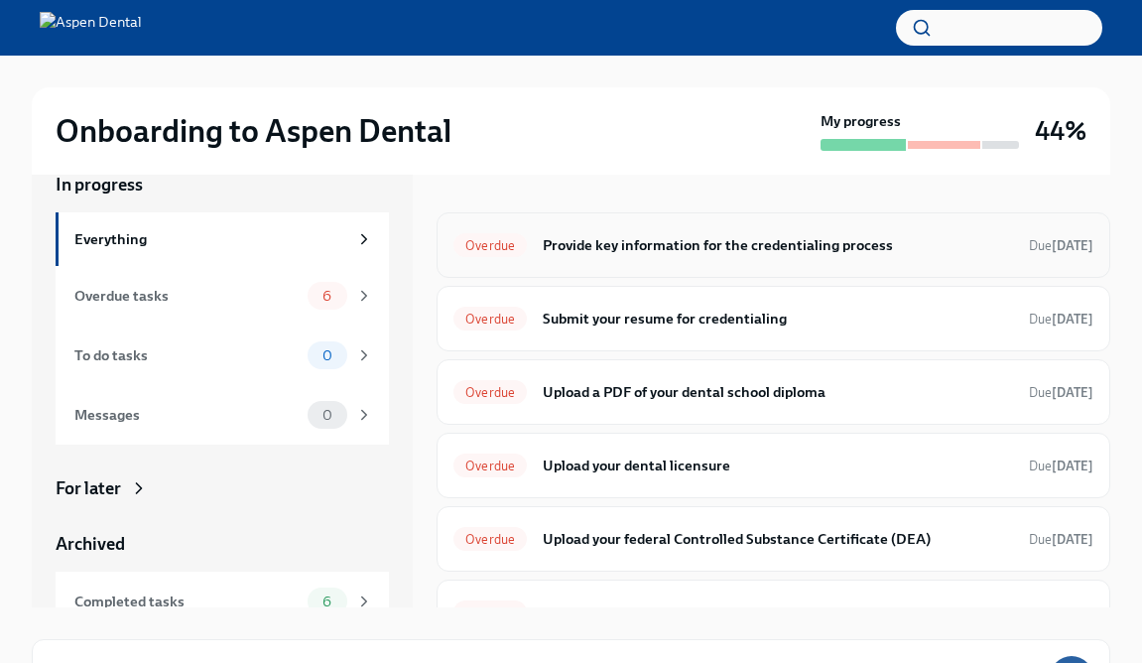
click at [644, 237] on h6 "Provide key information for the credentialing process" at bounding box center [778, 245] width 470 height 22
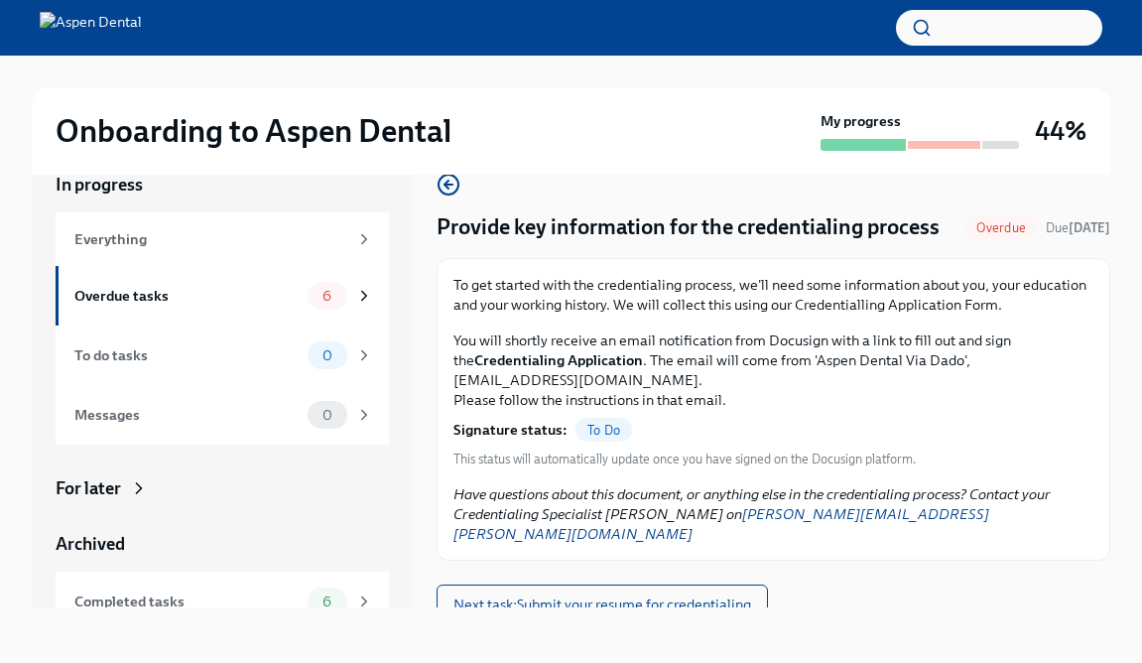
click at [594, 429] on span "To Do" at bounding box center [603, 430] width 57 height 15
click at [190, 294] on div "Overdue tasks" at bounding box center [186, 296] width 225 height 22
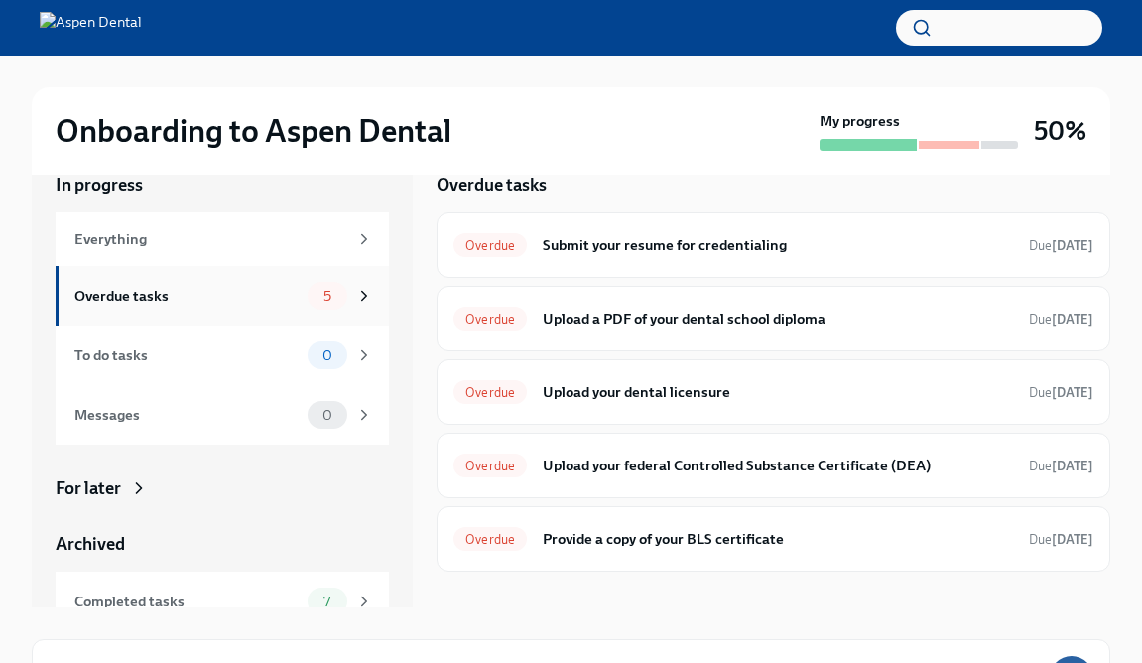
click at [213, 301] on div "Overdue tasks" at bounding box center [186, 296] width 225 height 22
